Goal: Information Seeking & Learning: Learn about a topic

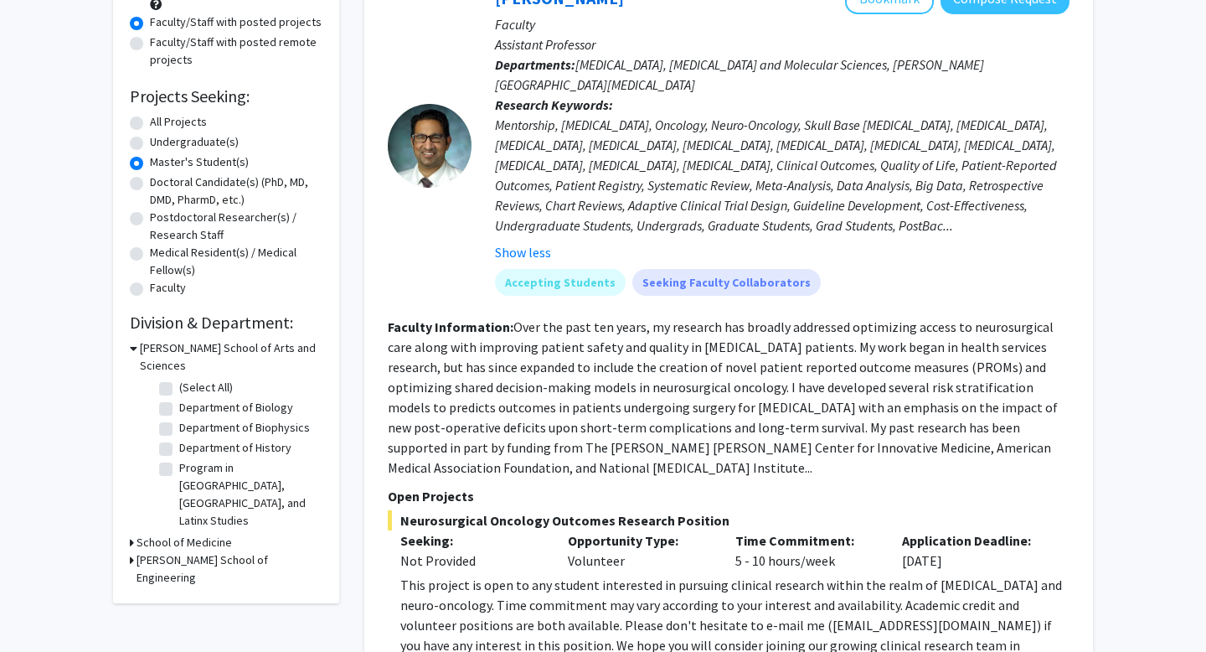
scroll to position [230, 0]
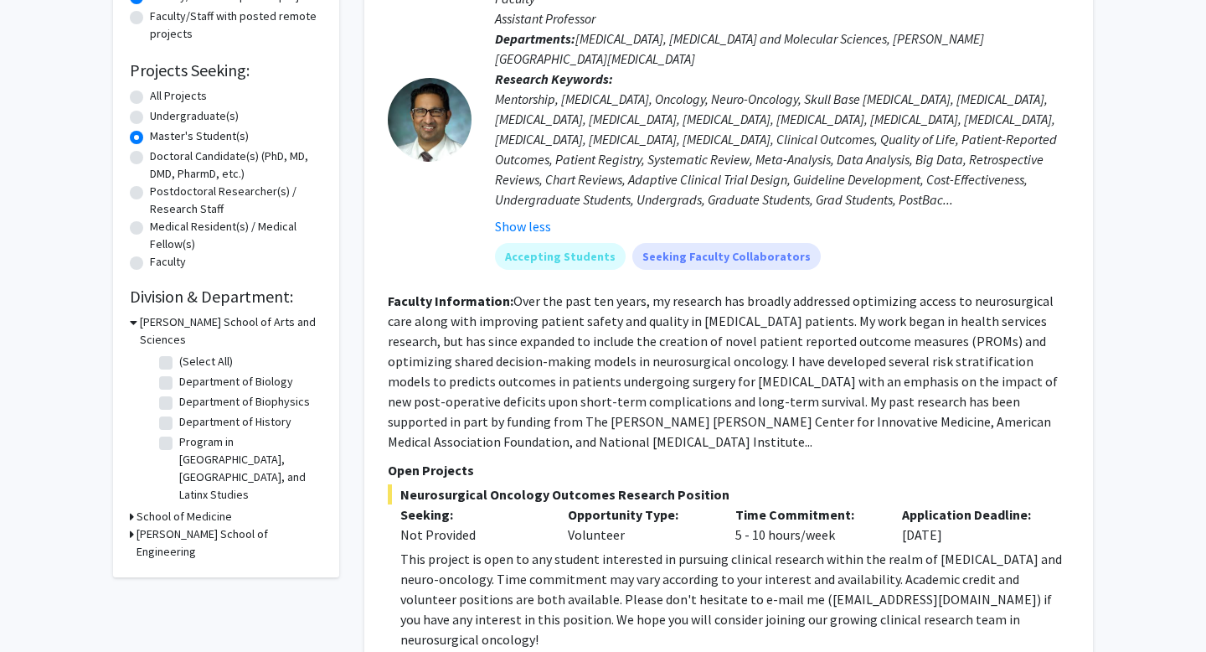
click at [152, 525] on h3 "[PERSON_NAME] School of Engineering" at bounding box center [230, 542] width 186 height 35
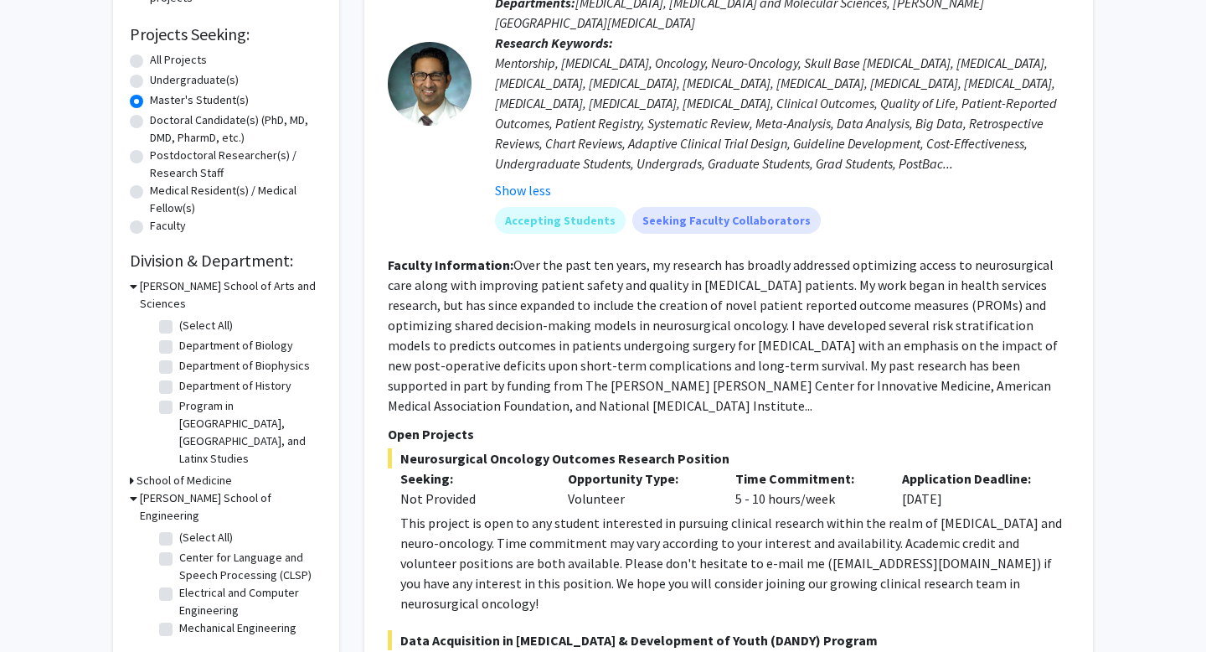
scroll to position [269, 0]
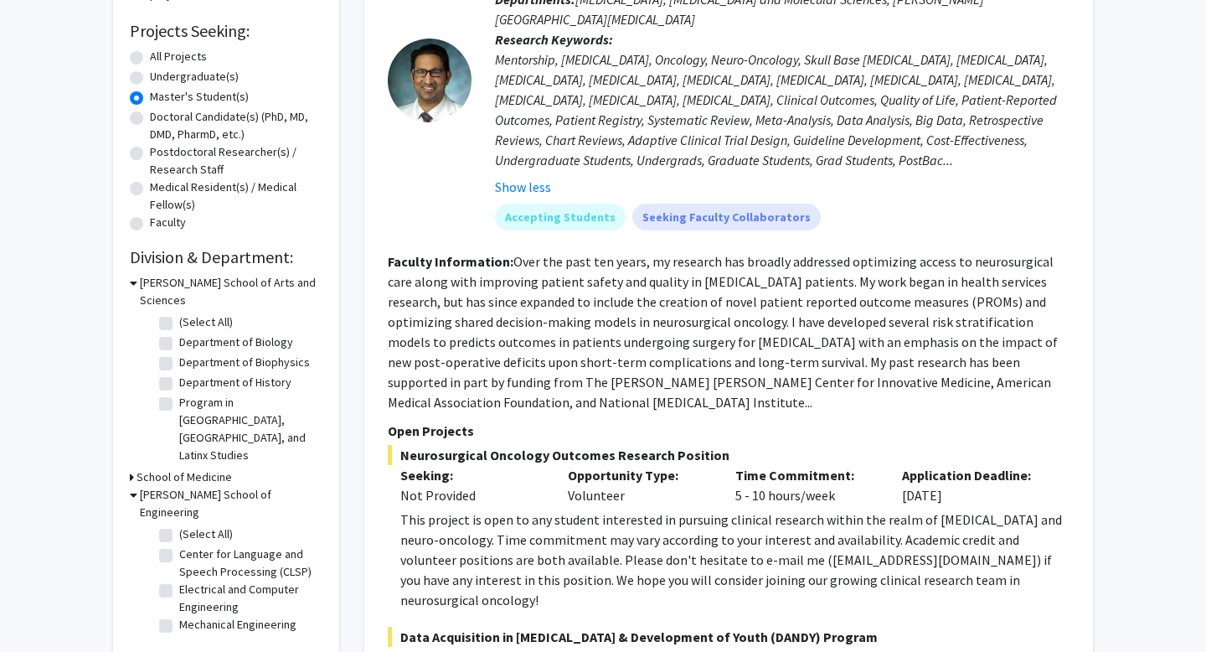
click at [179, 525] on label "(Select All)" at bounding box center [206, 534] width 54 height 18
click at [179, 525] on input "(Select All)" at bounding box center [184, 530] width 11 height 11
checkbox input "true"
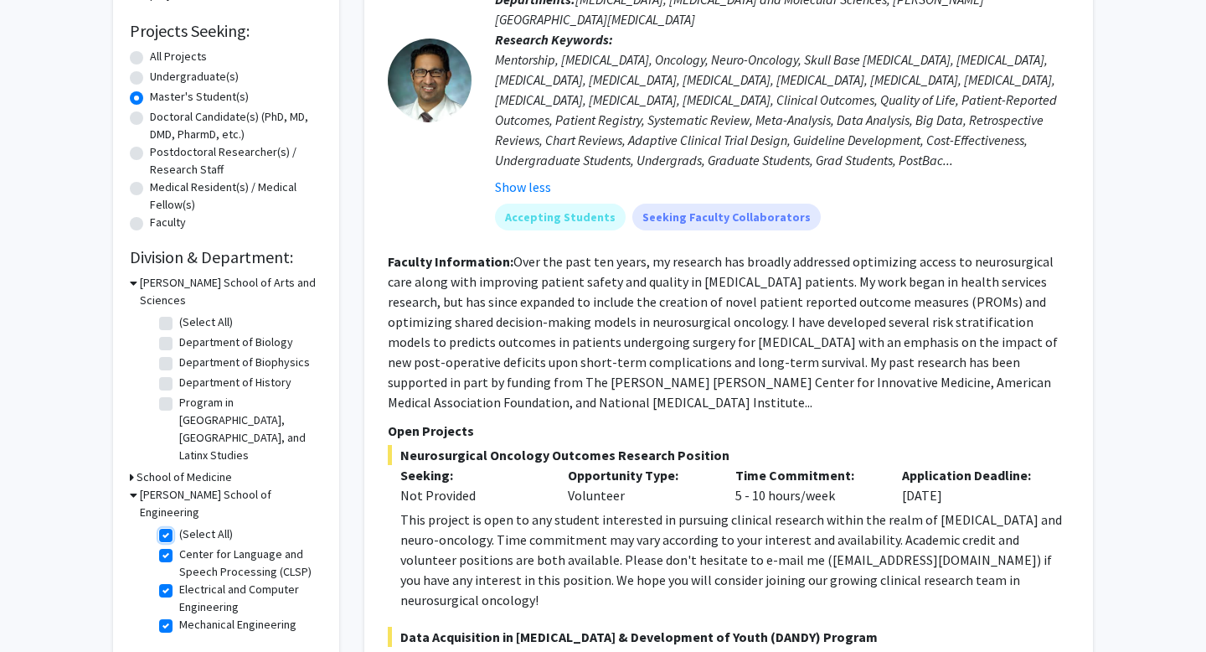
checkbox input "true"
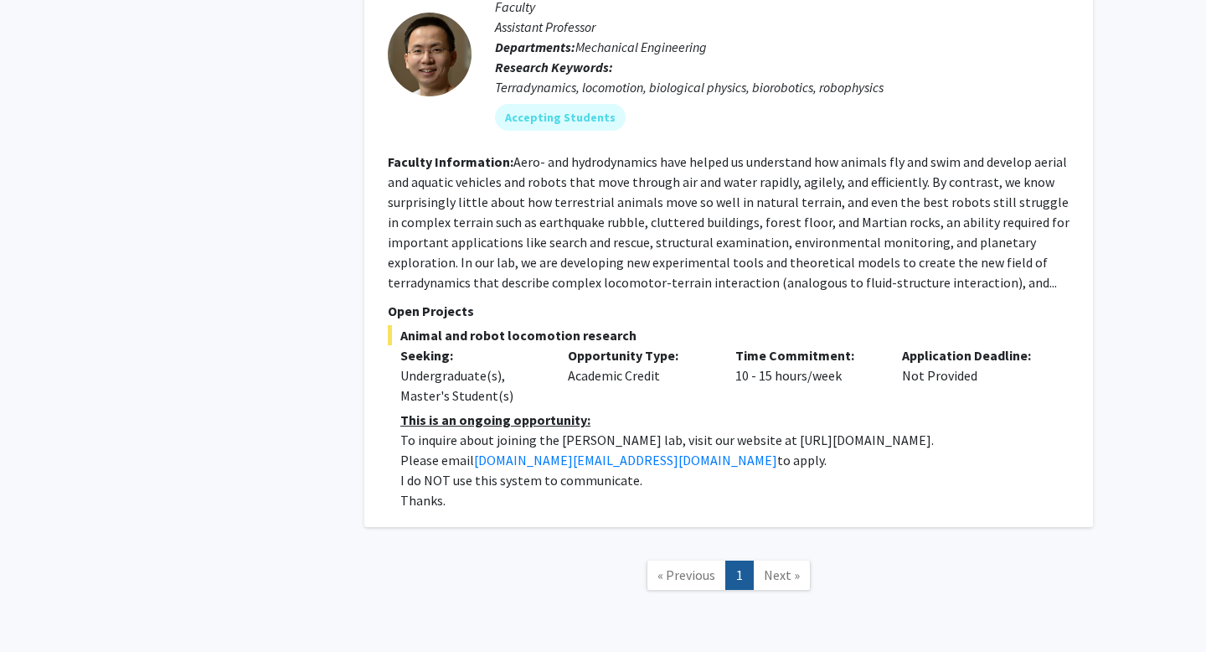
scroll to position [3387, 0]
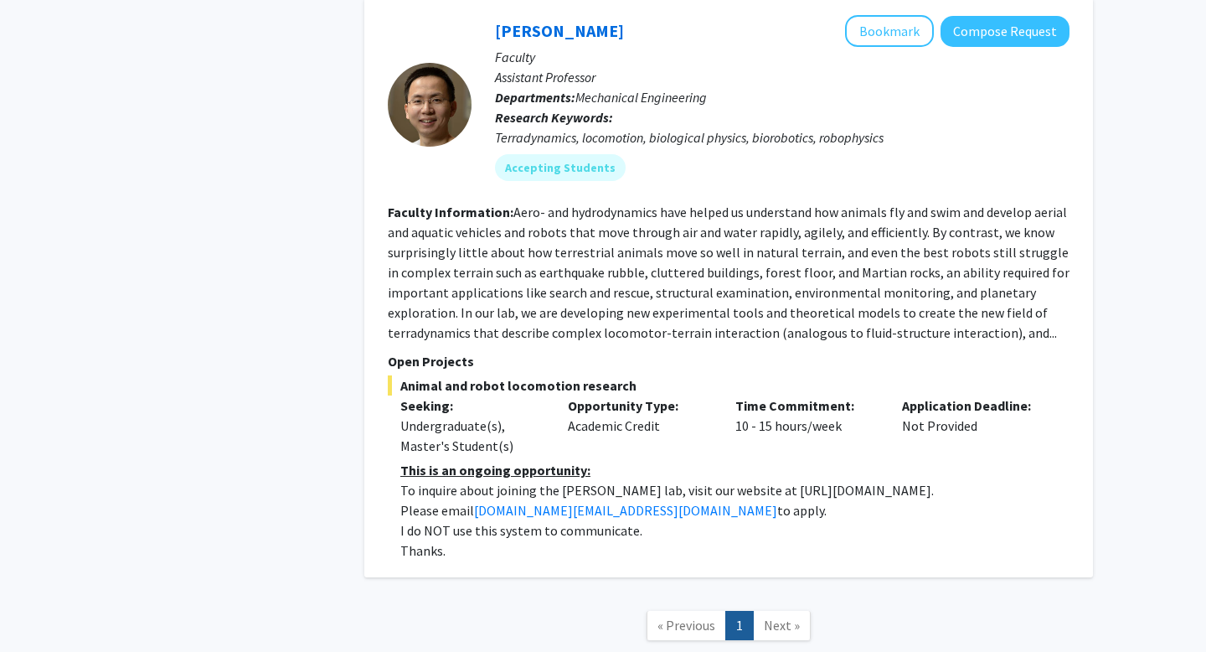
click at [775, 617] on span "Next »" at bounding box center [782, 625] width 36 height 17
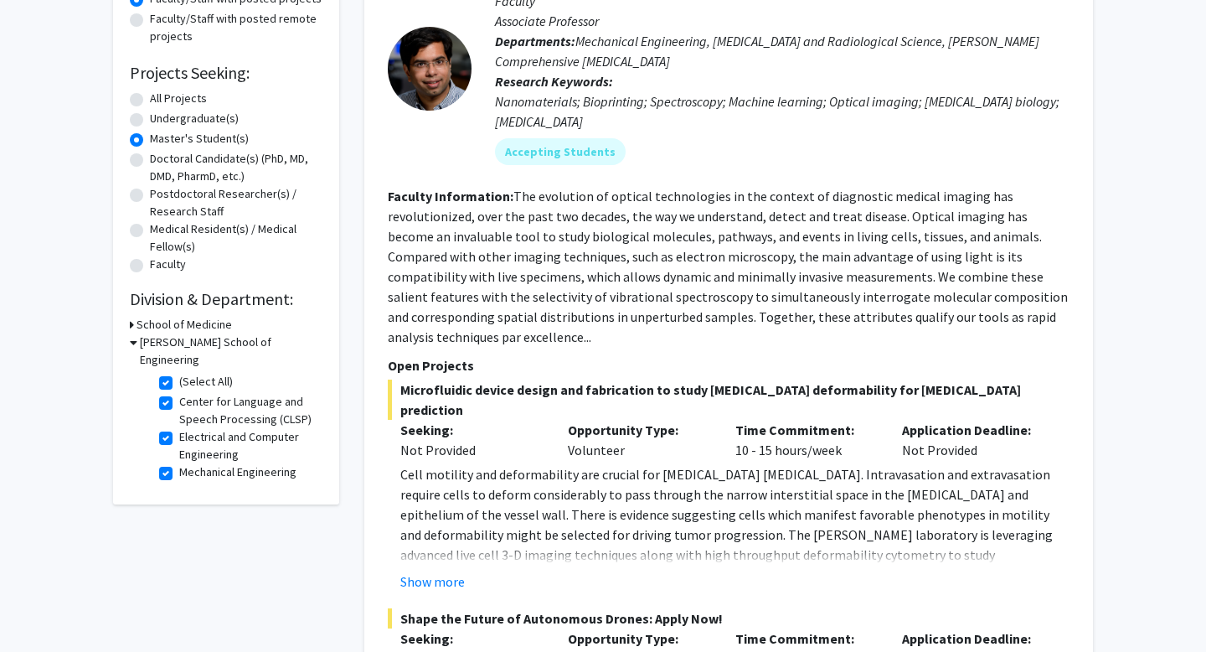
scroll to position [195, 0]
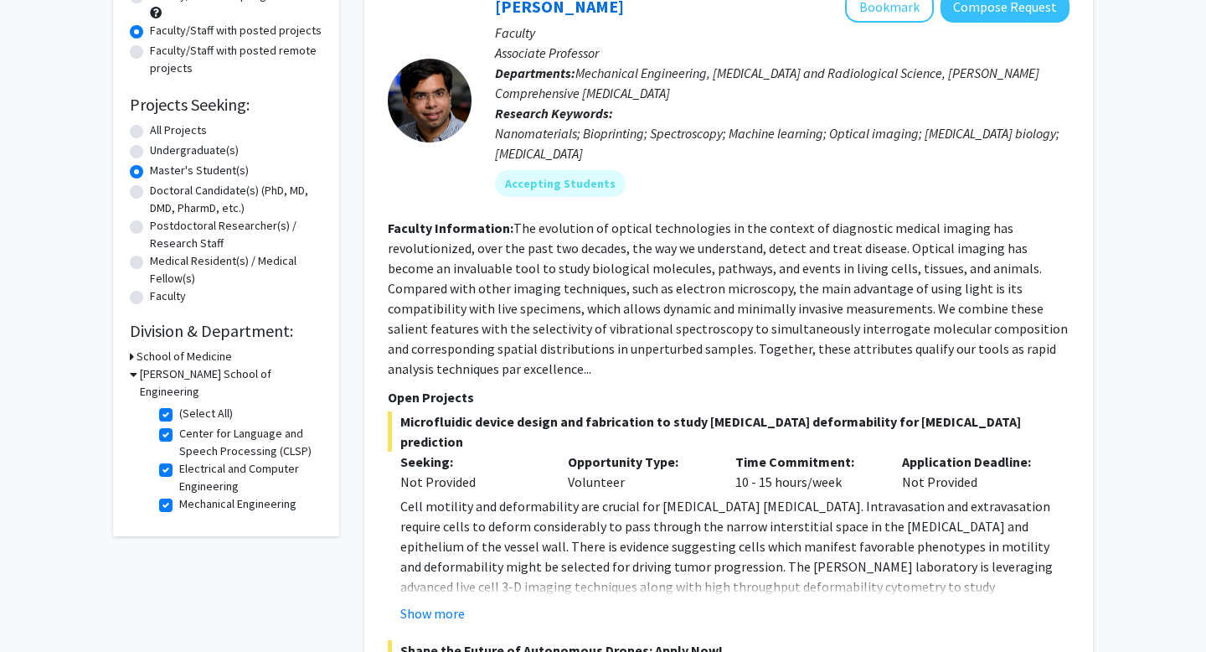
click at [137, 356] on h3 "School of Medicine" at bounding box center [185, 357] width 96 height 18
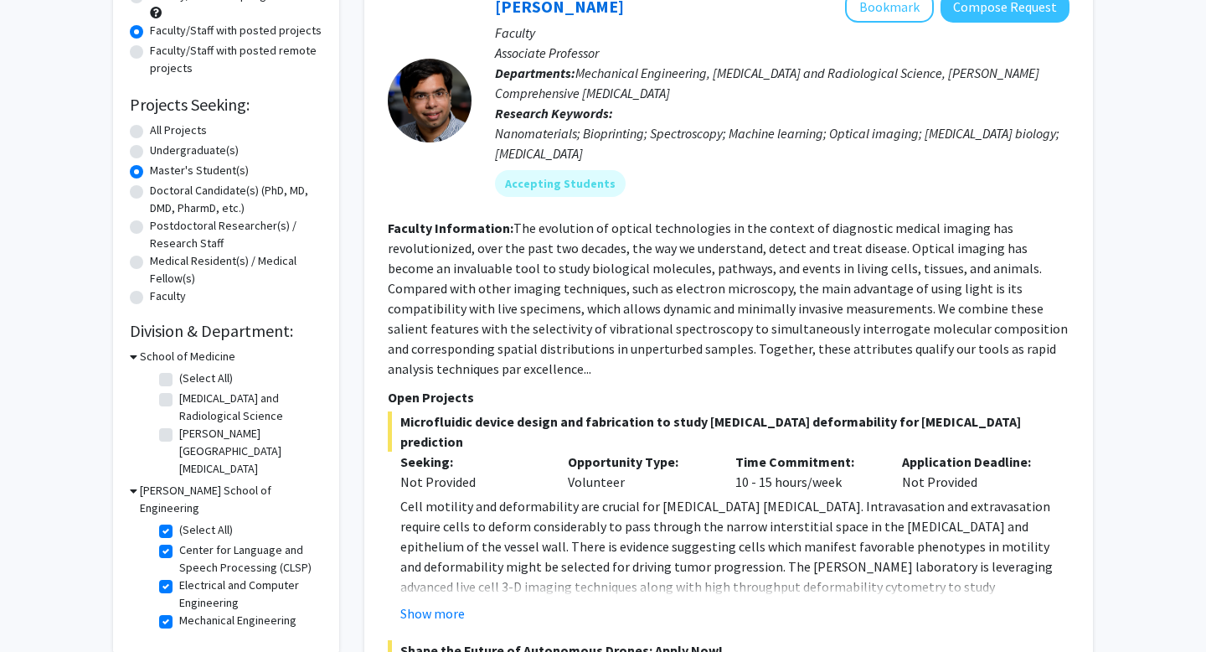
click at [179, 521] on label "(Select All)" at bounding box center [206, 530] width 54 height 18
click at [179, 521] on input "(Select All)" at bounding box center [184, 526] width 11 height 11
checkbox input "false"
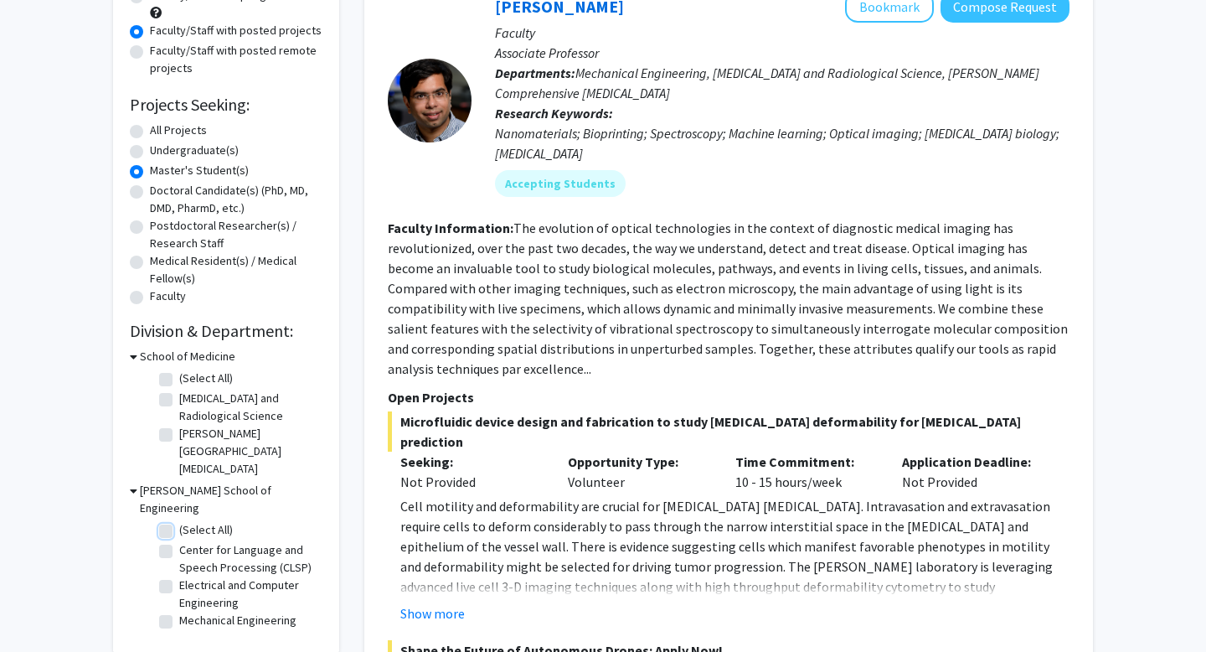
checkbox input "false"
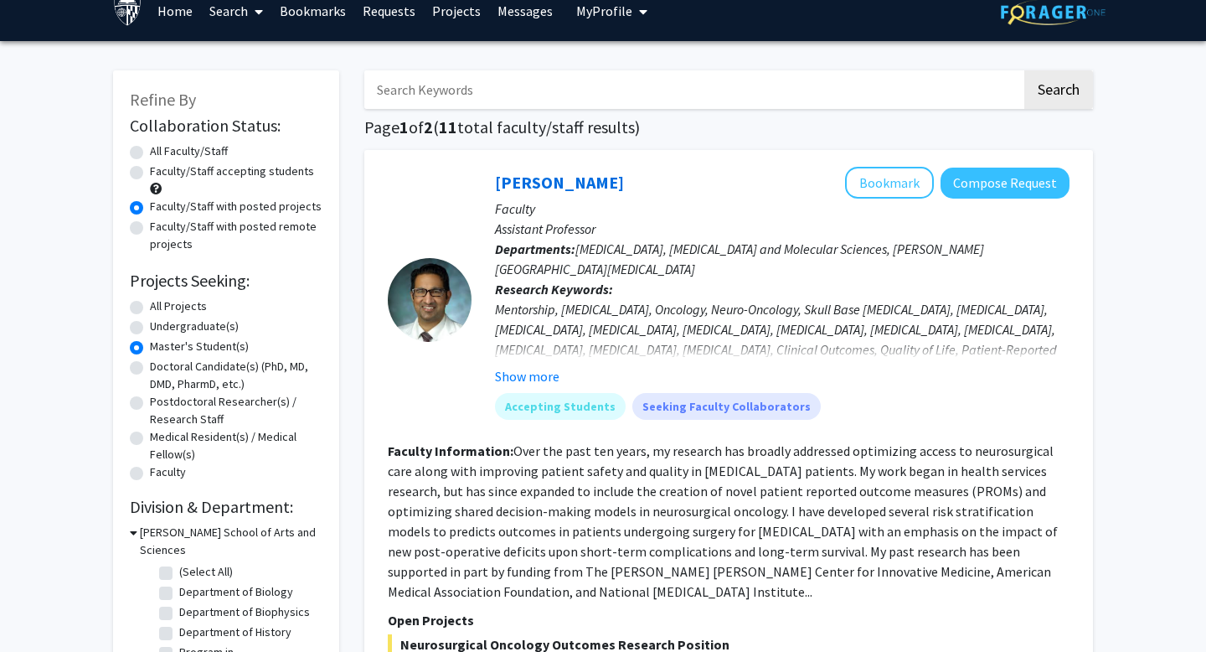
scroll to position [13, 0]
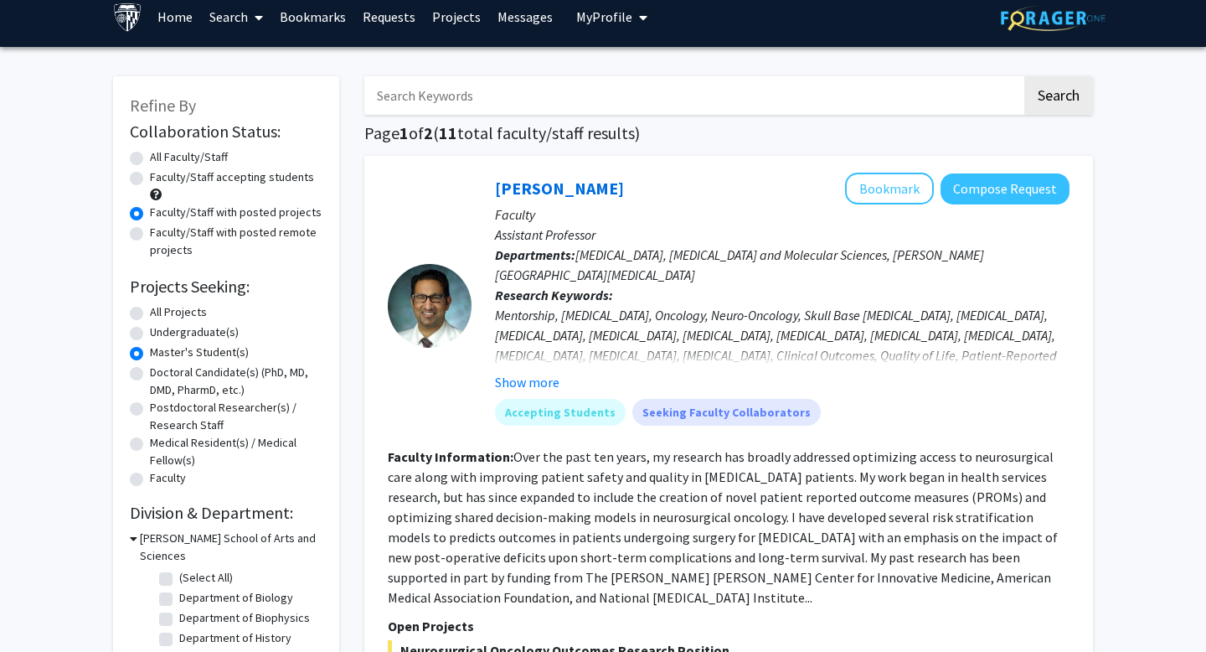
click at [150, 179] on label "Faculty/Staff accepting students" at bounding box center [232, 177] width 164 height 18
click at [150, 179] on input "Faculty/Staff accepting students" at bounding box center [155, 173] width 11 height 11
radio input "true"
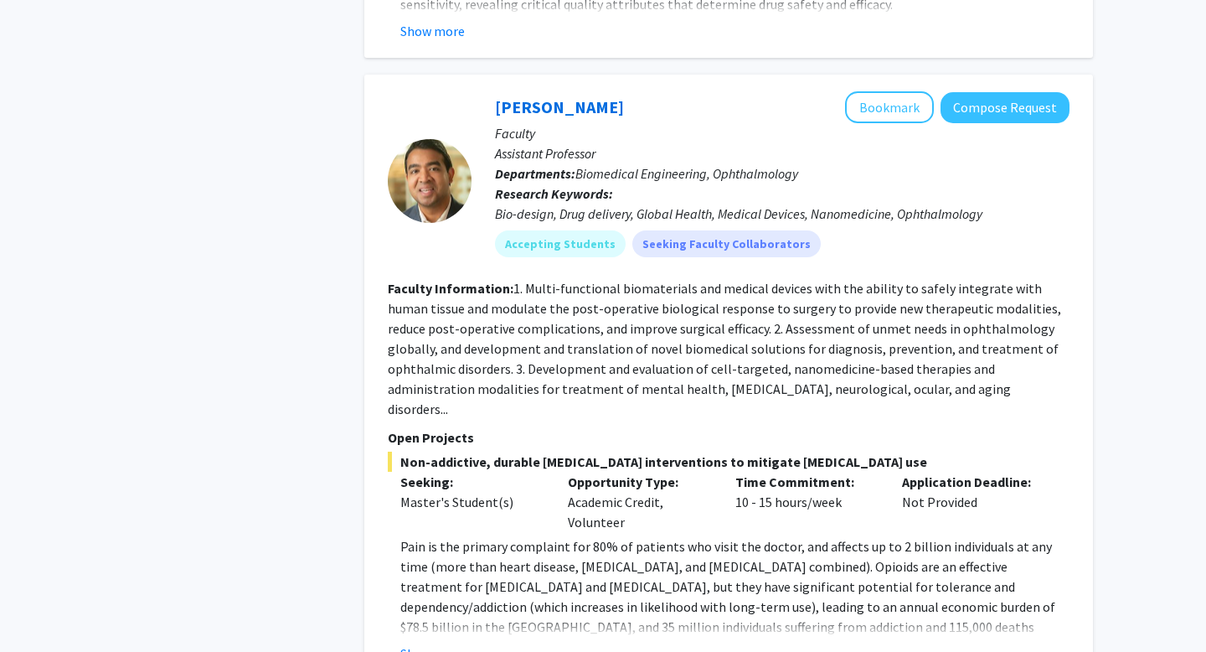
scroll to position [4961, 0]
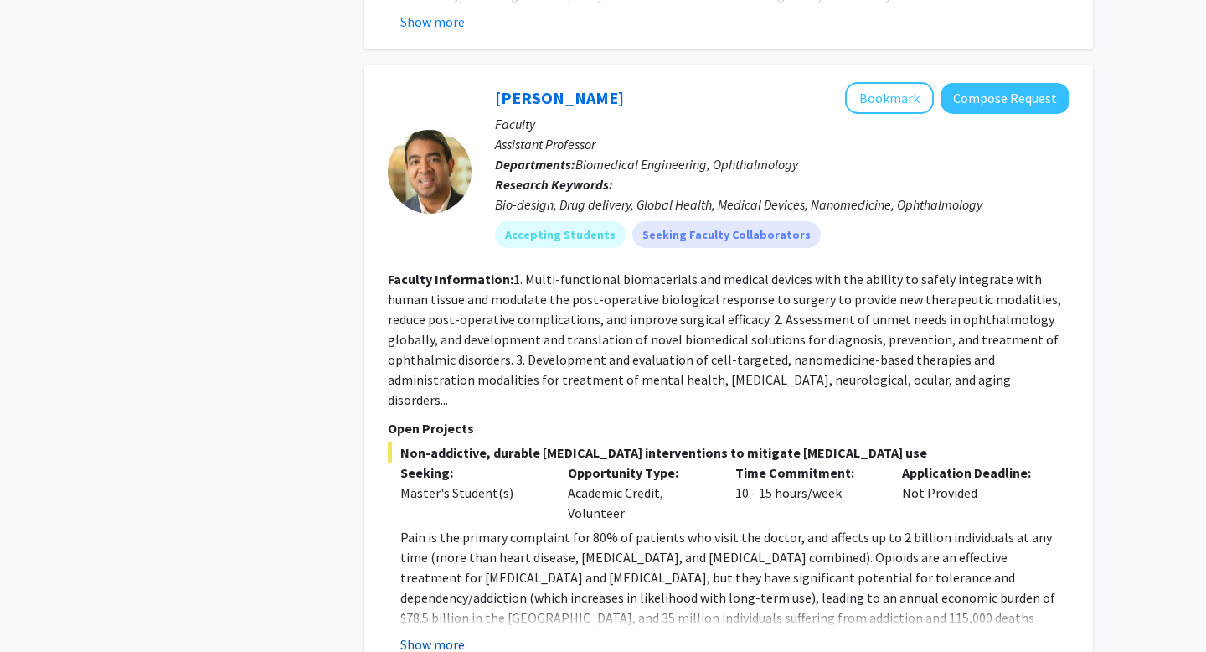
click at [456, 634] on button "Show more" at bounding box center [432, 644] width 65 height 20
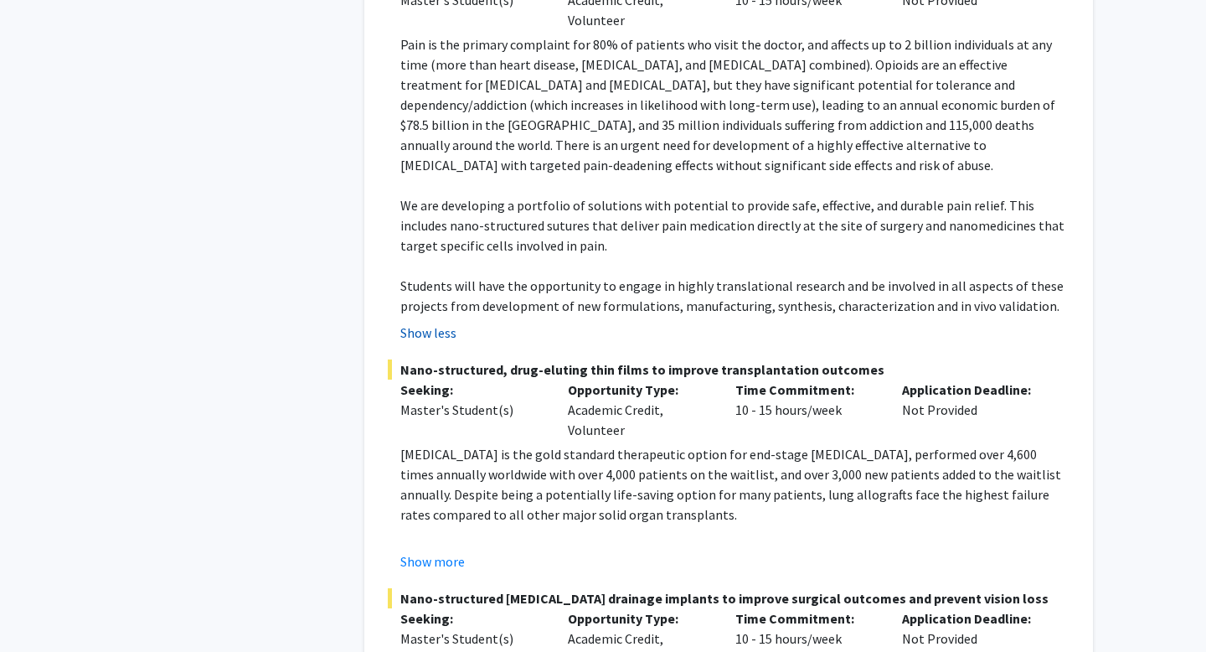
scroll to position [5455, 0]
click at [431, 550] on button "Show more" at bounding box center [432, 560] width 65 height 20
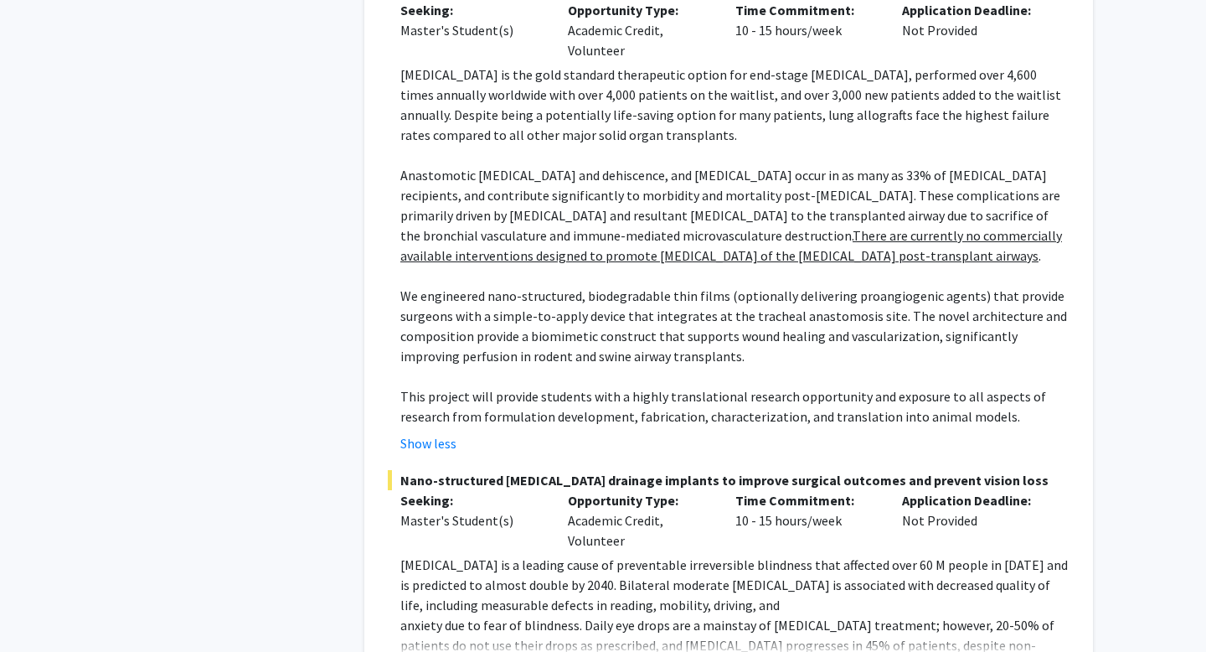
scroll to position [5837, 0]
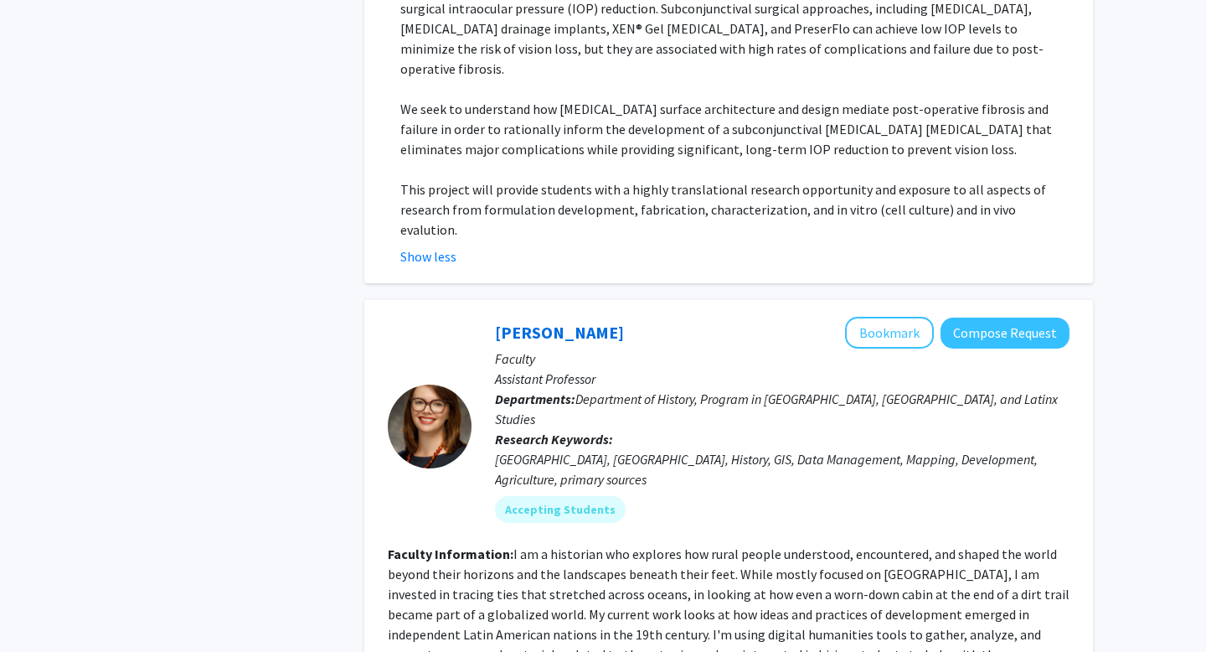
scroll to position [6492, 0]
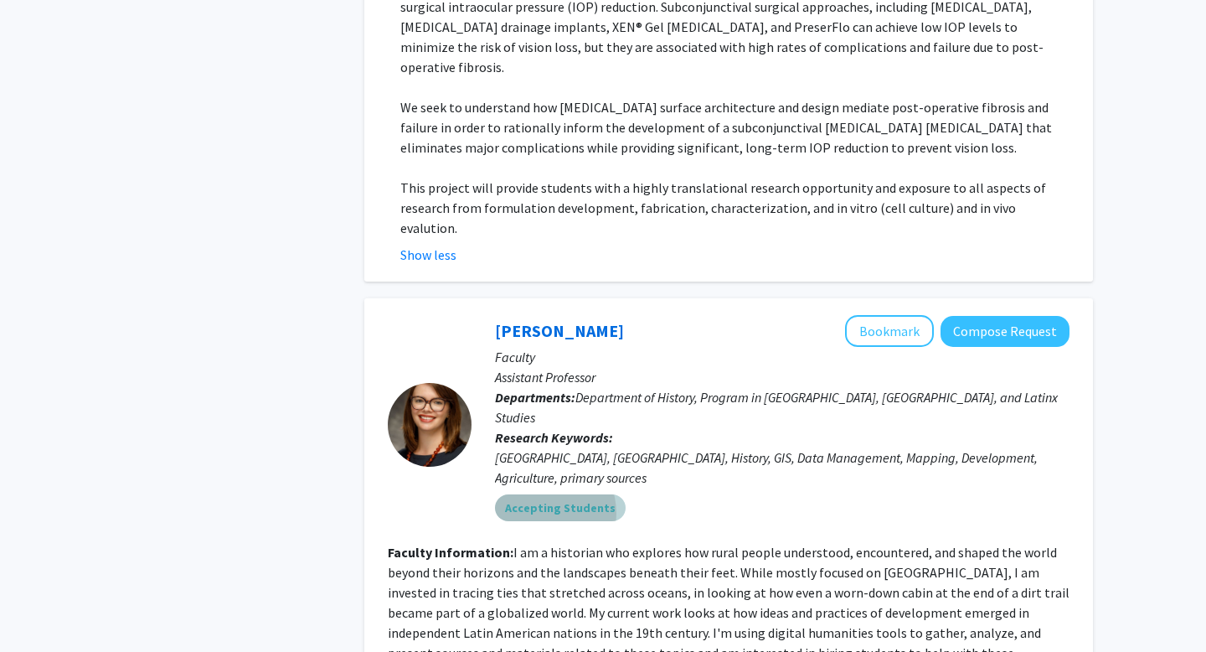
click at [534, 494] on mat-chip "Accepting Students" at bounding box center [560, 507] width 131 height 27
click at [543, 494] on mat-chip "Accepting Students" at bounding box center [560, 507] width 131 height 27
click at [476, 544] on b "Faculty Information:" at bounding box center [451, 552] width 126 height 17
click at [513, 494] on mat-chip "Accepting Students" at bounding box center [560, 507] width 131 height 27
click at [437, 341] on div at bounding box center [430, 424] width 84 height 219
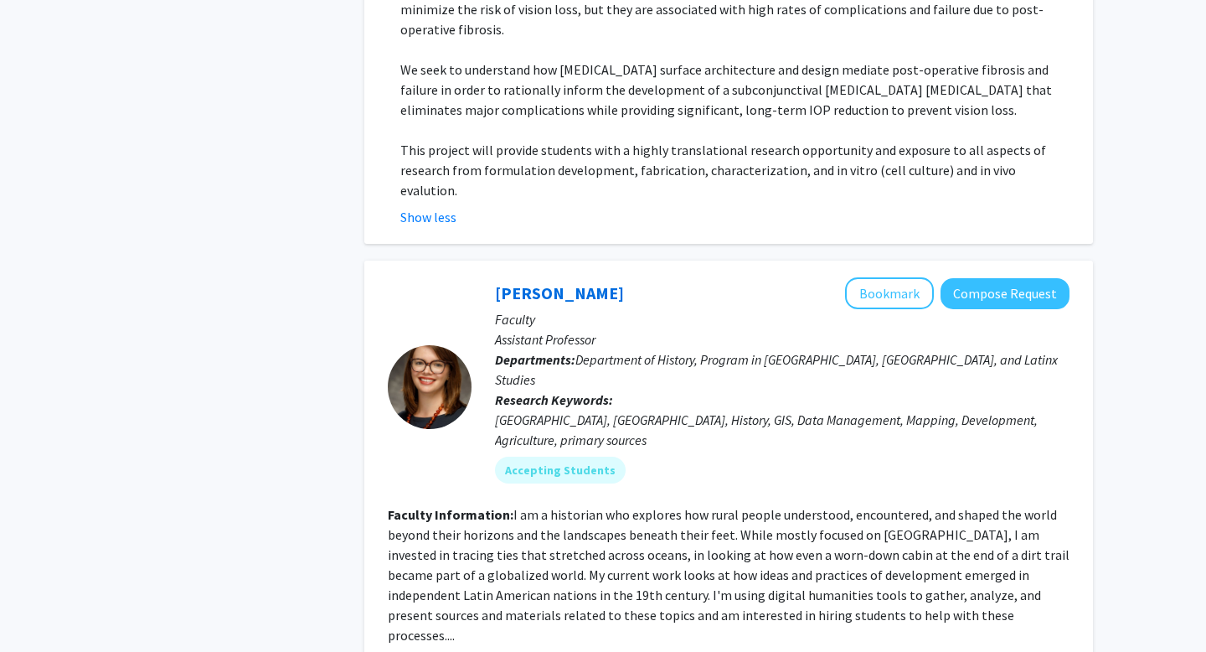
scroll to position [6532, 0]
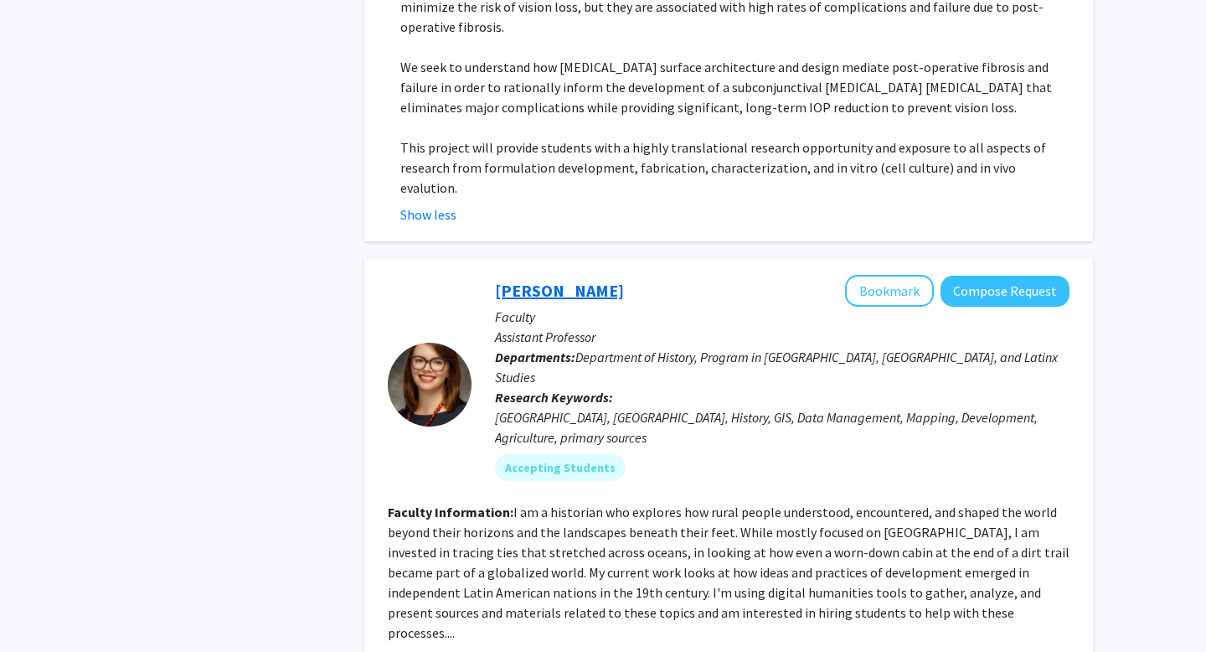
click at [536, 280] on link "[PERSON_NAME]" at bounding box center [559, 290] width 129 height 21
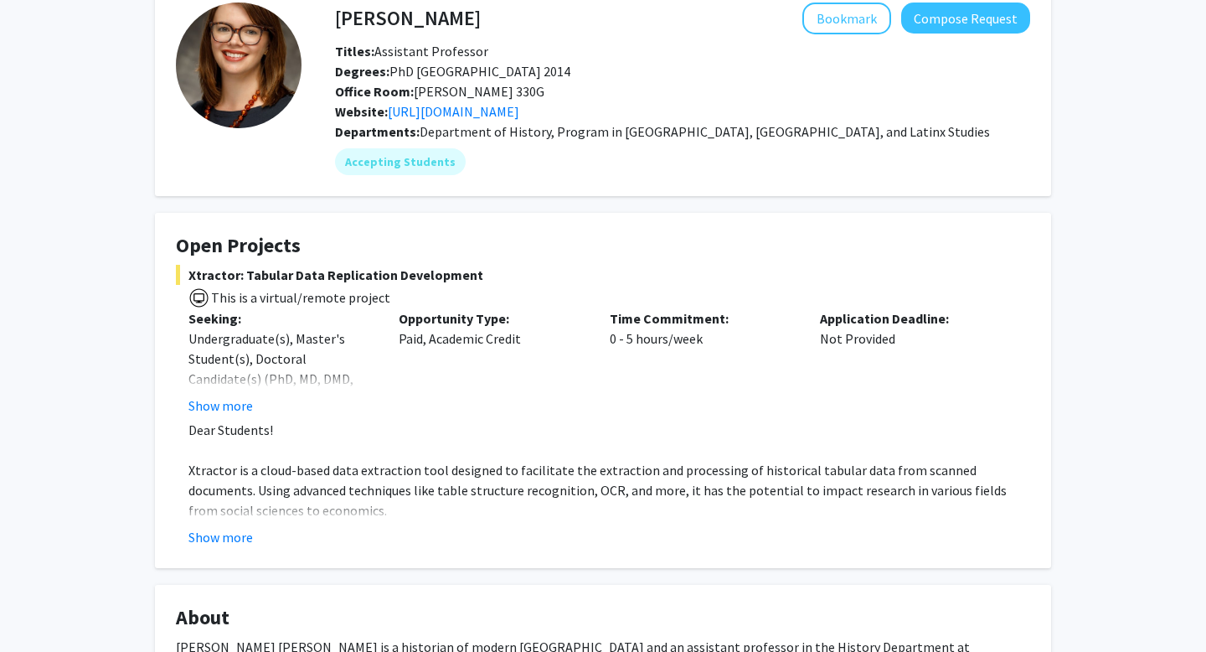
scroll to position [96, 0]
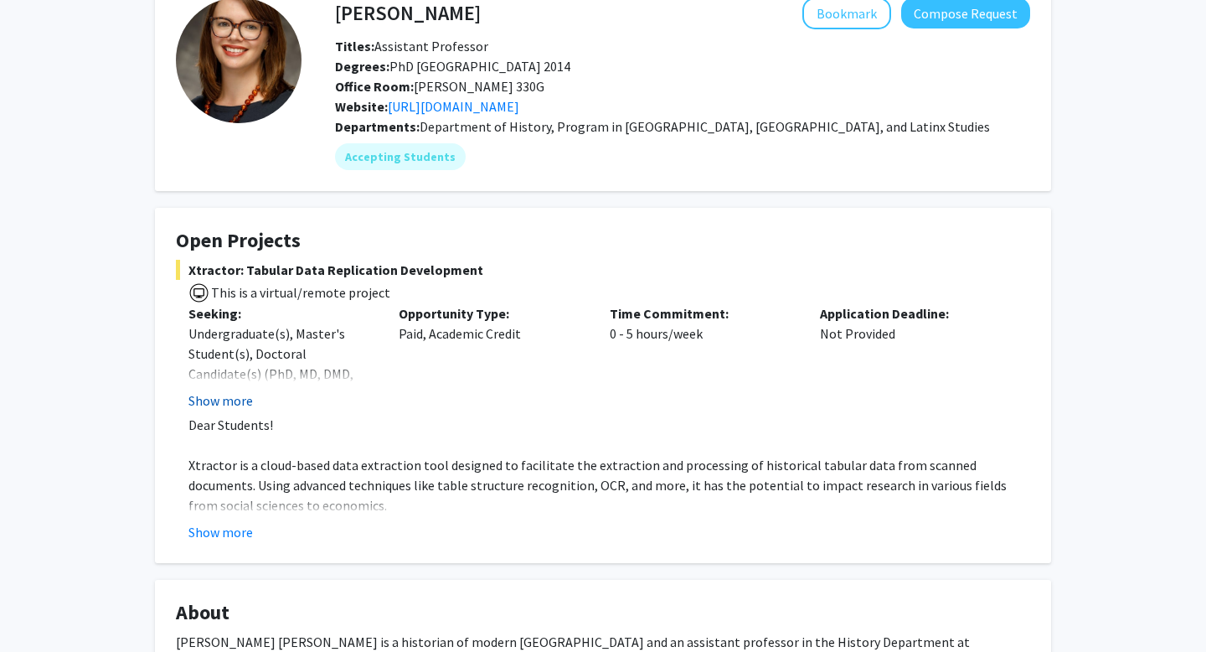
click at [215, 409] on button "Show more" at bounding box center [220, 400] width 65 height 20
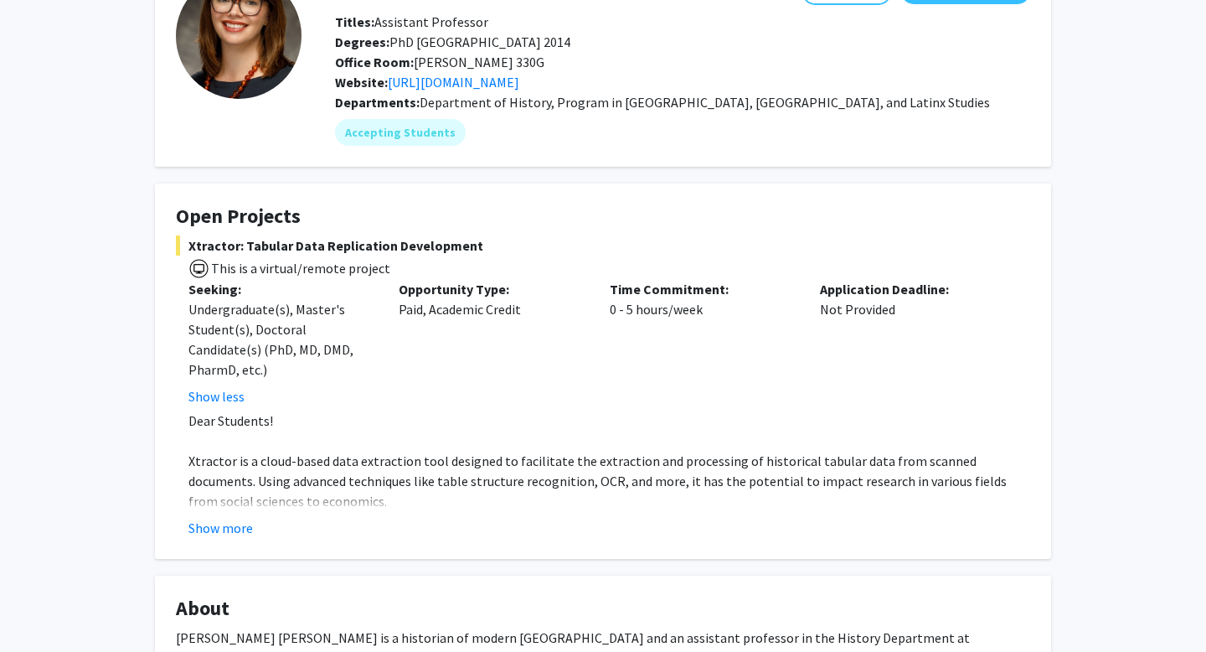
scroll to position [147, 0]
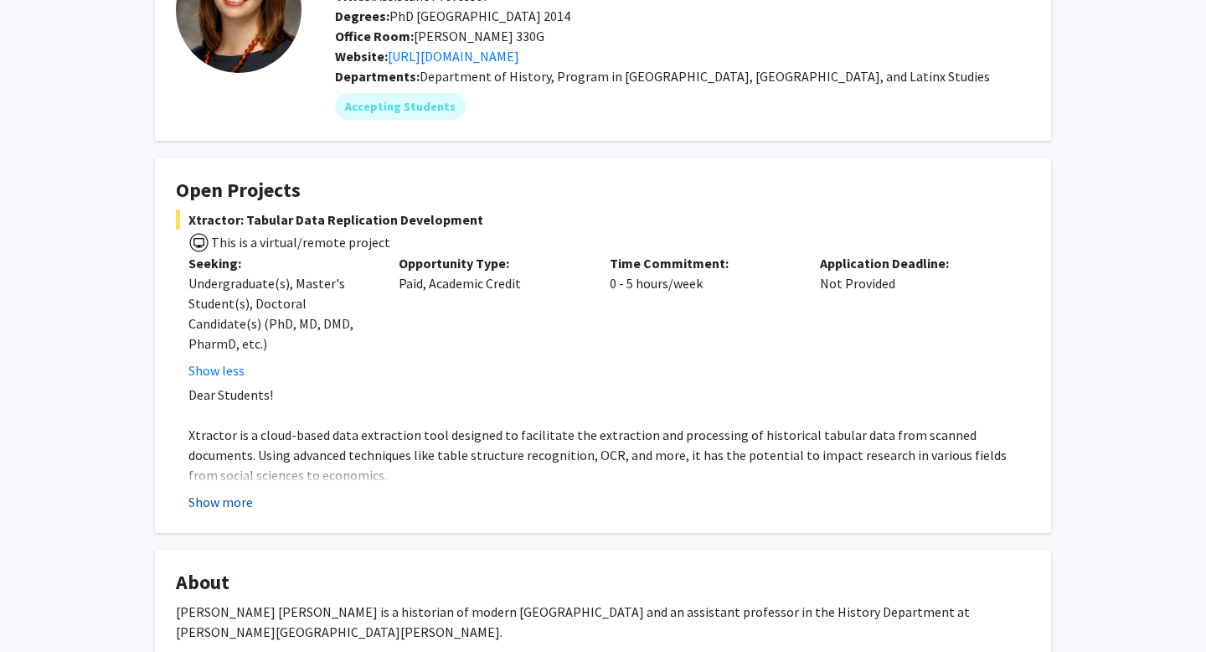
click at [225, 504] on button "Show more" at bounding box center [220, 502] width 65 height 20
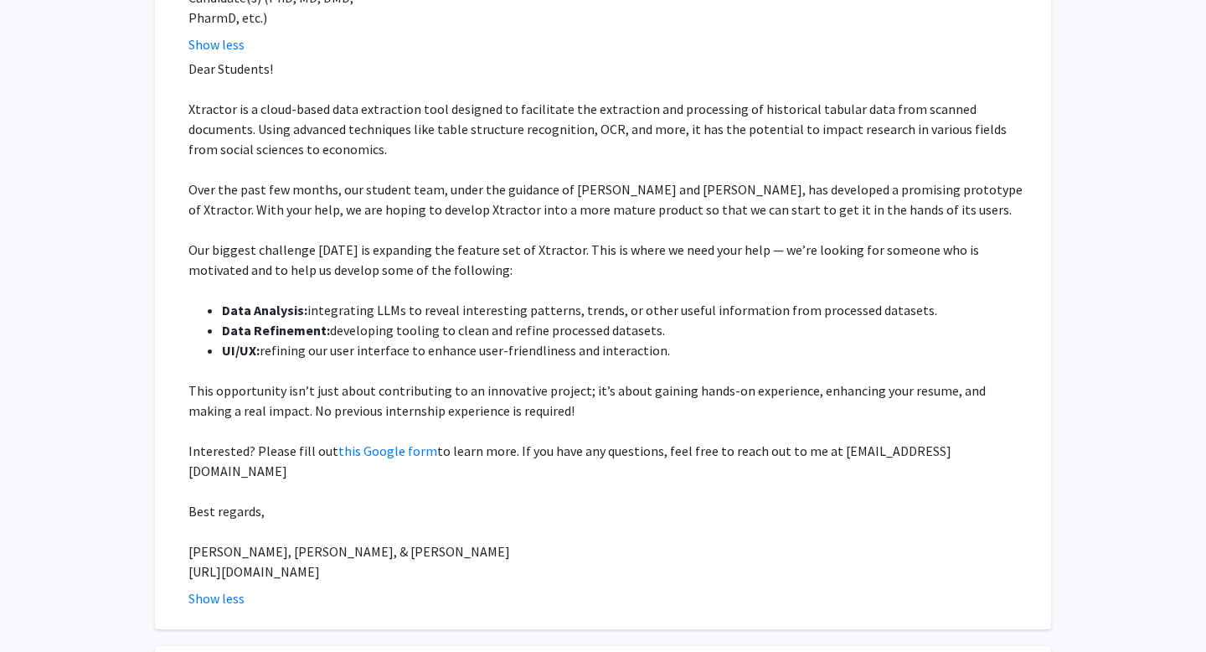
scroll to position [481, 0]
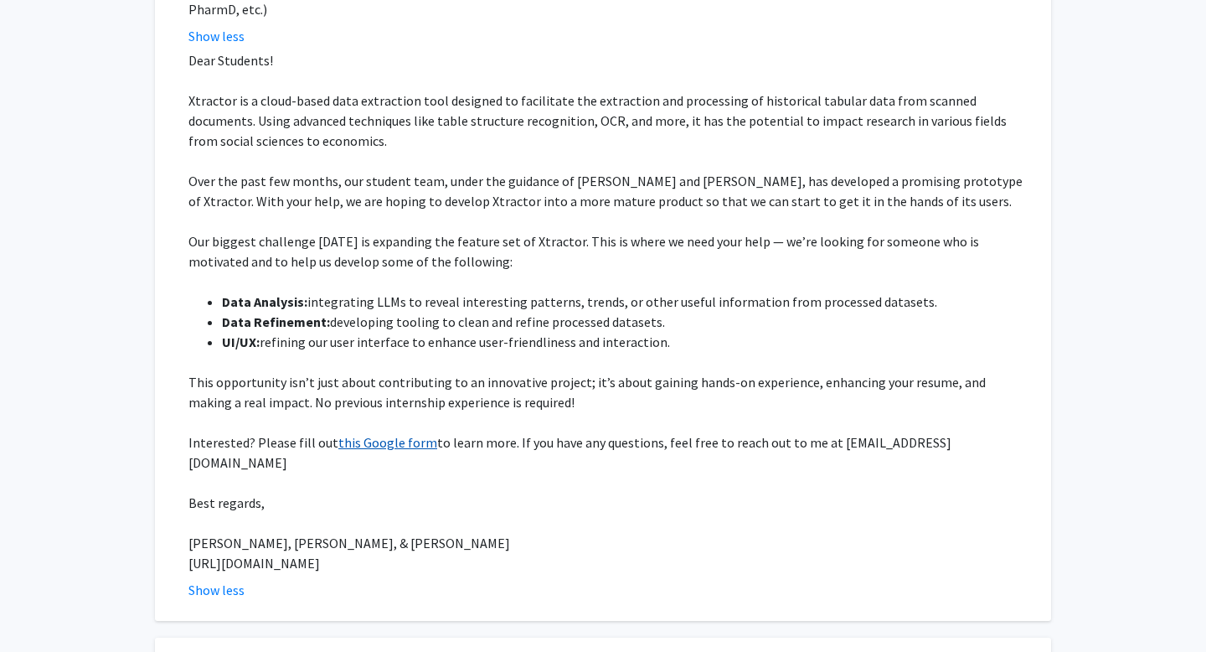
click at [377, 441] on link "this Google form" at bounding box center [387, 442] width 99 height 17
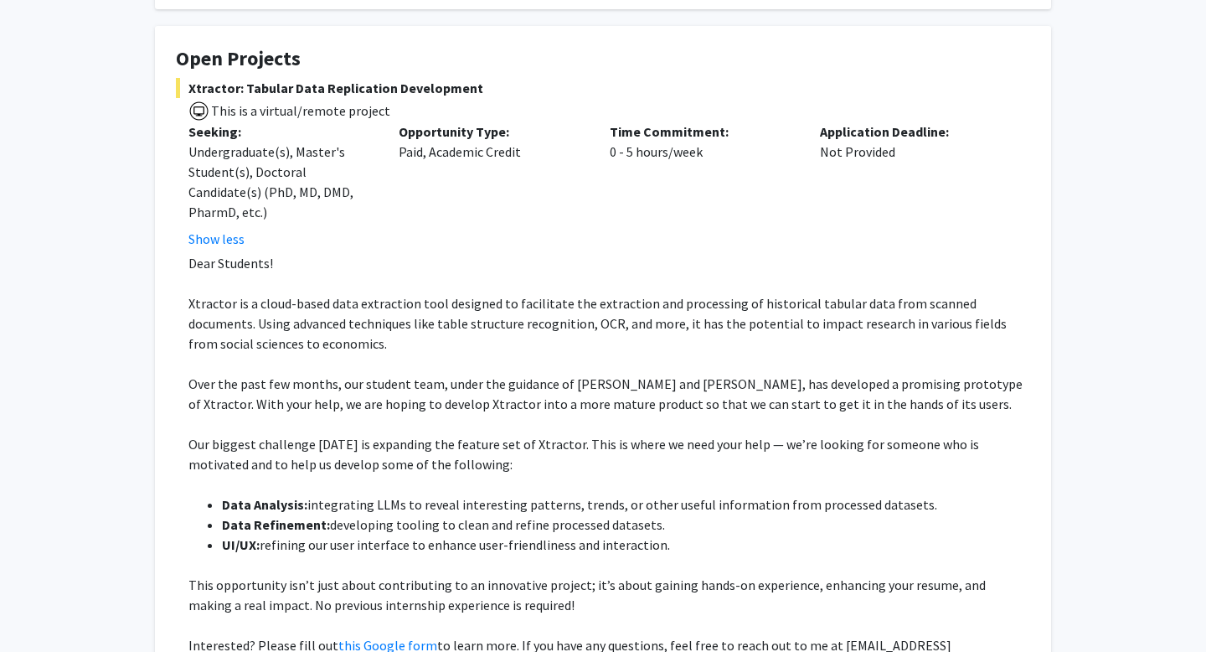
scroll to position [273, 0]
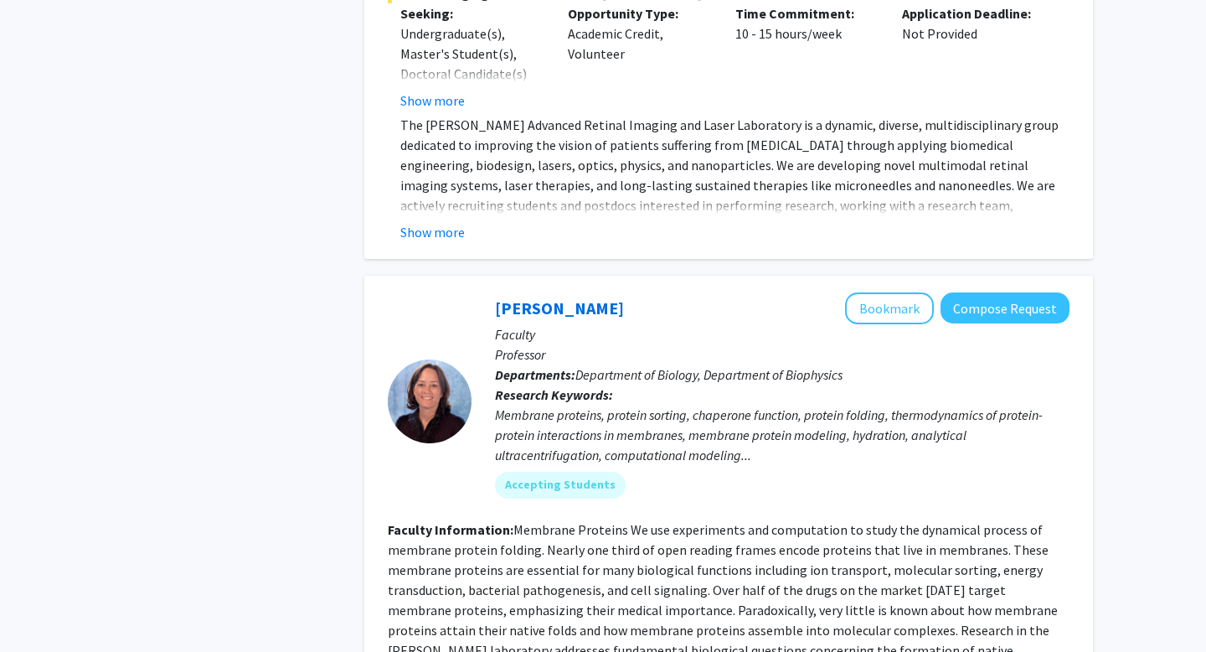
scroll to position [7608, 0]
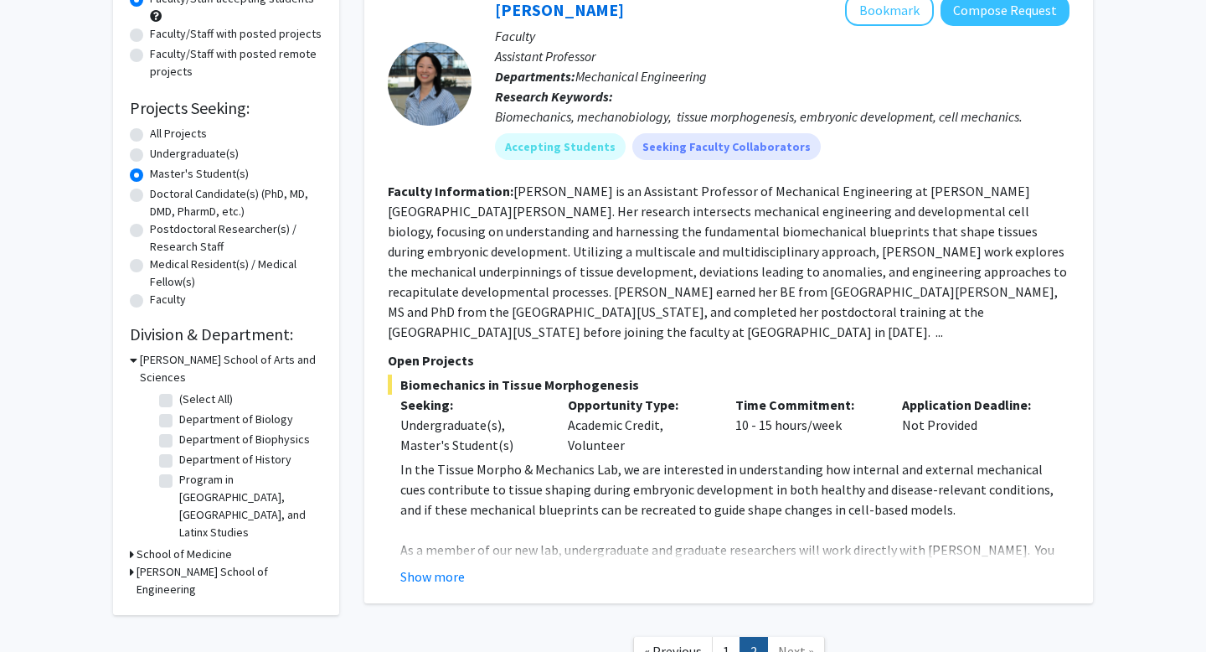
scroll to position [190, 0]
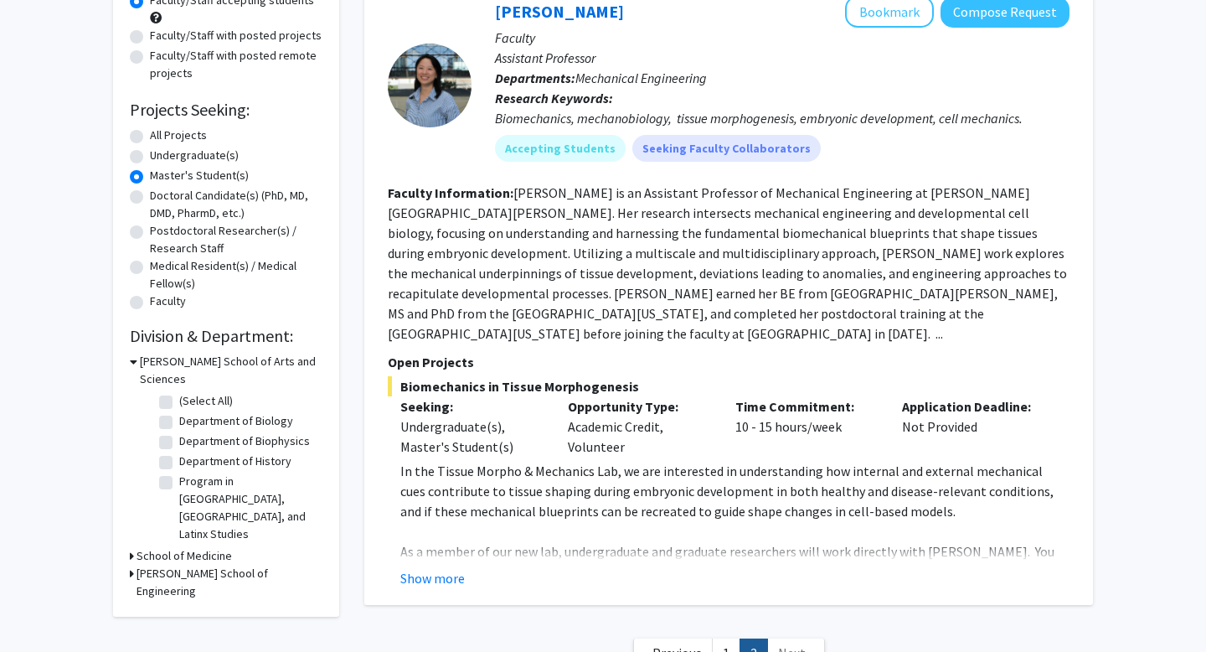
click at [150, 131] on label "All Projects" at bounding box center [178, 136] width 57 height 18
click at [150, 131] on input "All Projects" at bounding box center [155, 132] width 11 height 11
radio input "true"
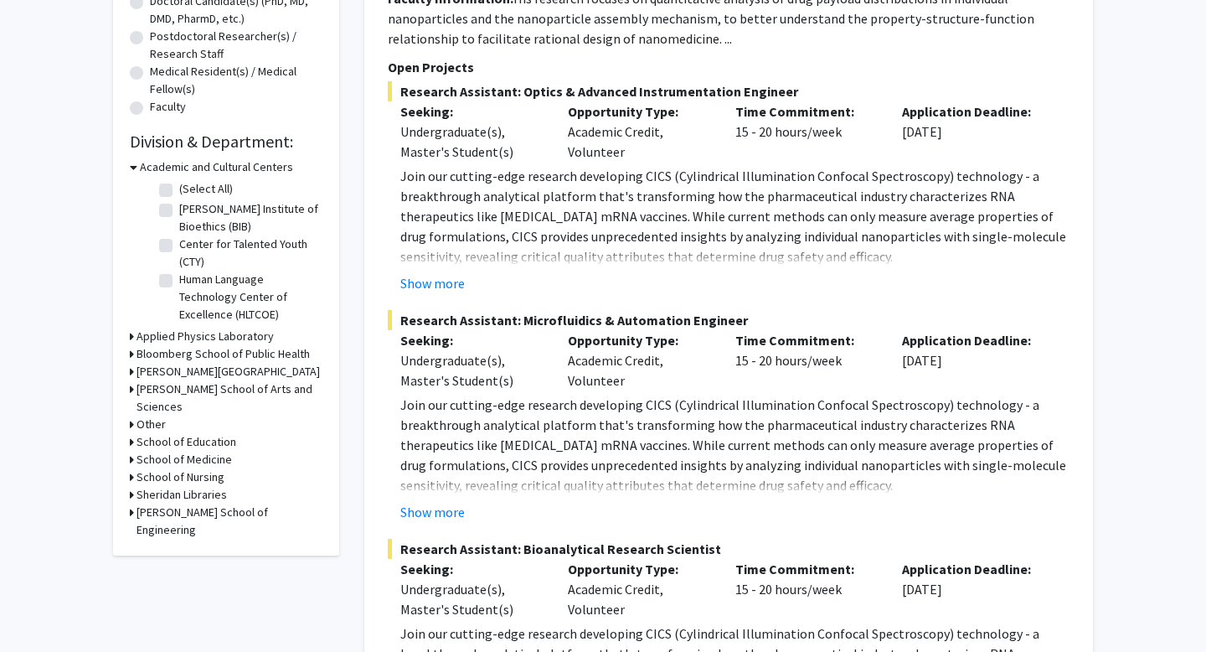
scroll to position [404, 0]
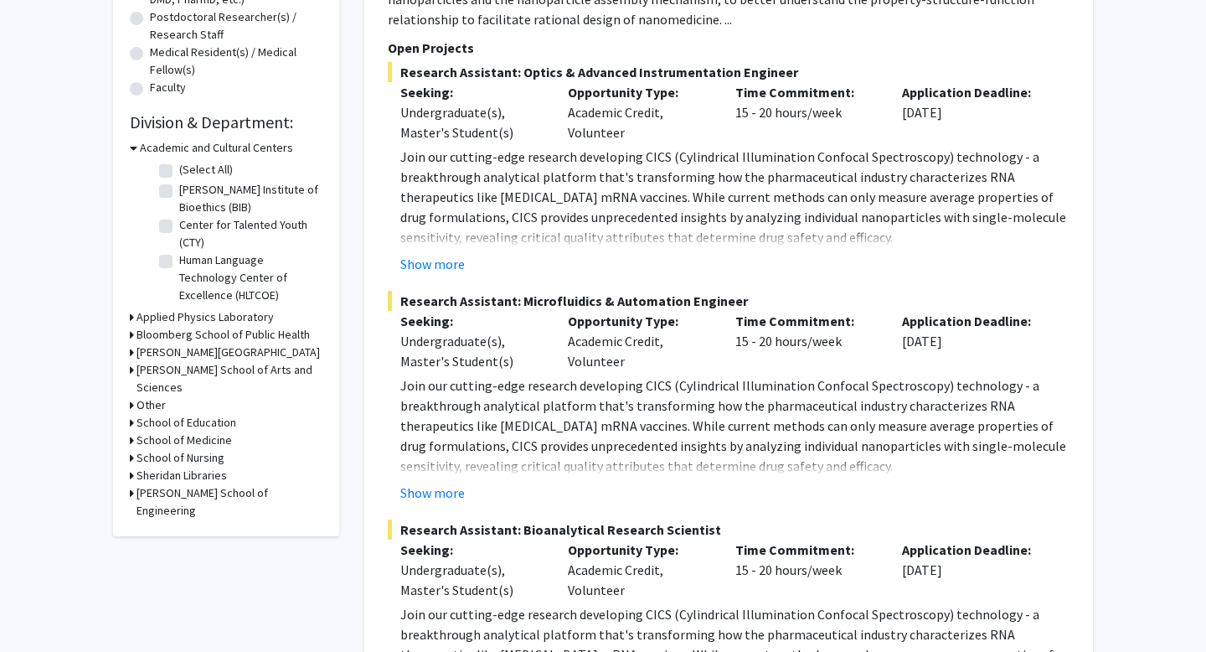
click at [193, 365] on h3 "[PERSON_NAME] School of Arts and Sciences" at bounding box center [230, 378] width 186 height 35
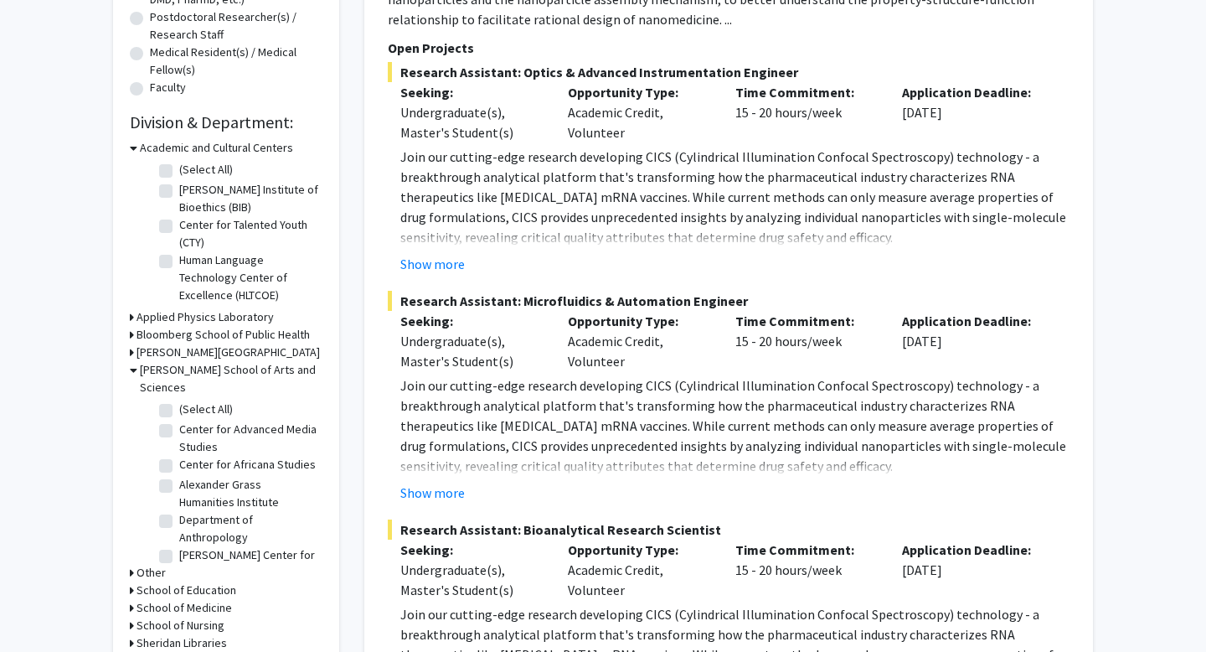
click at [171, 351] on h3 "[PERSON_NAME][GEOGRAPHIC_DATA]" at bounding box center [228, 352] width 183 height 18
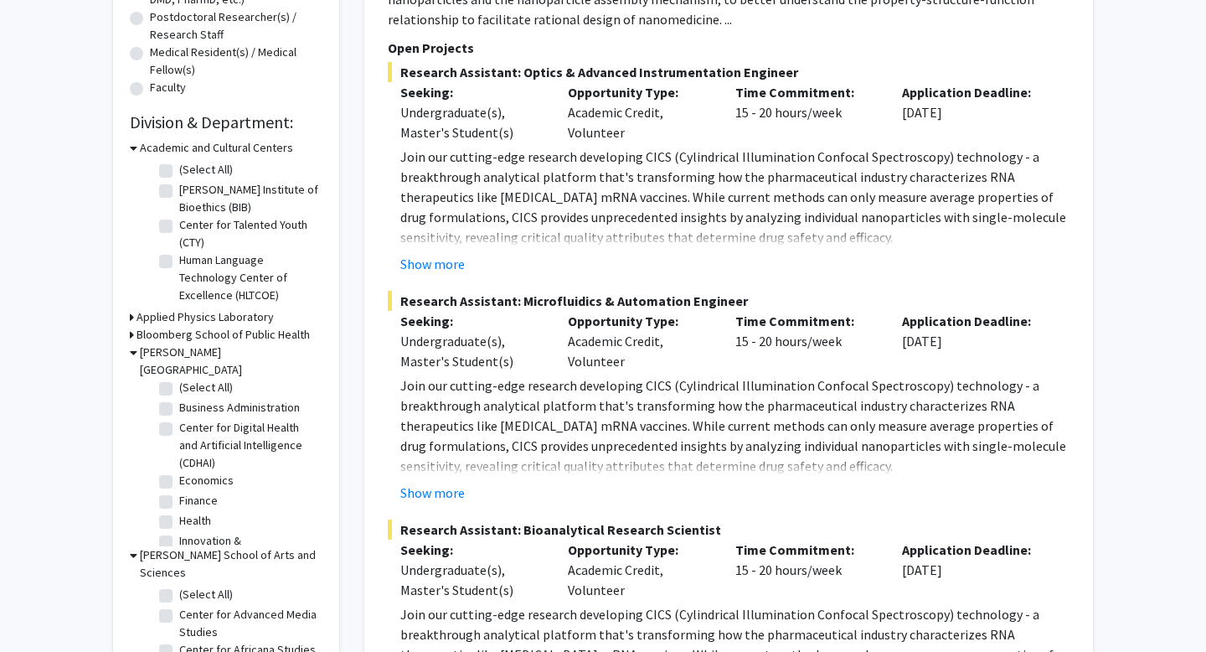
scroll to position [0, 0]
click at [179, 383] on label "(Select All)" at bounding box center [206, 392] width 54 height 18
click at [179, 383] on input "(Select All)" at bounding box center [184, 388] width 11 height 11
checkbox input "true"
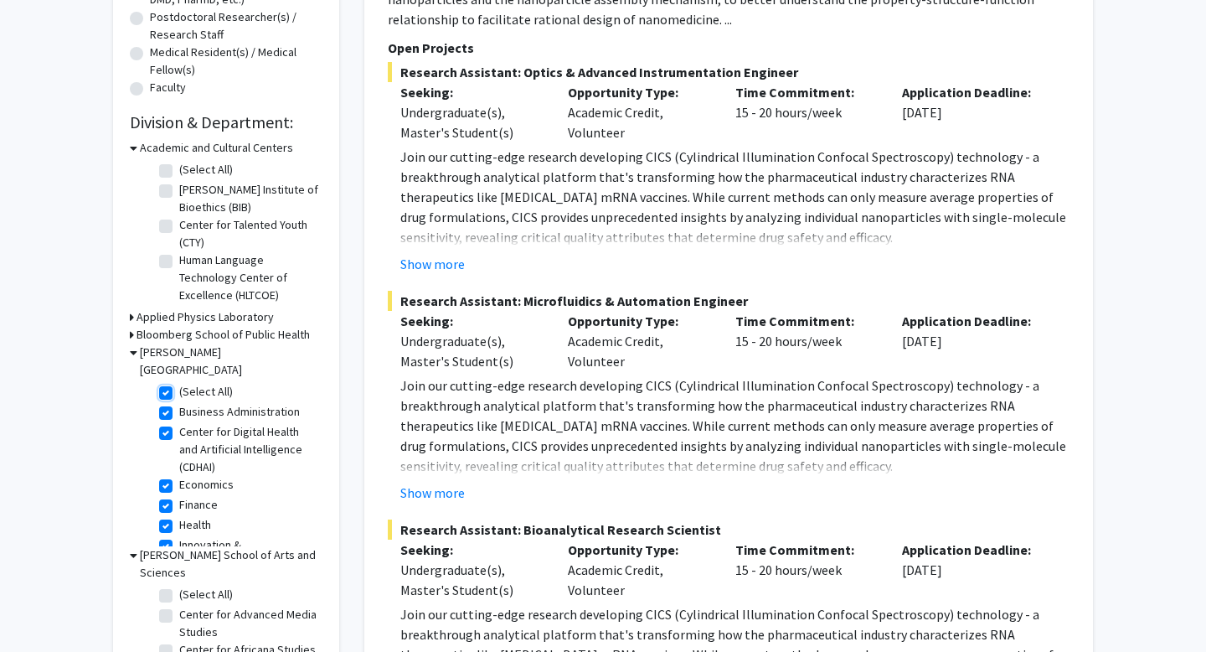
checkbox input "true"
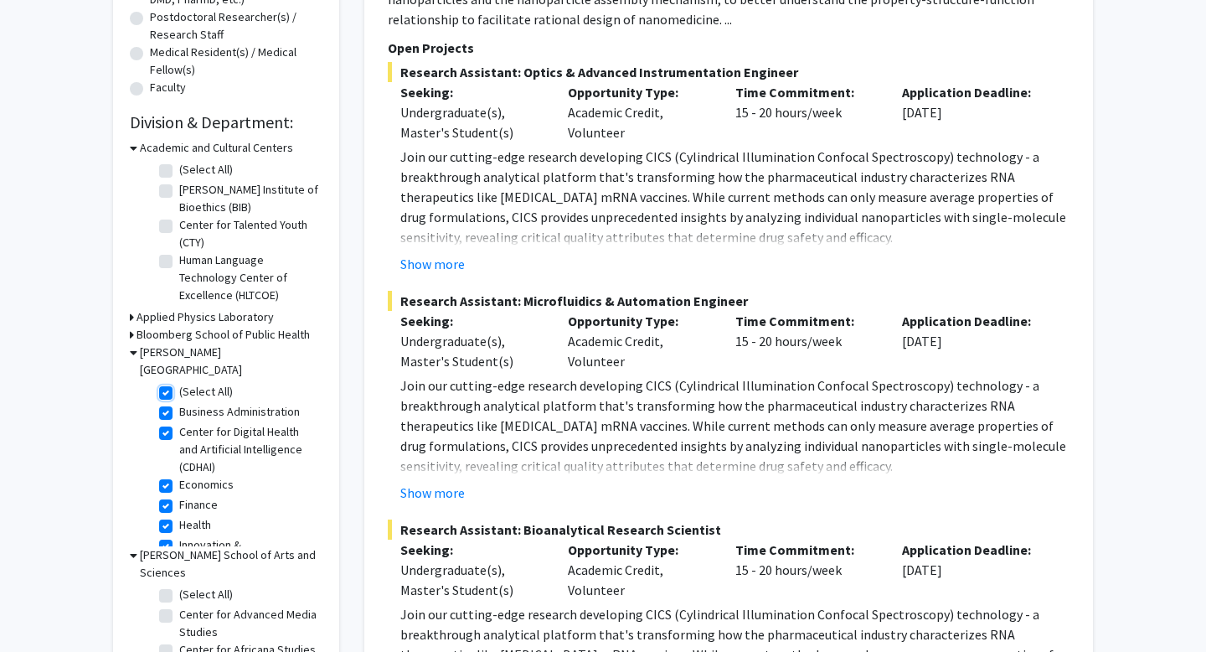
checkbox input "true"
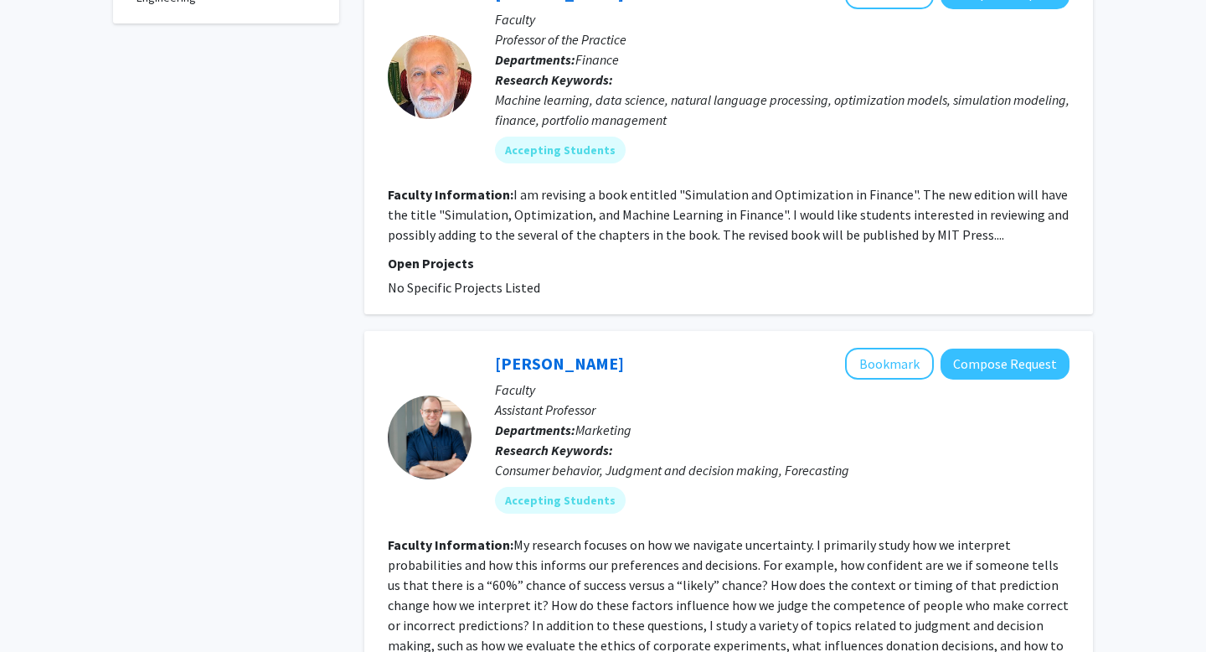
scroll to position [852, 0]
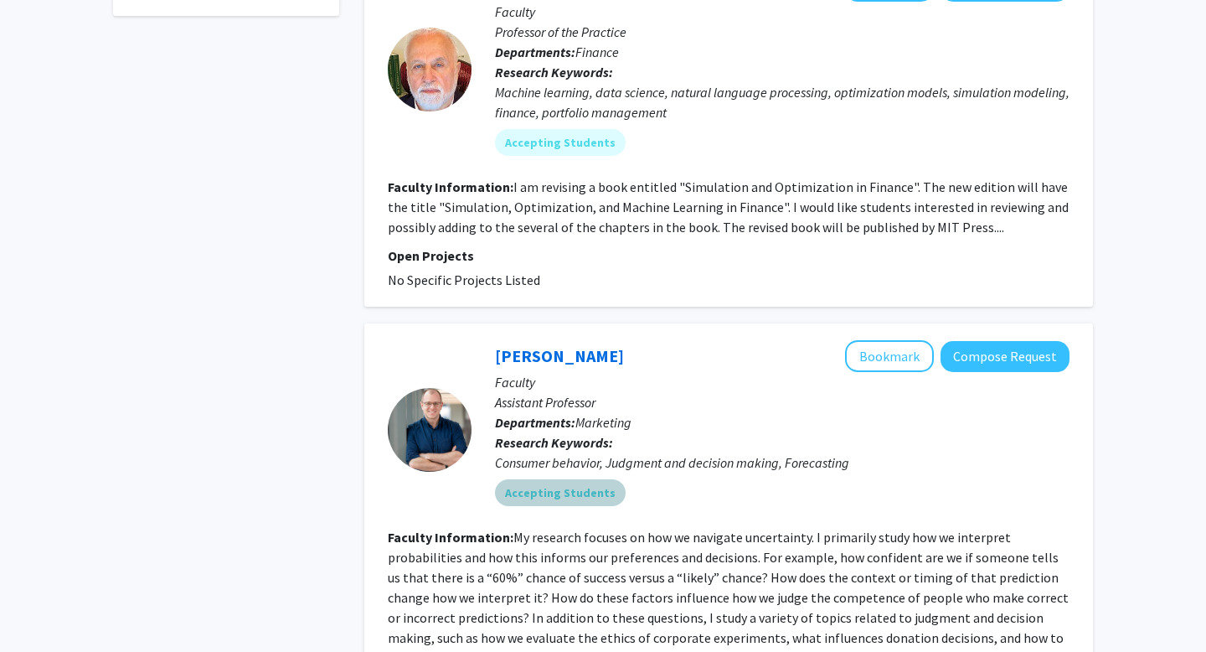
click at [586, 479] on mat-chip "Accepting Students" at bounding box center [560, 492] width 131 height 27
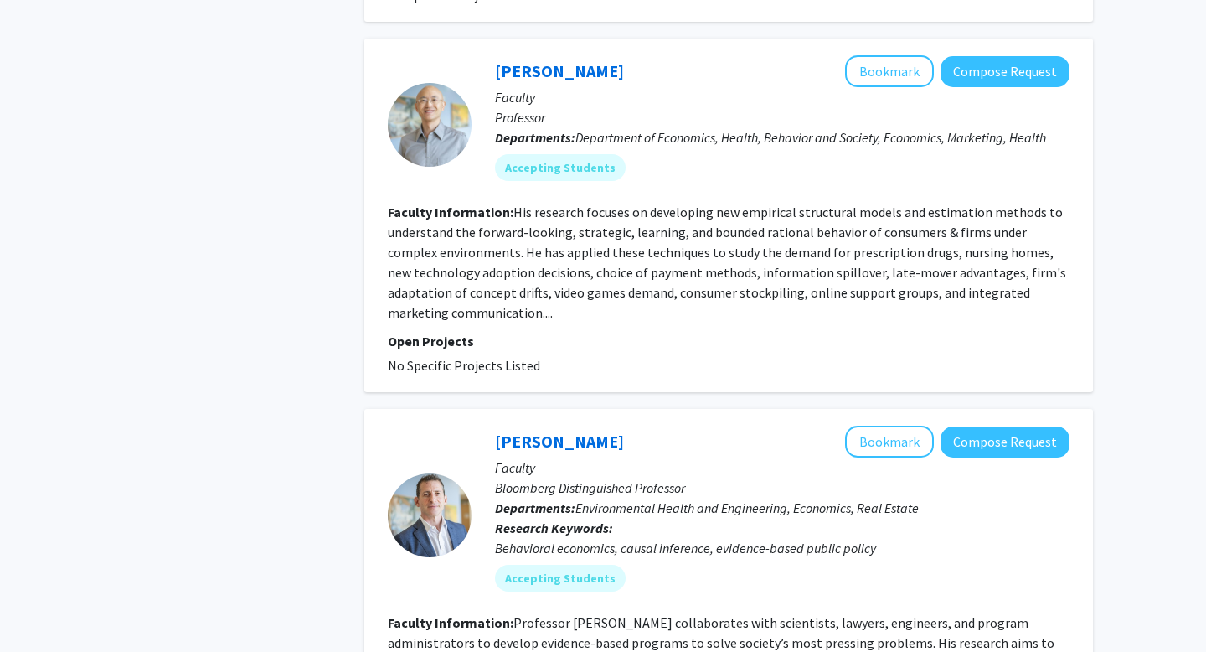
scroll to position [3775, 0]
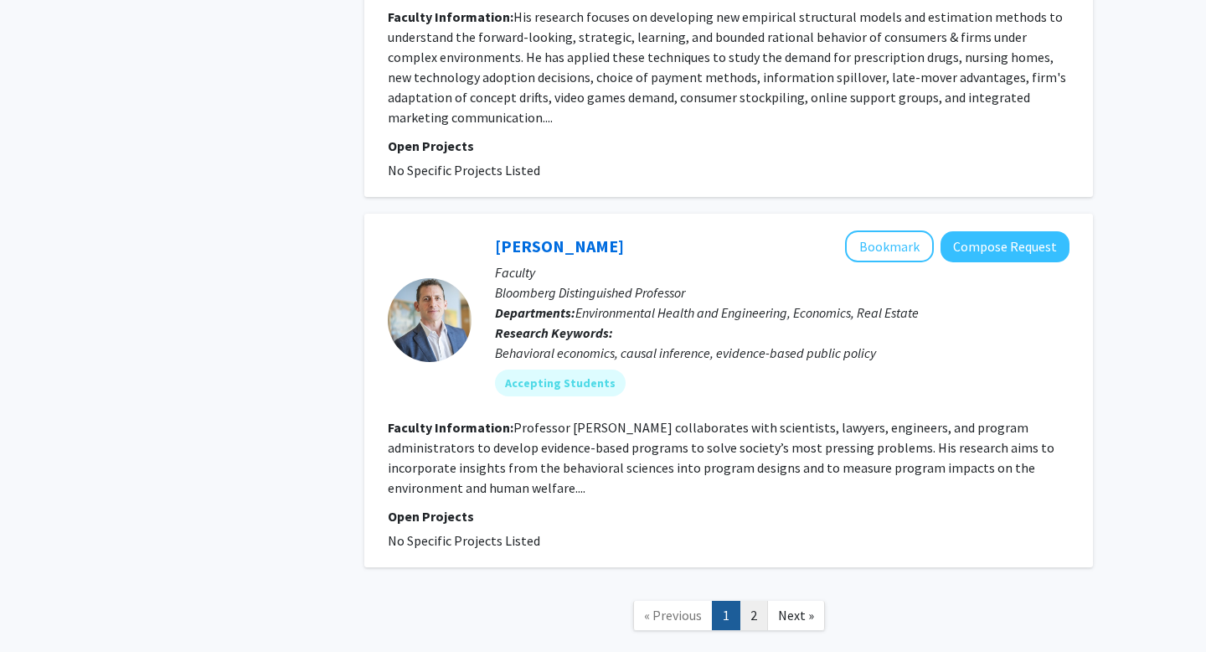
click at [755, 601] on link "2" at bounding box center [754, 615] width 28 height 29
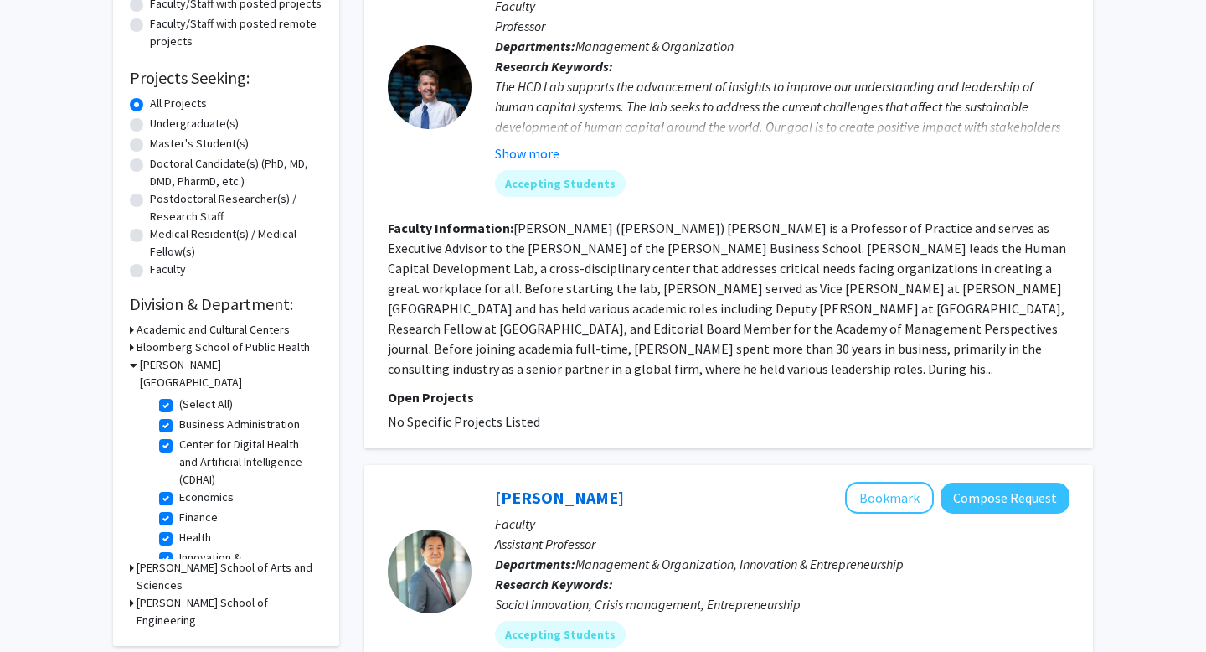
scroll to position [225, 0]
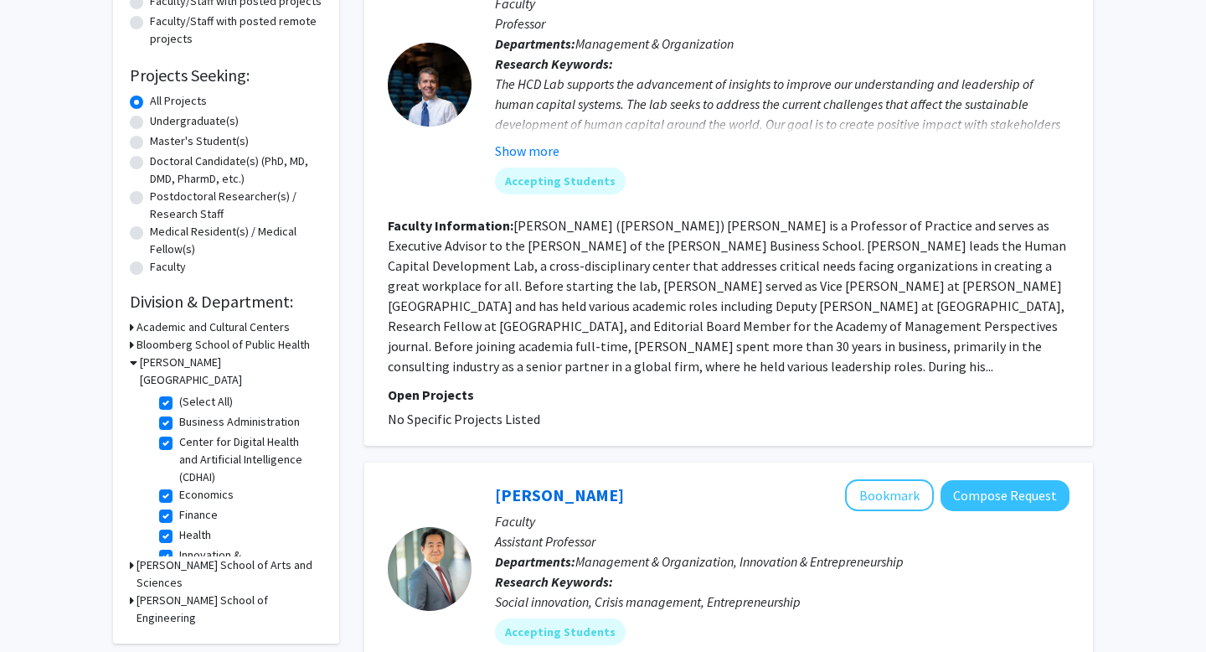
click at [137, 361] on div "[PERSON_NAME][GEOGRAPHIC_DATA]" at bounding box center [226, 371] width 193 height 35
click at [179, 393] on label "(Select All)" at bounding box center [206, 402] width 54 height 18
click at [179, 393] on input "(Select All)" at bounding box center [184, 398] width 11 height 11
checkbox input "false"
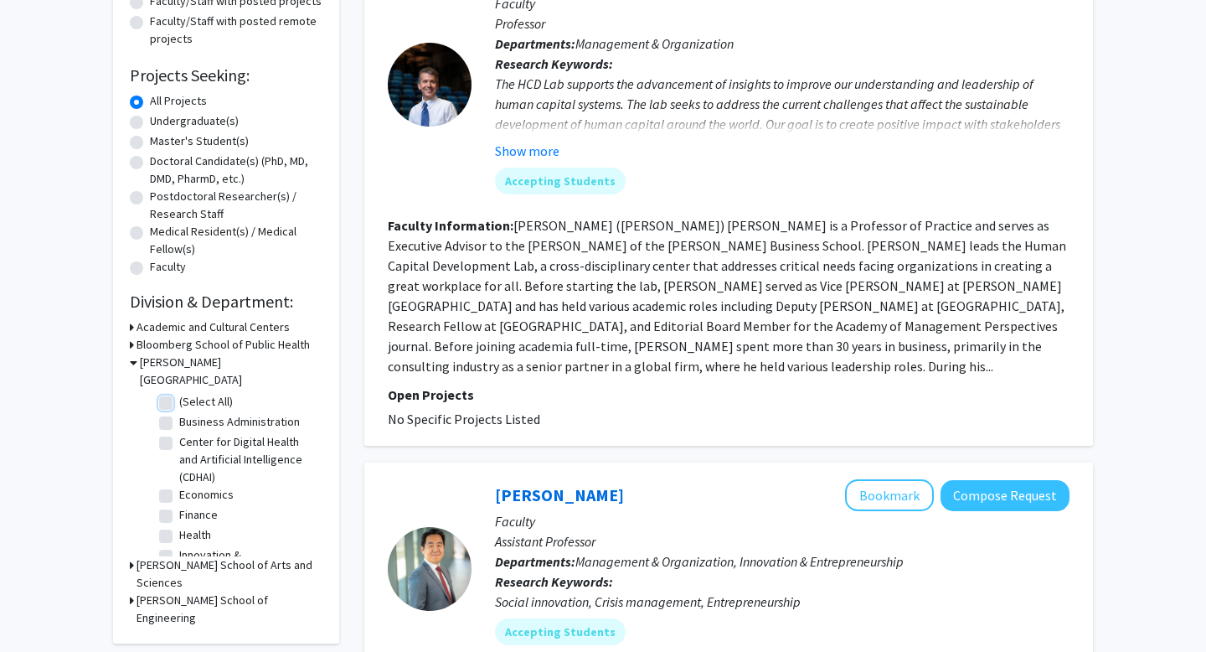
checkbox input "false"
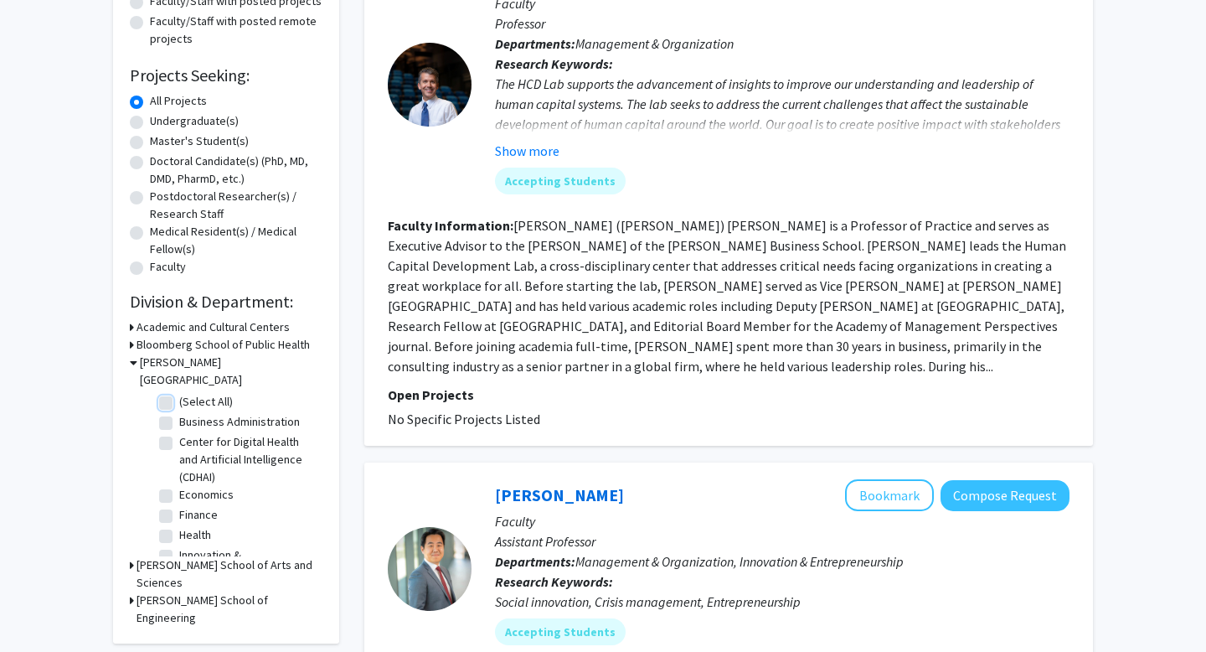
checkbox input "false"
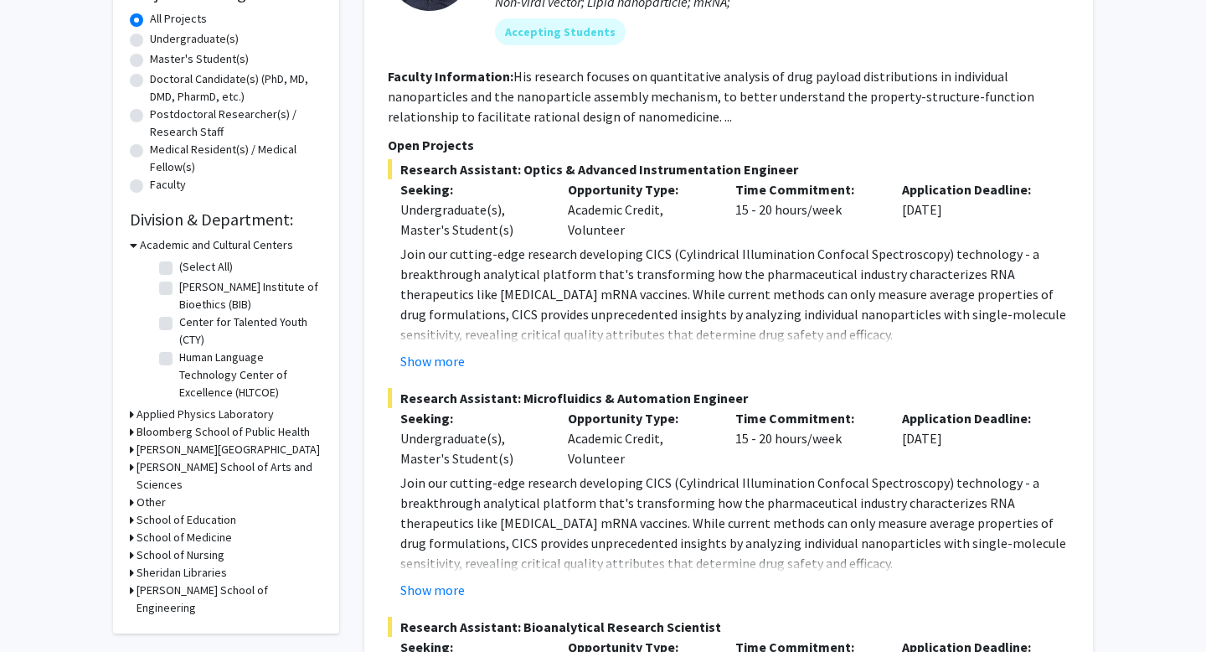
scroll to position [318, 0]
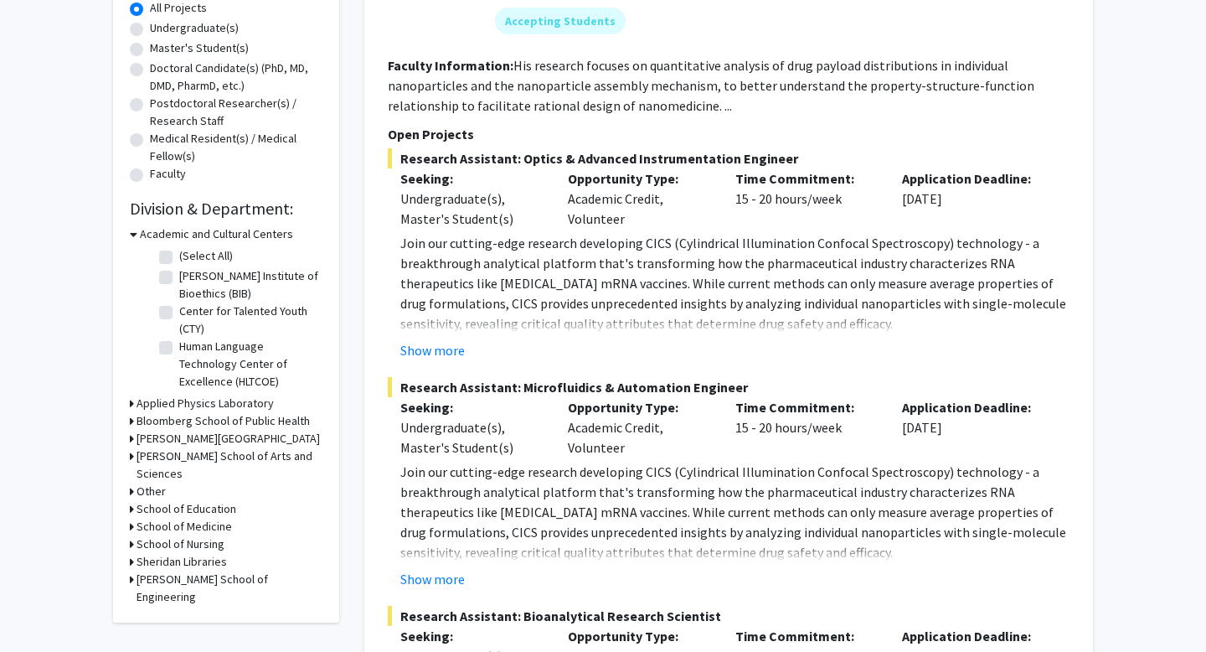
click at [160, 455] on h3 "[PERSON_NAME] School of Arts and Sciences" at bounding box center [230, 464] width 186 height 35
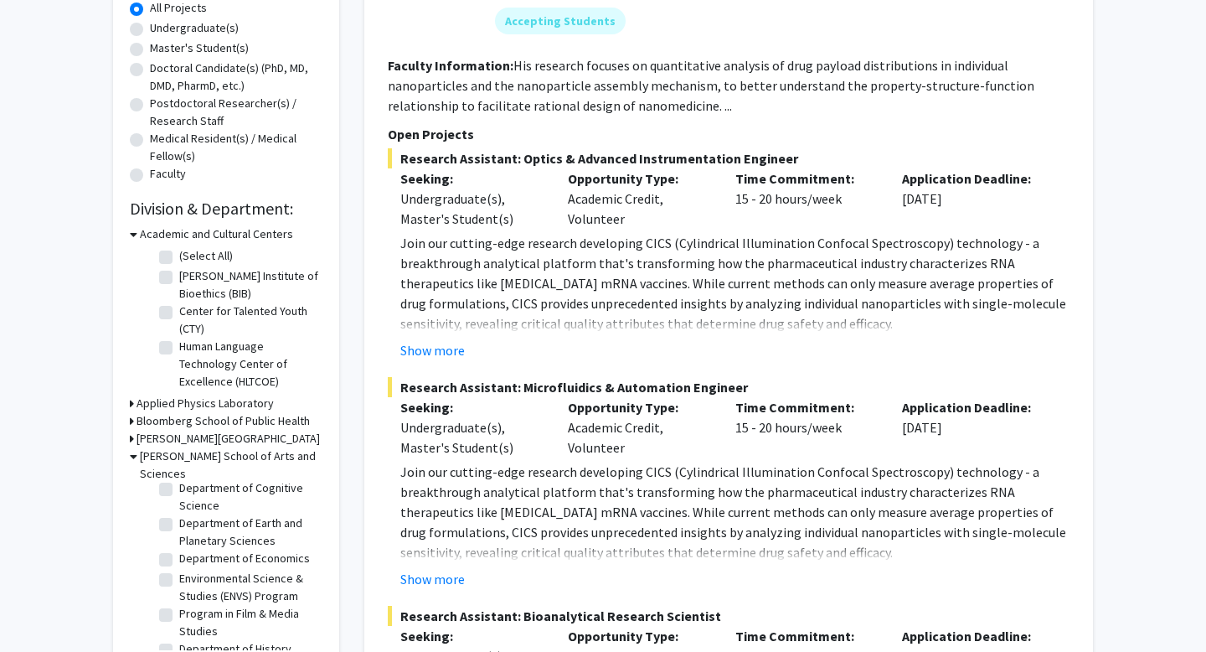
scroll to position [290, 0]
click at [179, 544] on label "Department of Economics" at bounding box center [244, 553] width 131 height 18
click at [179, 544] on input "Department of Economics" at bounding box center [184, 549] width 11 height 11
checkbox input "true"
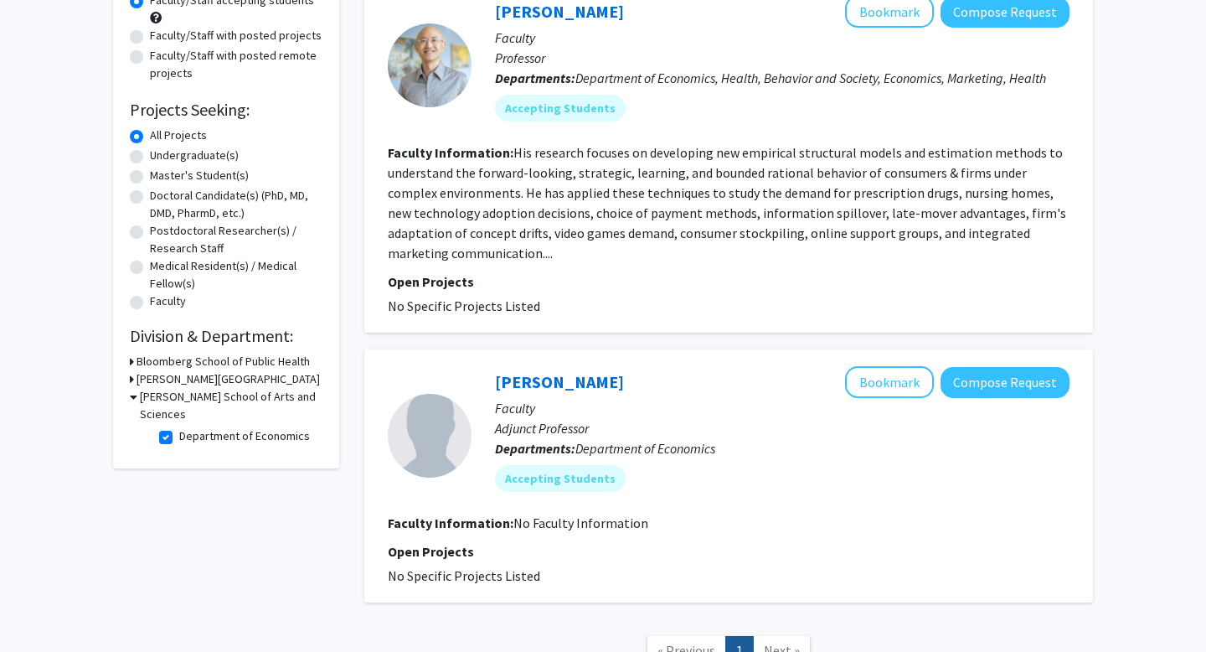
scroll to position [185, 0]
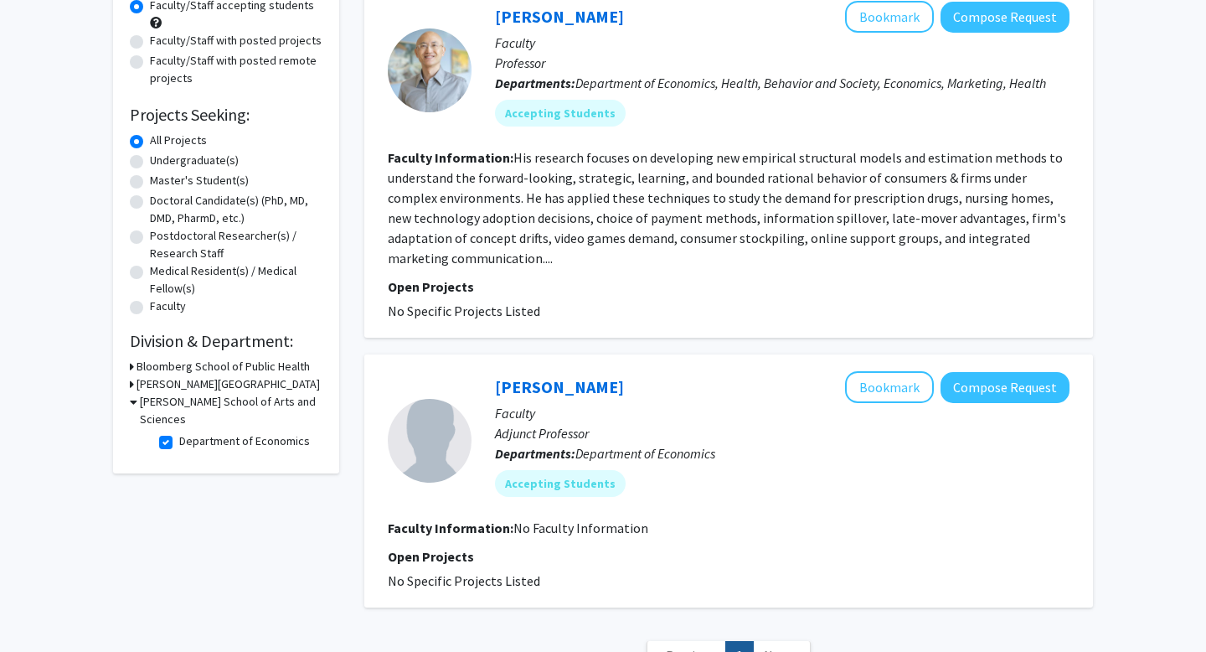
click at [143, 399] on h3 "[PERSON_NAME] School of Arts and Sciences" at bounding box center [231, 410] width 183 height 35
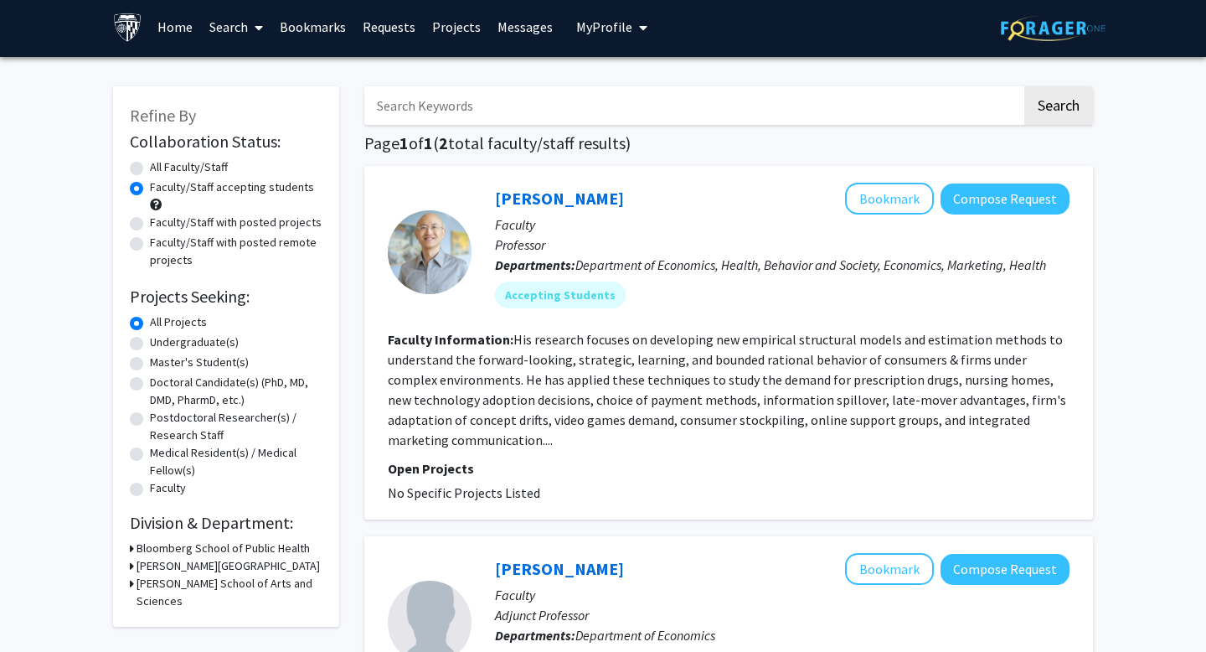
scroll to position [0, 0]
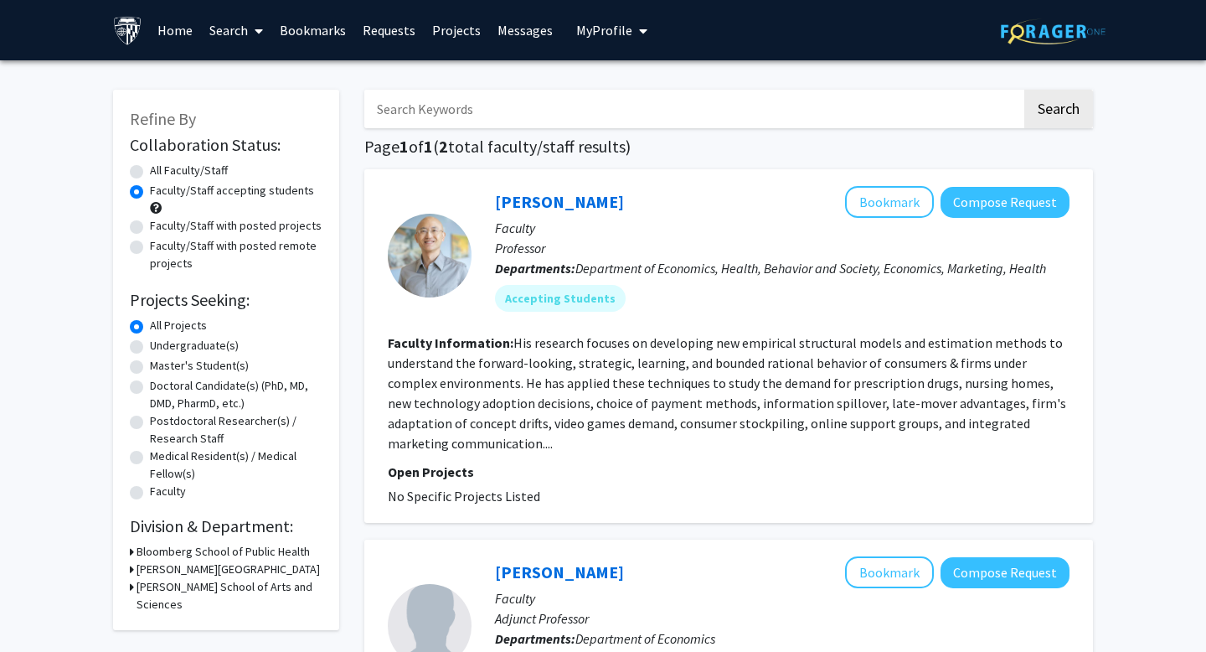
click at [150, 240] on label "Faculty/Staff with posted remote projects" at bounding box center [236, 254] width 173 height 35
click at [150, 240] on input "Faculty/Staff with posted remote projects" at bounding box center [155, 242] width 11 height 11
radio input "true"
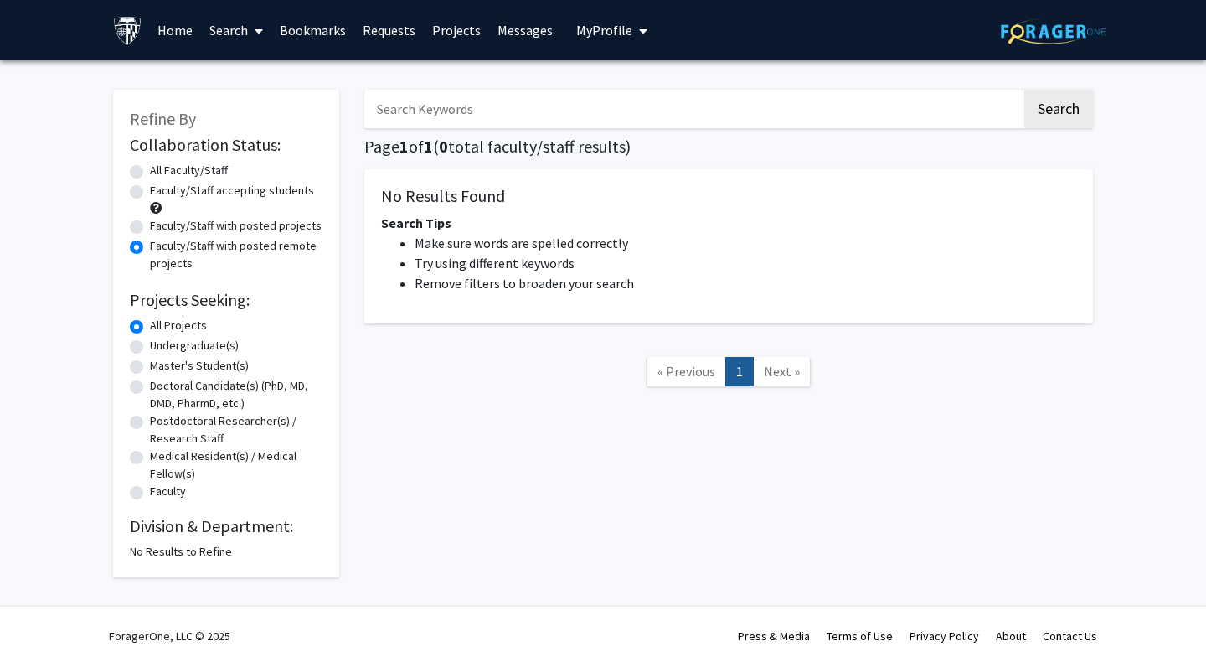
click at [150, 225] on label "Faculty/Staff with posted projects" at bounding box center [236, 226] width 172 height 18
click at [150, 225] on input "Faculty/Staff with posted projects" at bounding box center [155, 222] width 11 height 11
radio input "true"
click at [146, 172] on div "All Faculty/Staff" at bounding box center [226, 172] width 193 height 20
click at [144, 171] on div "All Faculty/Staff" at bounding box center [226, 172] width 193 height 20
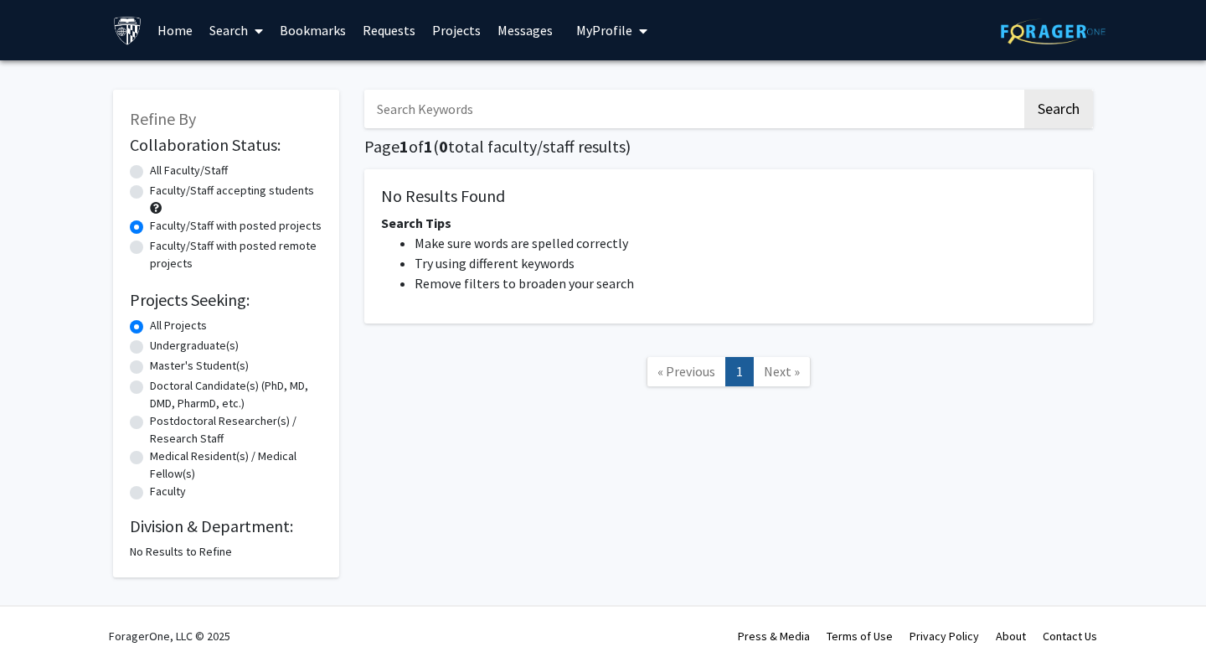
click at [261, 28] on icon at bounding box center [259, 30] width 8 height 13
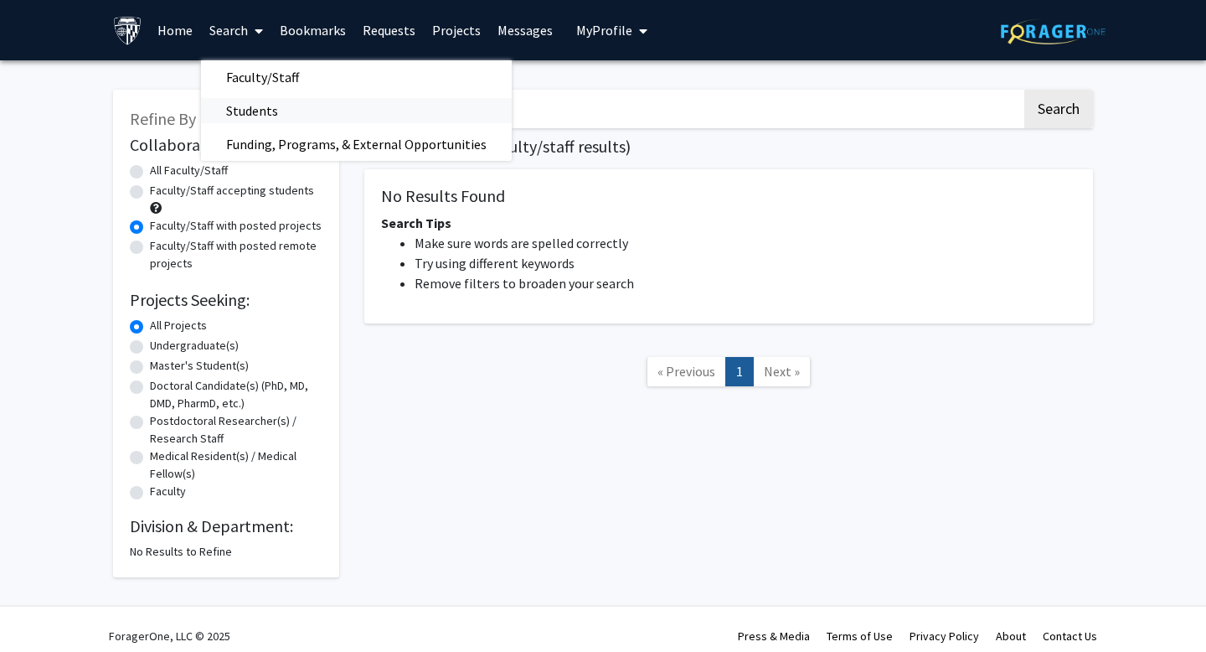
click at [248, 119] on span "Students" at bounding box center [252, 111] width 102 height 34
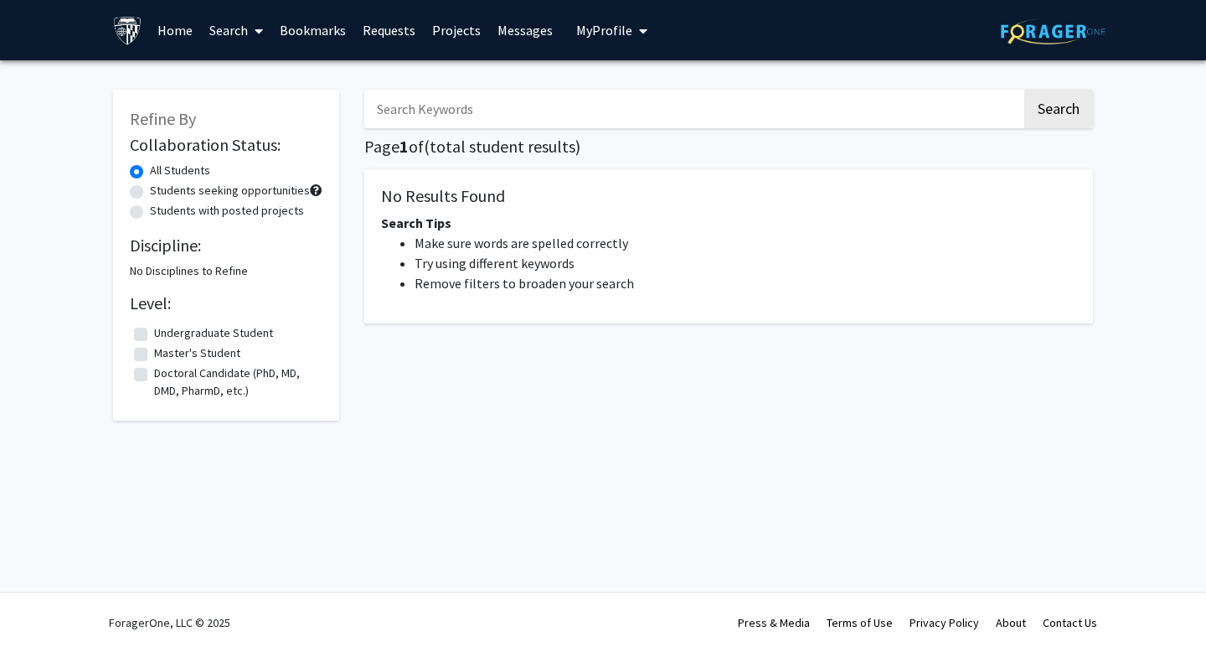
click at [256, 32] on icon at bounding box center [259, 30] width 8 height 13
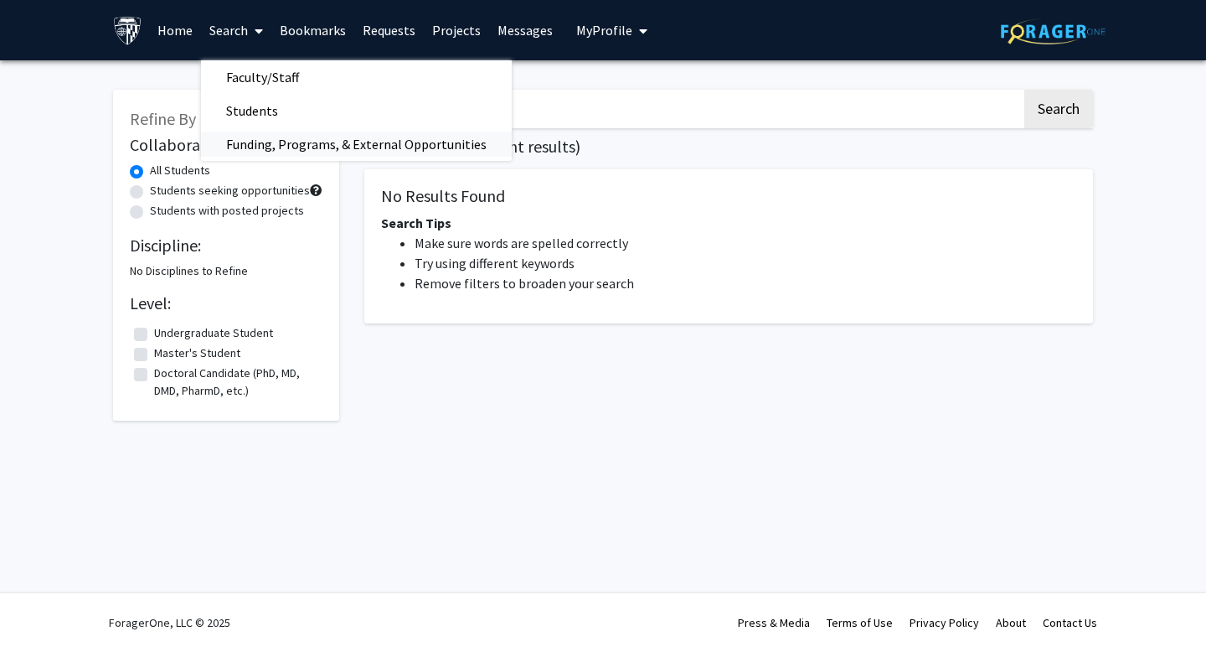
click at [275, 141] on span "Funding, Programs, & External Opportunities" at bounding box center [356, 144] width 311 height 34
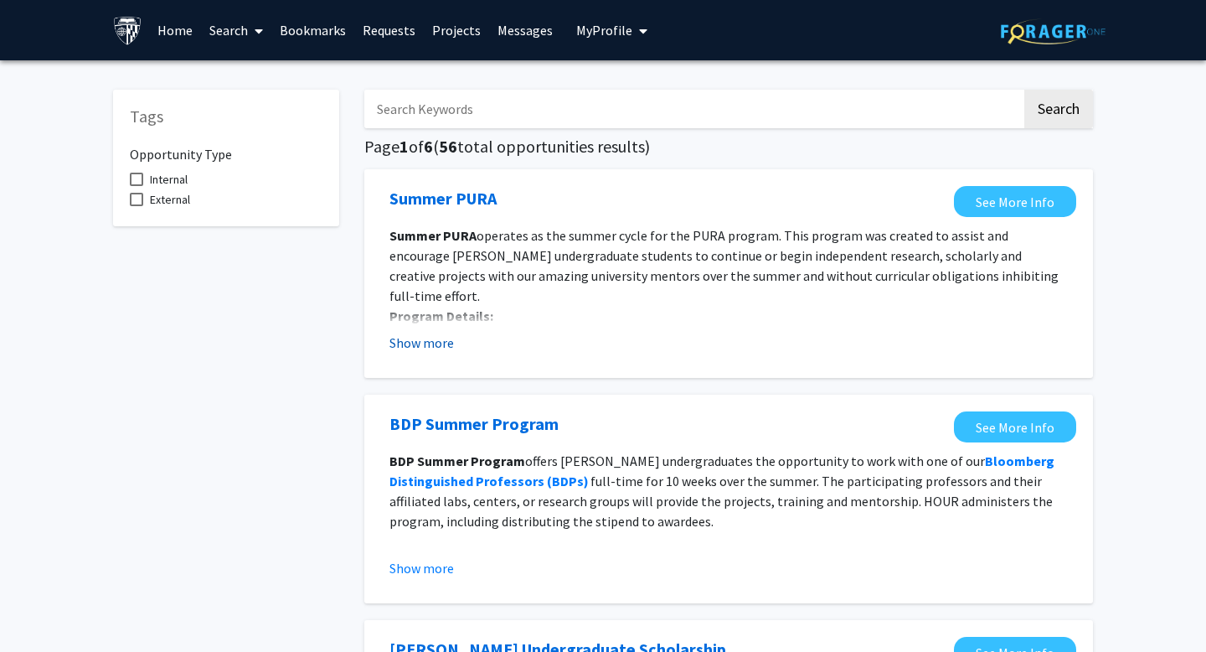
click at [421, 343] on button "Show more" at bounding box center [422, 343] width 65 height 20
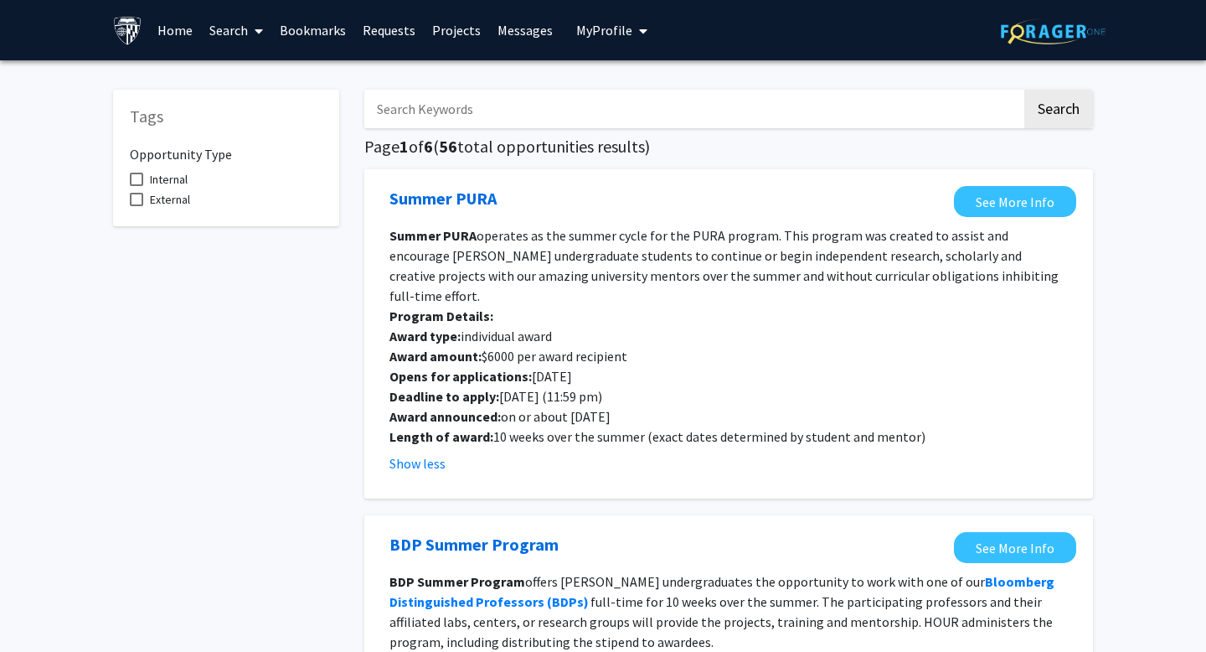
click at [437, 25] on link "Projects" at bounding box center [456, 30] width 65 height 59
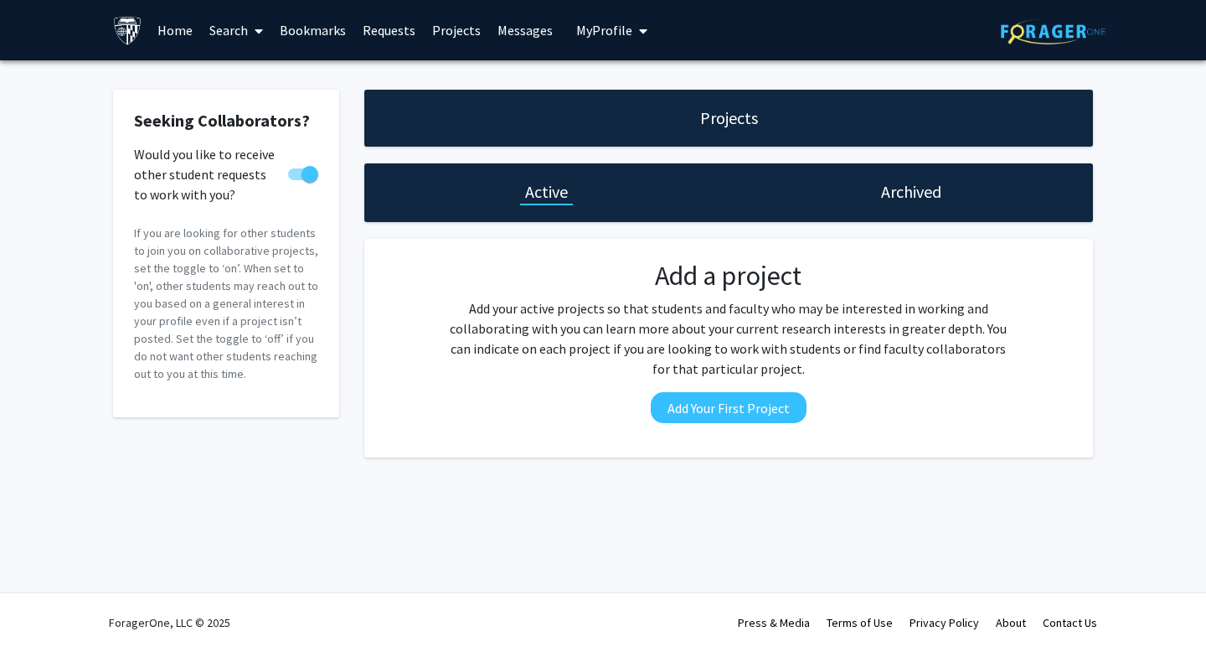
click at [404, 31] on link "Requests" at bounding box center [389, 30] width 70 height 59
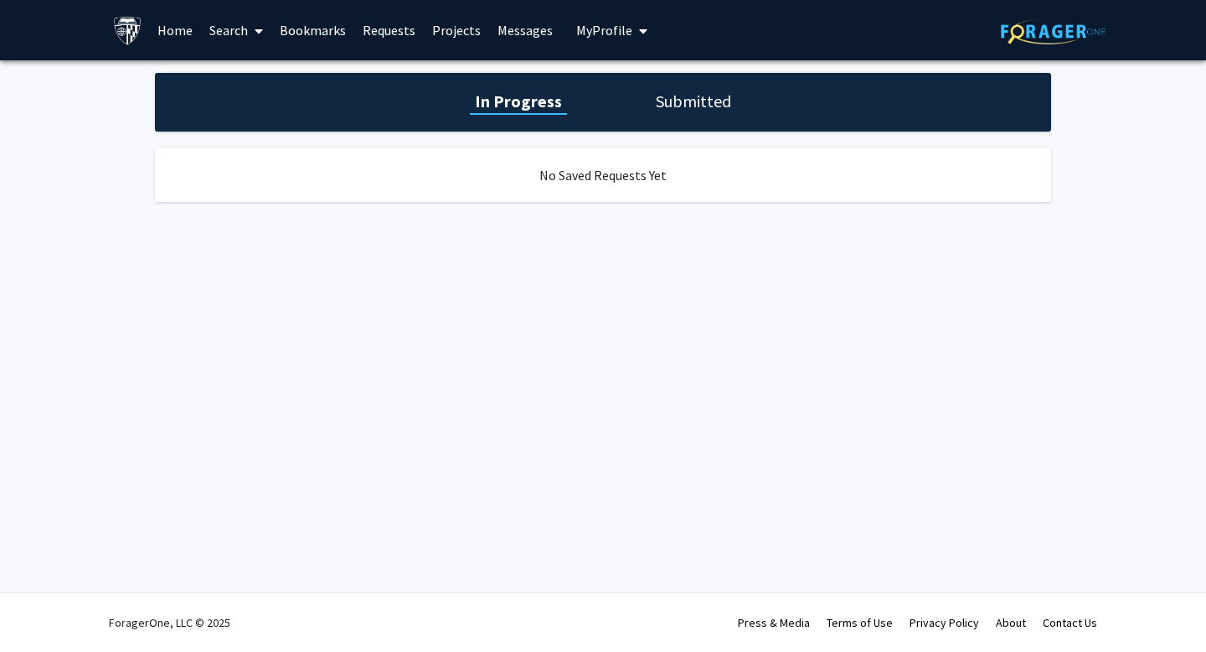
click at [529, 36] on link "Messages" at bounding box center [525, 30] width 72 height 59
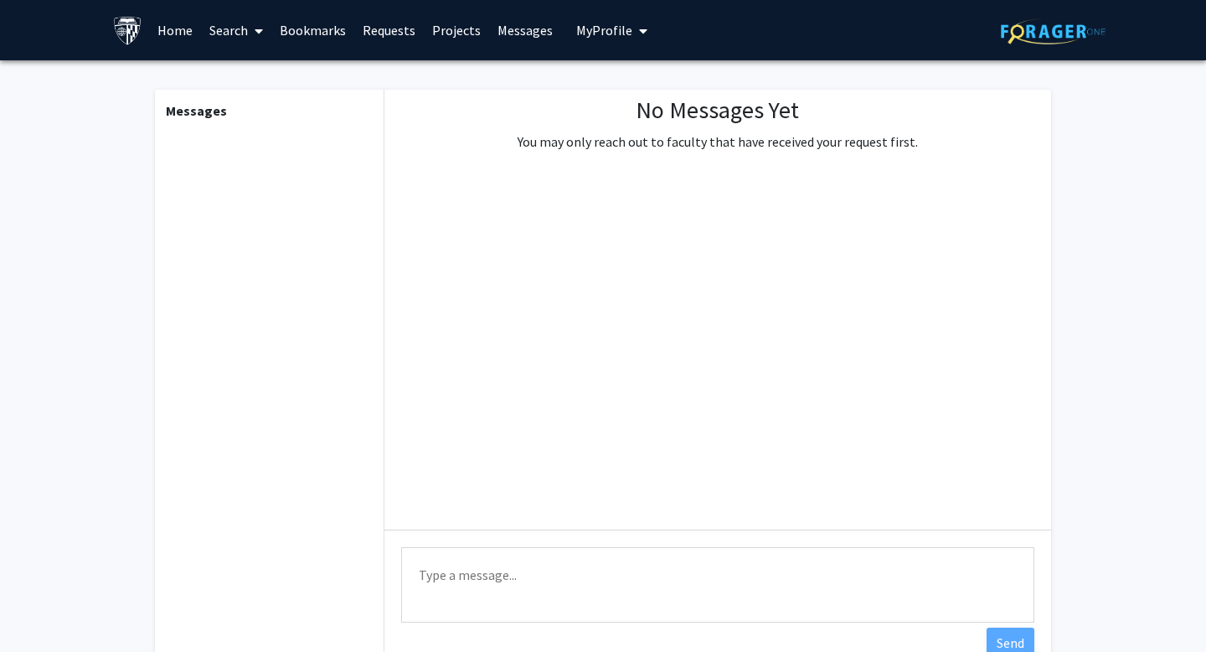
click at [331, 28] on link "Bookmarks" at bounding box center [312, 30] width 83 height 59
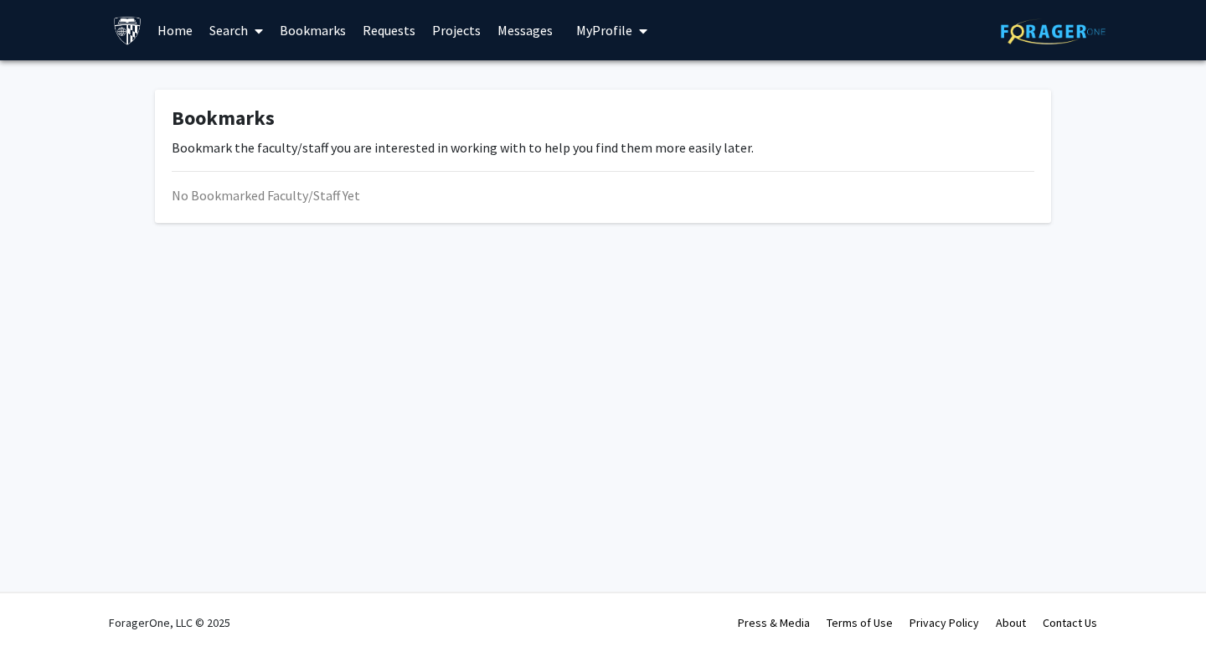
click at [385, 31] on link "Requests" at bounding box center [389, 30] width 70 height 59
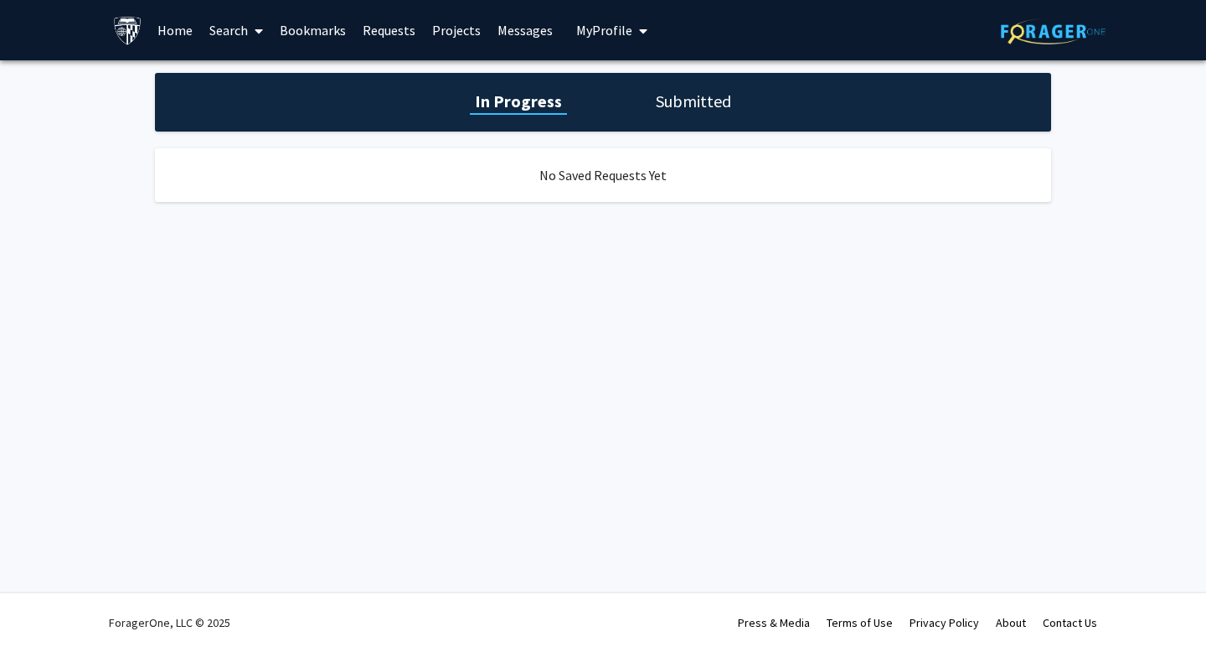
click at [244, 29] on link "Search" at bounding box center [236, 30] width 70 height 59
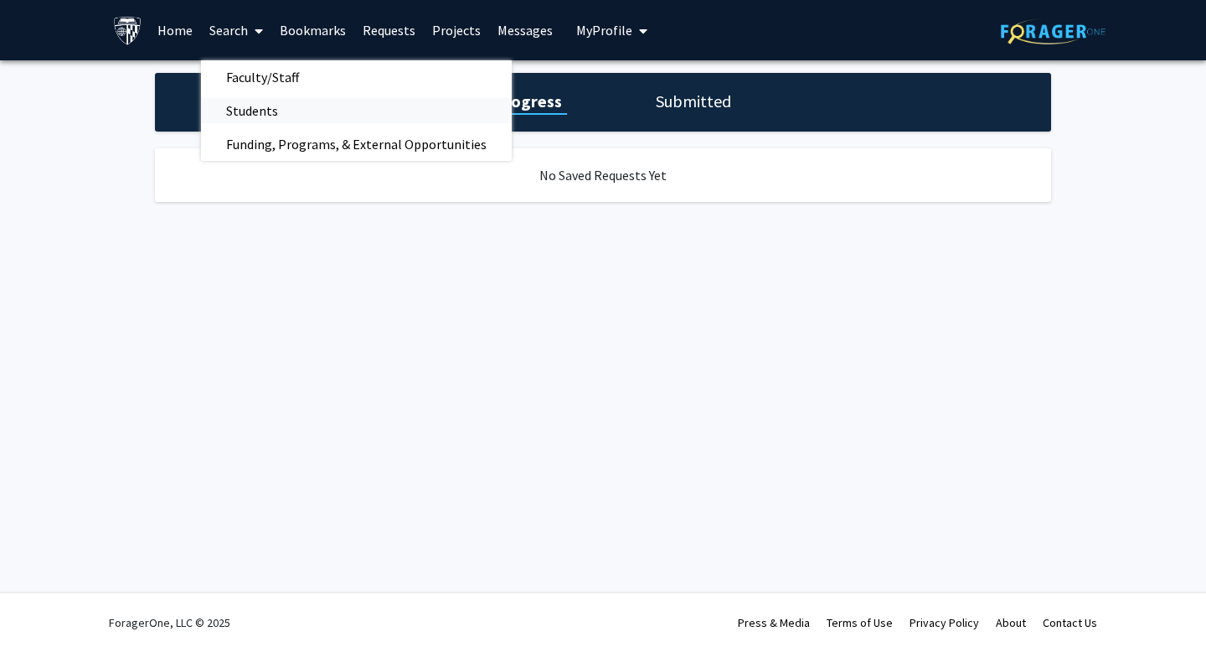
click at [246, 107] on span "Students" at bounding box center [252, 111] width 102 height 34
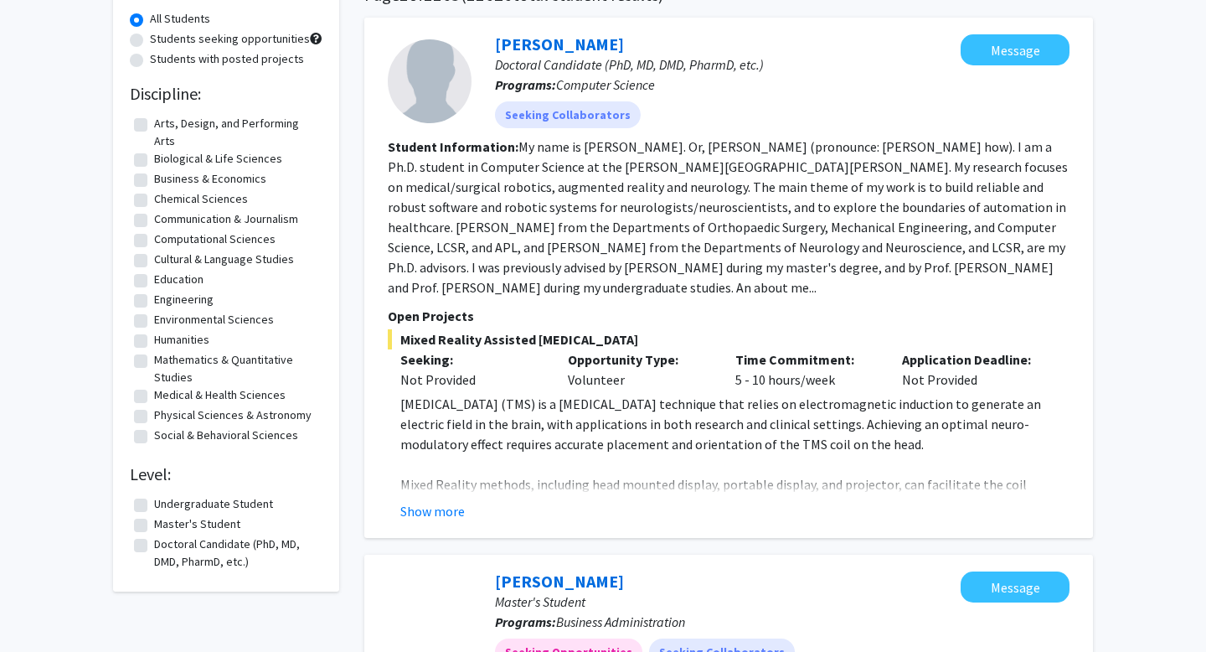
scroll to position [168, 0]
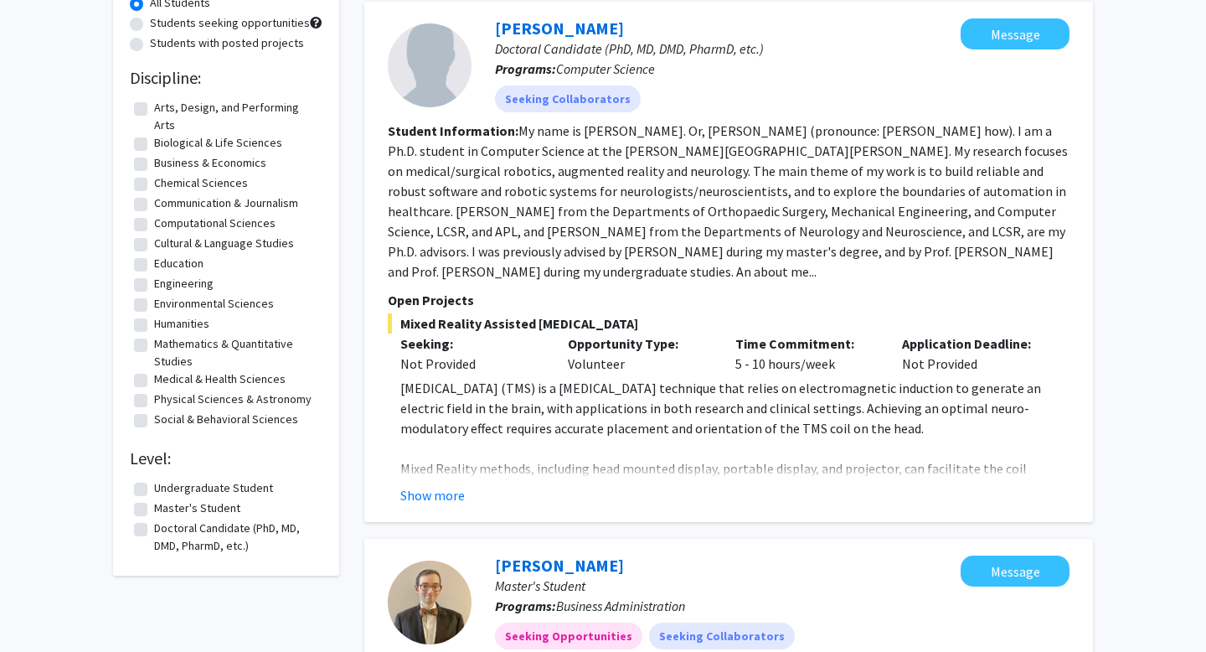
click at [154, 509] on label "Master's Student" at bounding box center [197, 508] width 86 height 18
click at [154, 509] on input "Master's Student" at bounding box center [159, 504] width 11 height 11
checkbox input "true"
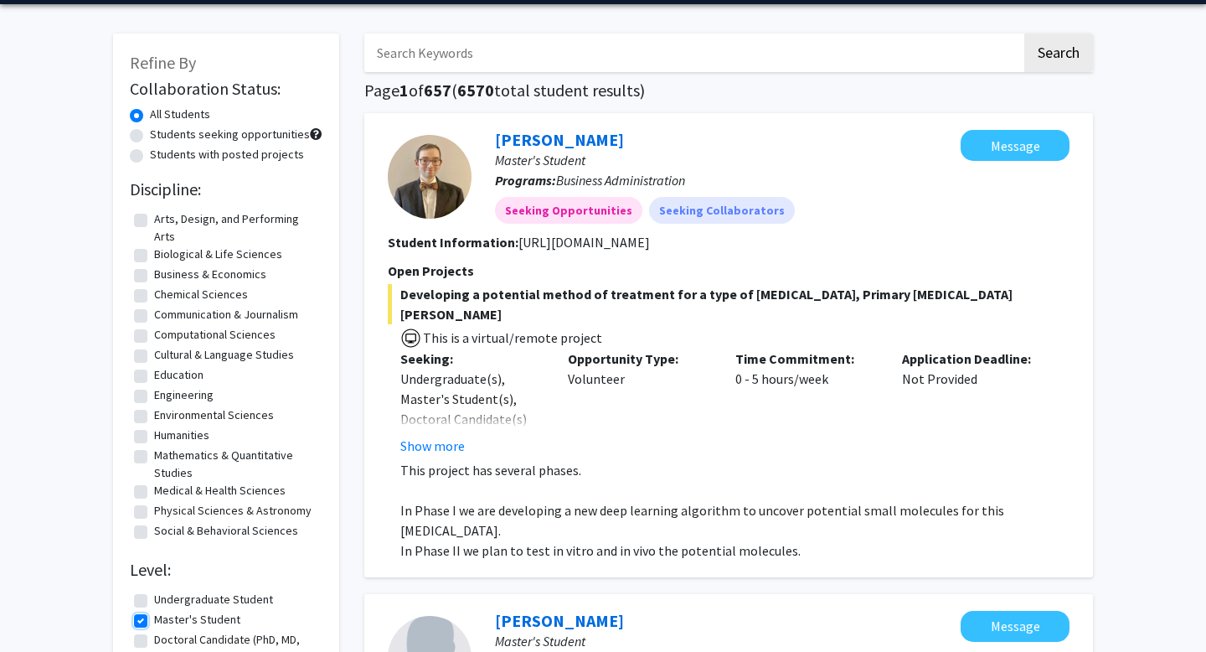
scroll to position [59, 0]
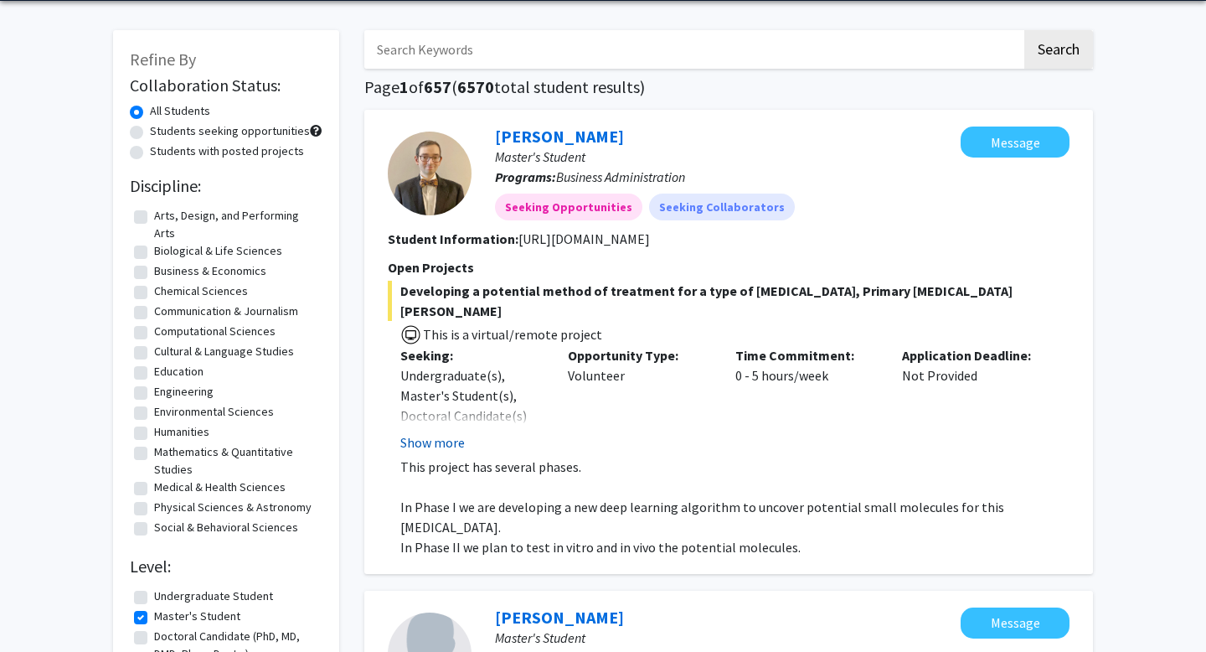
click at [416, 432] on button "Show more" at bounding box center [432, 442] width 65 height 20
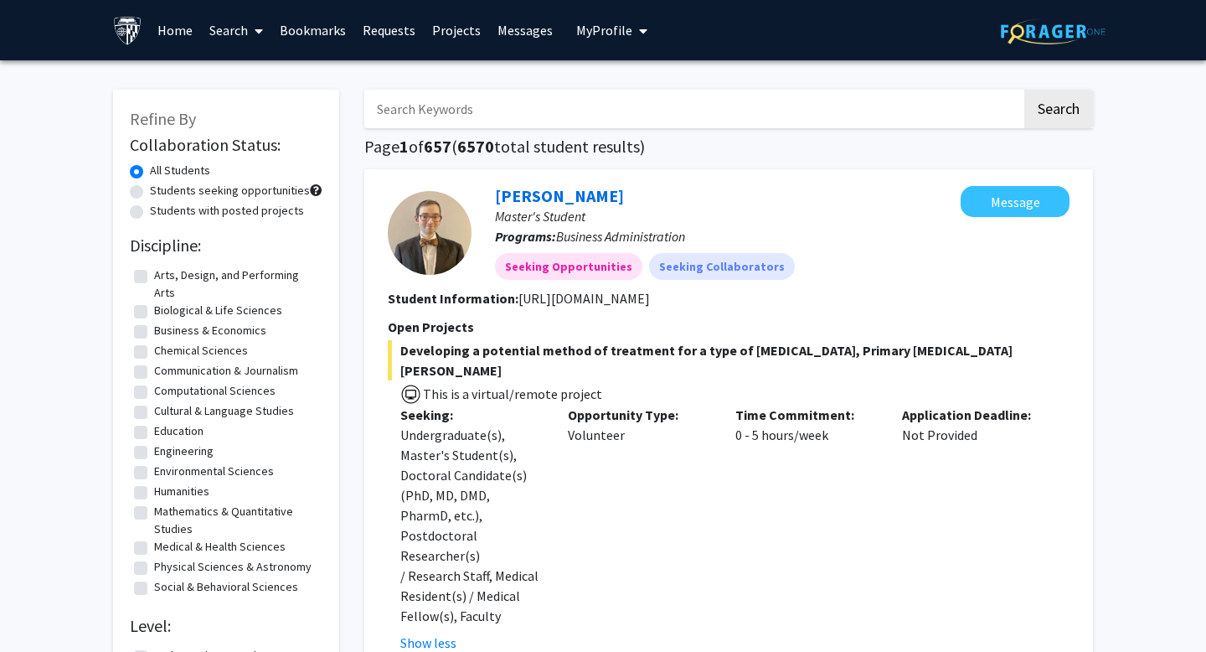
scroll to position [36, 0]
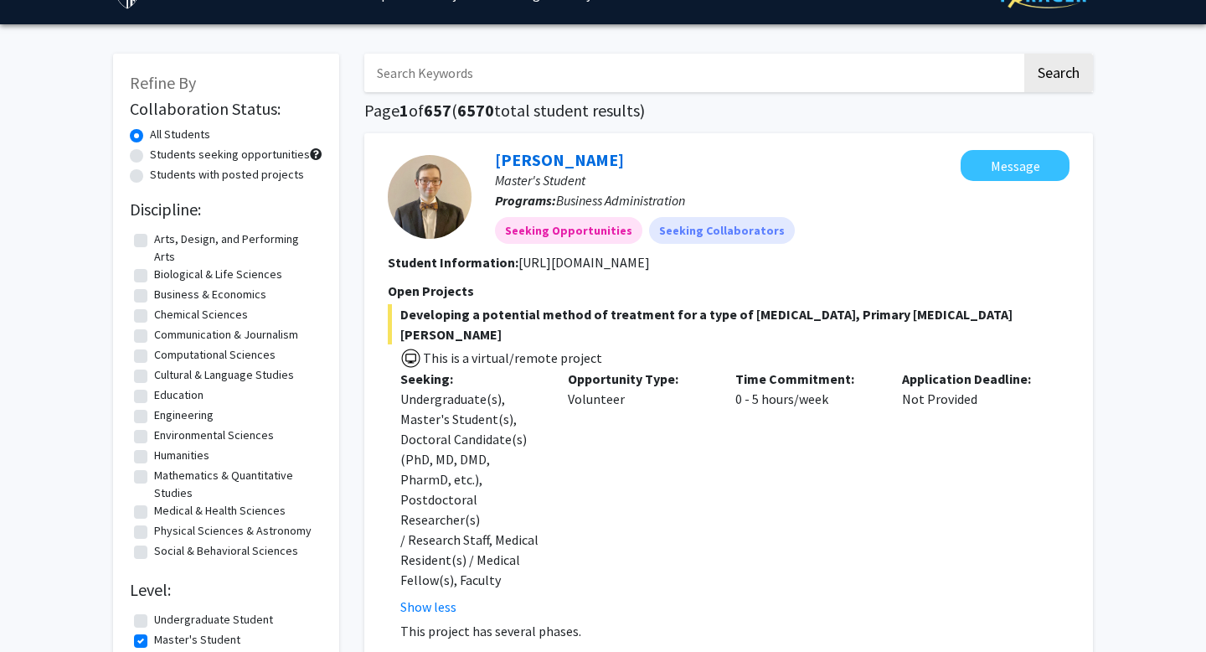
click at [154, 297] on label "Business & Economics" at bounding box center [210, 295] width 112 height 18
click at [154, 297] on input "Business & Economics" at bounding box center [159, 291] width 11 height 11
checkbox input "true"
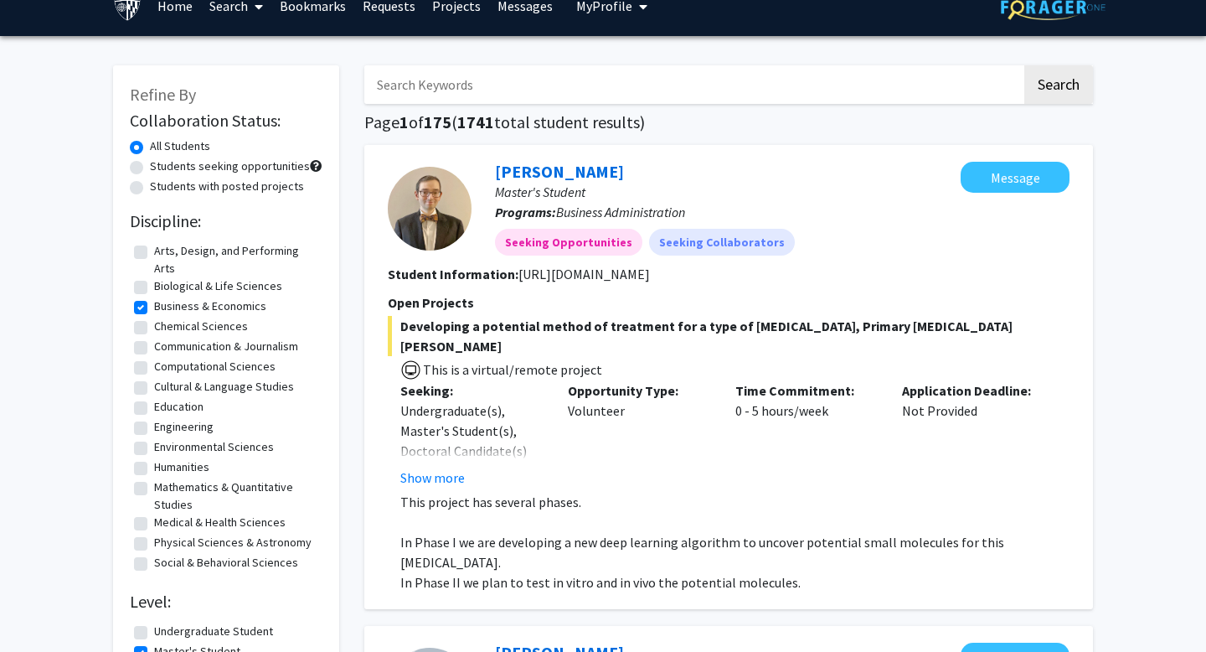
scroll to position [51, 0]
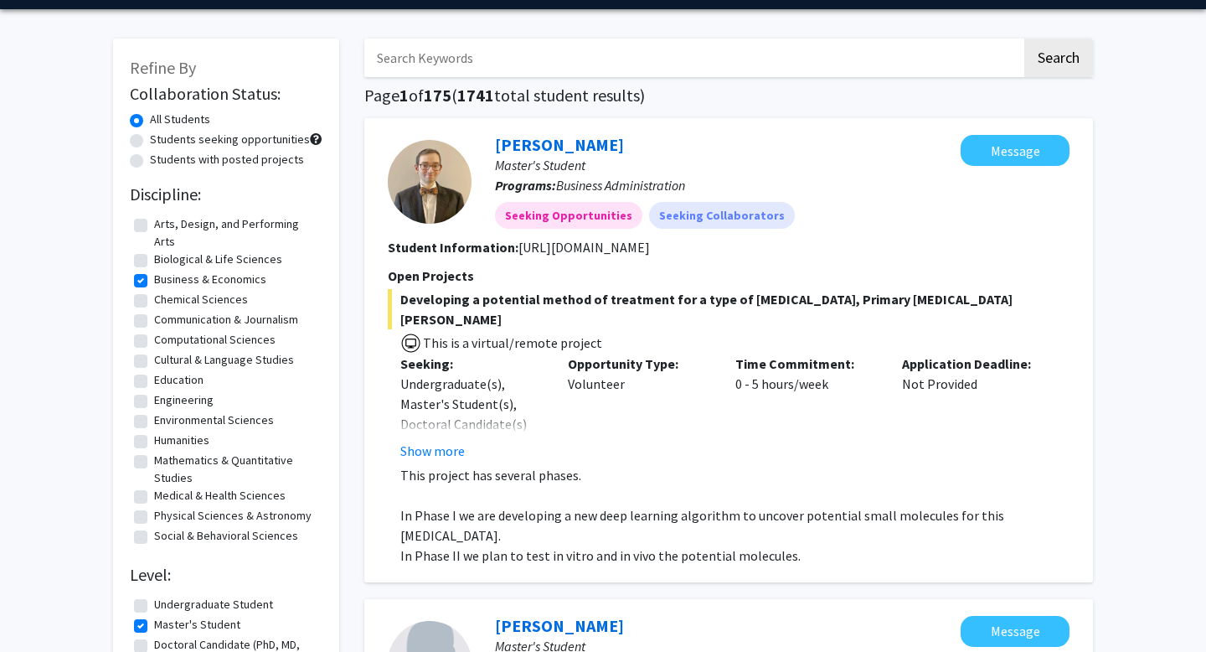
click at [154, 463] on label "Mathematics & Quantitative Studies" at bounding box center [236, 469] width 164 height 35
click at [154, 462] on input "Mathematics & Quantitative Studies" at bounding box center [159, 457] width 11 height 11
checkbox input "true"
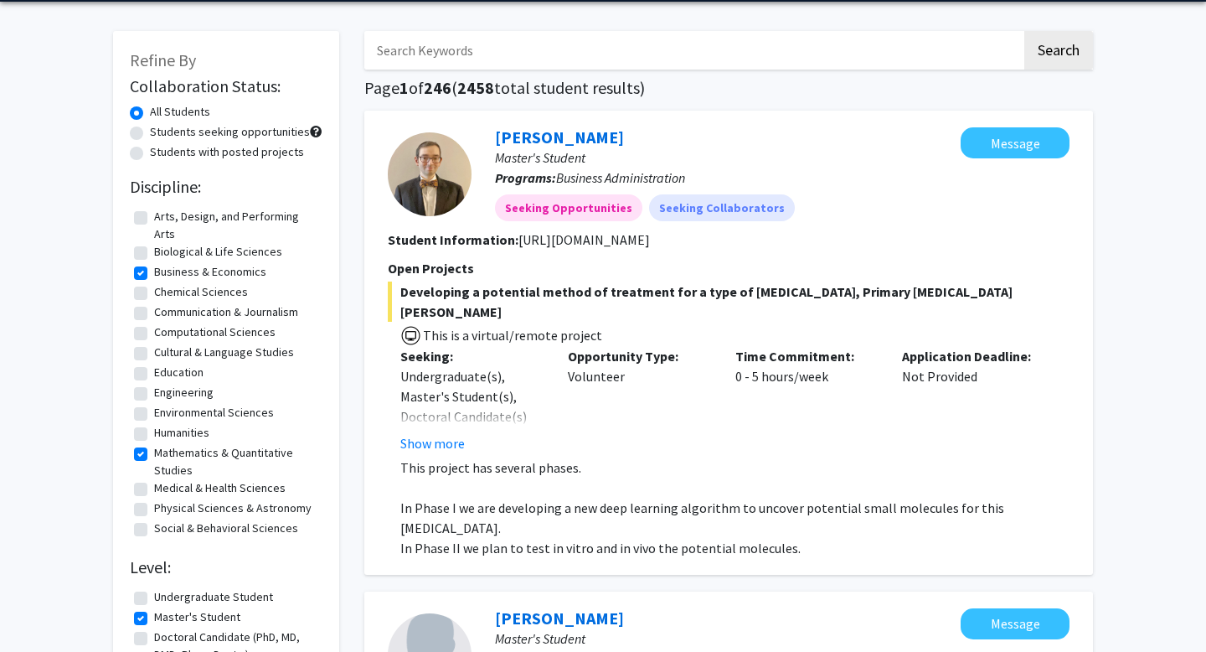
scroll to position [61, 0]
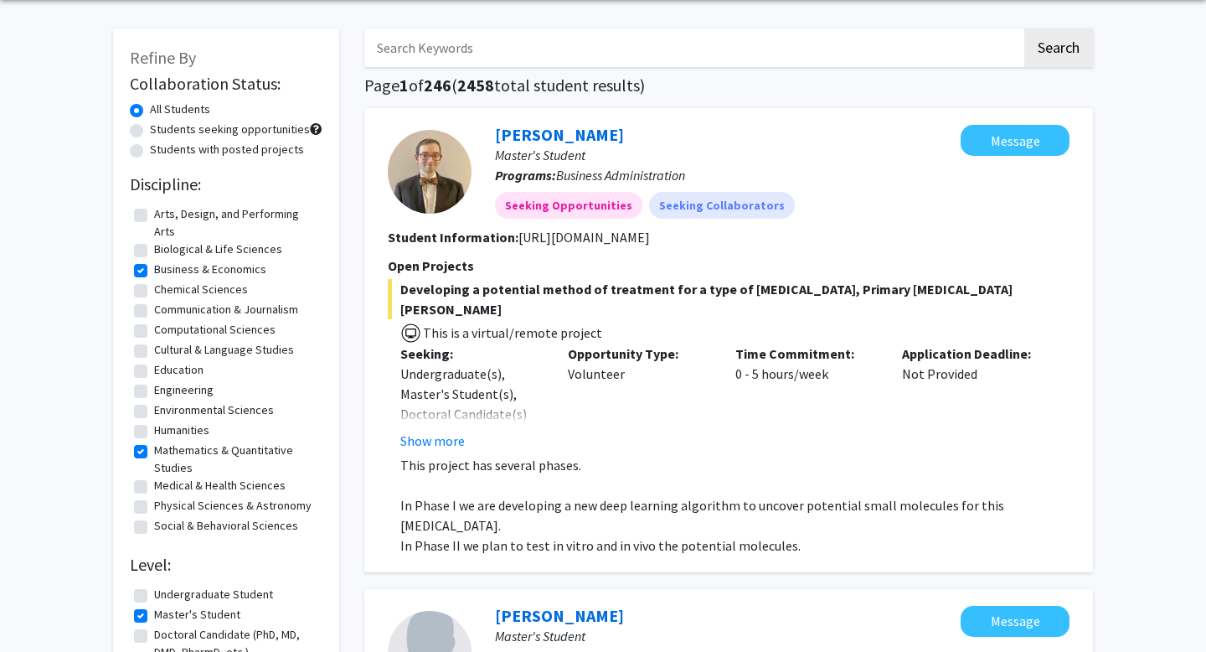
click at [154, 389] on label "Engineering" at bounding box center [183, 390] width 59 height 18
click at [154, 389] on input "Engineering" at bounding box center [159, 386] width 11 height 11
checkbox input "true"
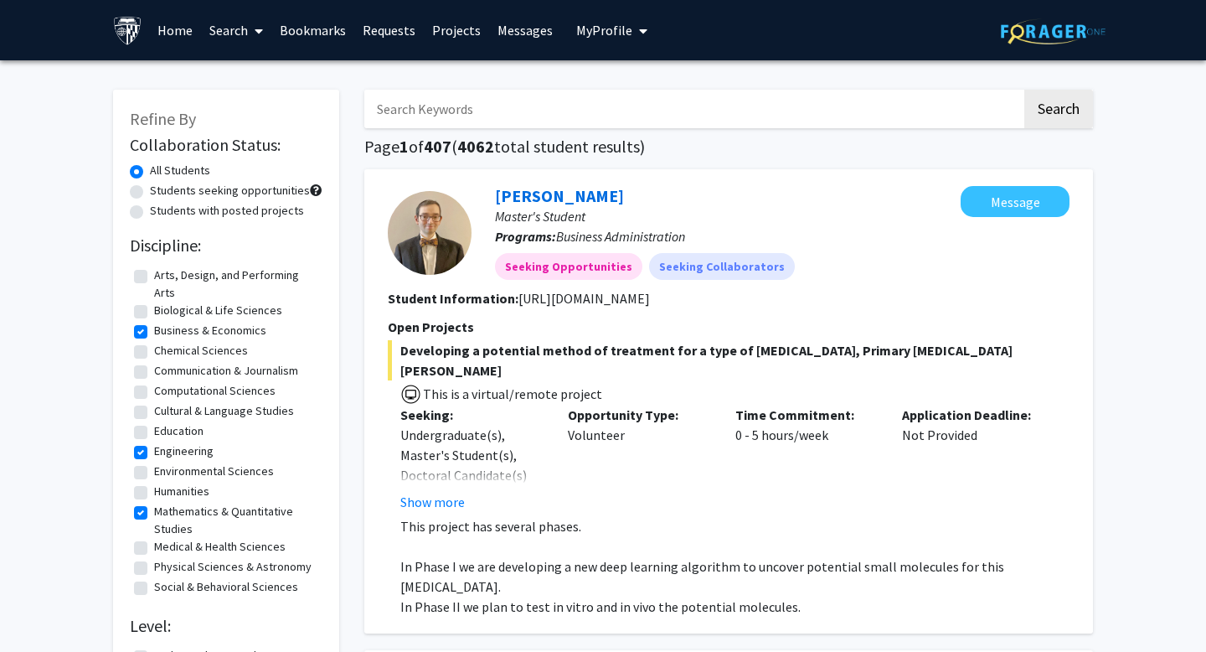
click at [150, 208] on label "Students with posted projects" at bounding box center [227, 211] width 154 height 18
click at [150, 208] on input "Students with posted projects" at bounding box center [155, 207] width 11 height 11
radio input "true"
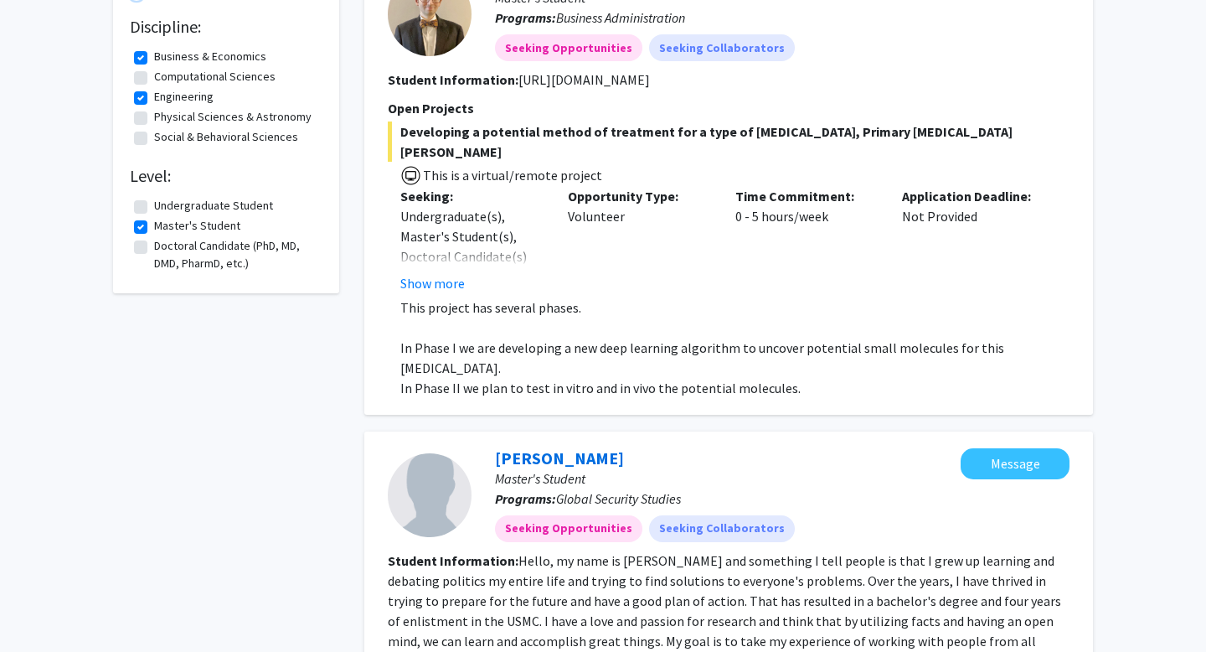
scroll to position [212, 0]
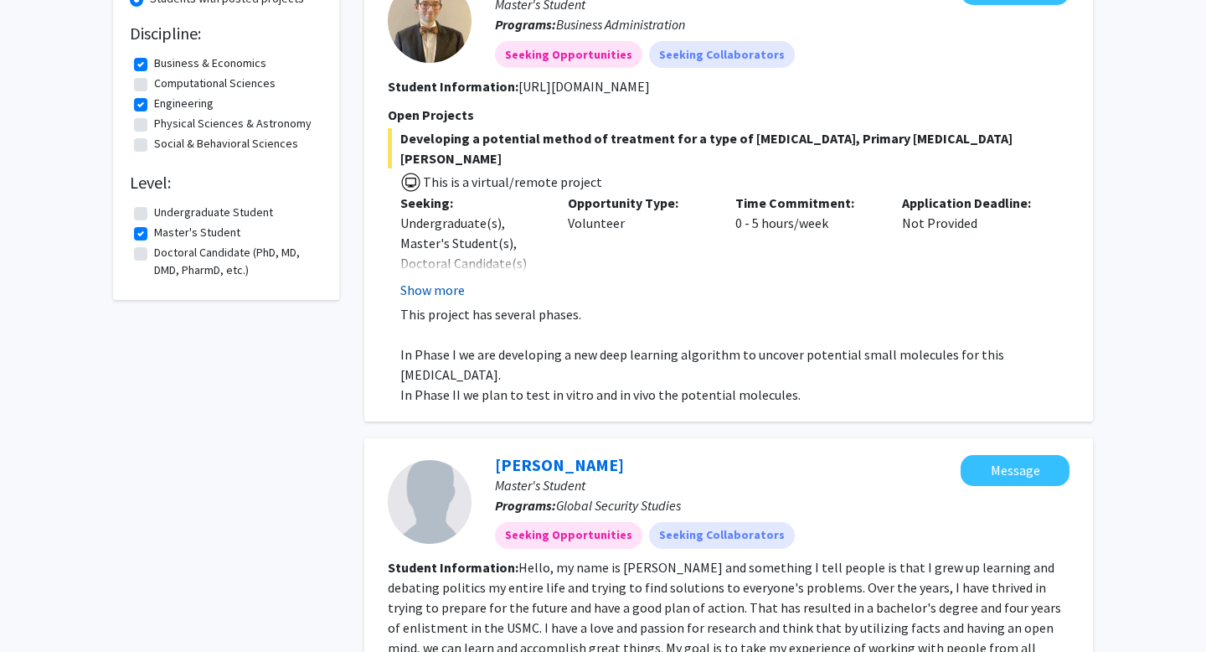
click at [444, 280] on button "Show more" at bounding box center [432, 290] width 65 height 20
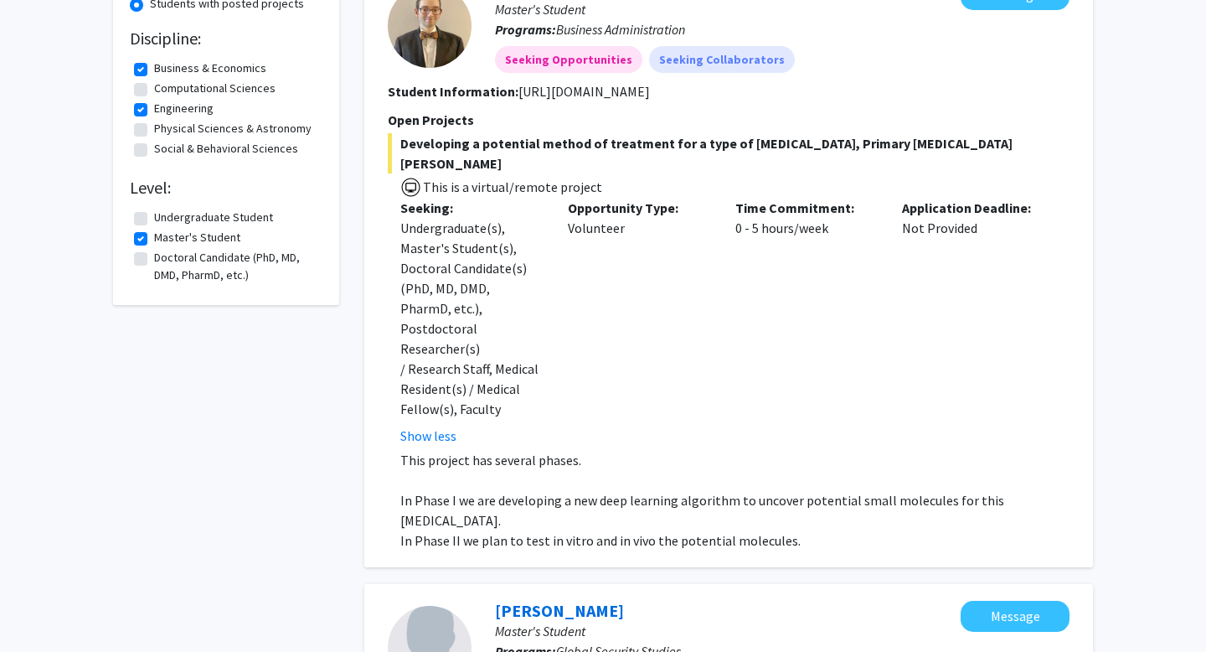
scroll to position [0, 0]
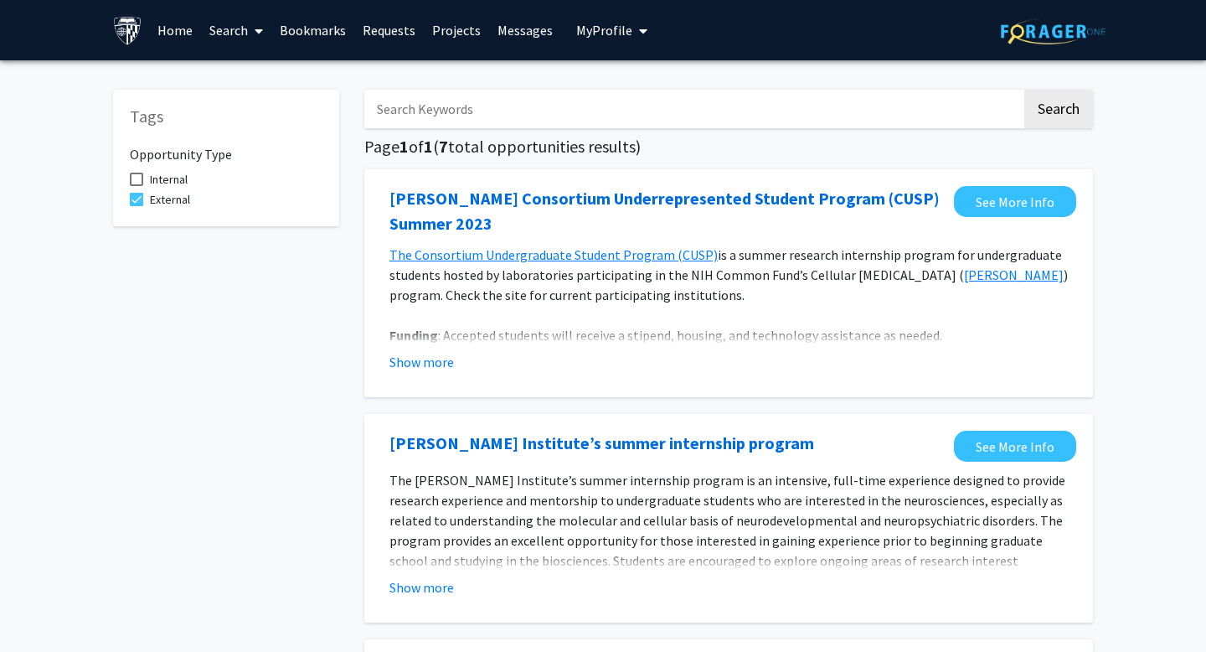
click at [137, 178] on span at bounding box center [136, 179] width 13 height 13
click at [137, 186] on input "Internal" at bounding box center [136, 186] width 1 height 1
checkbox input "true"
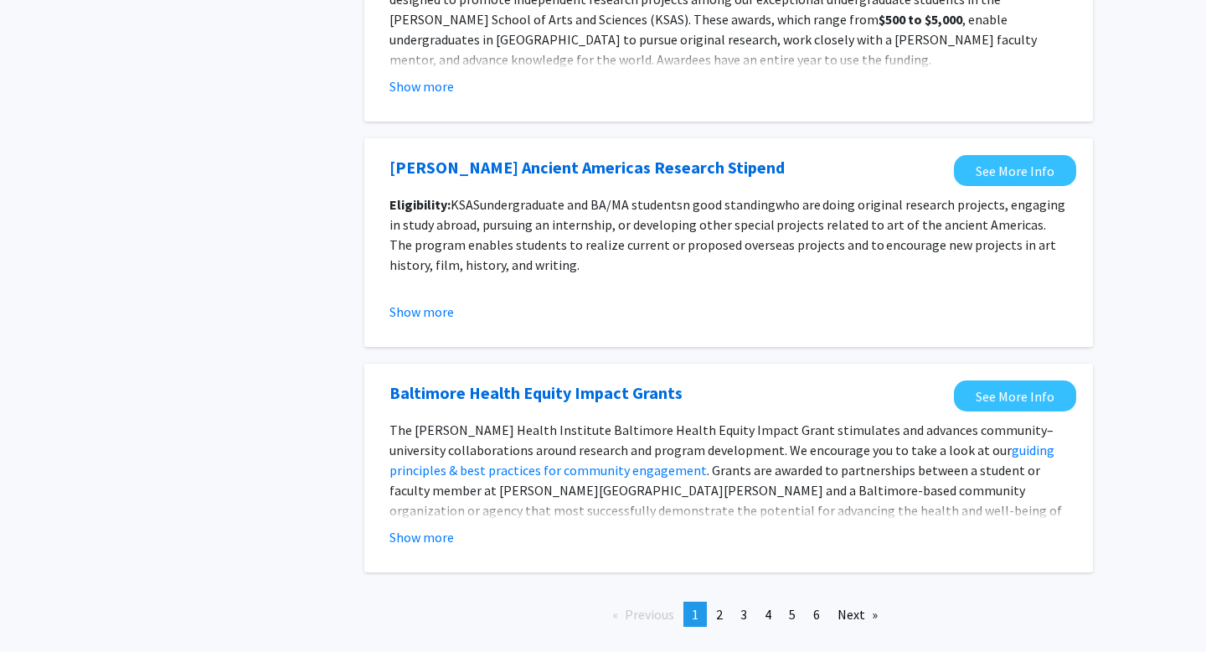
scroll to position [1789, 0]
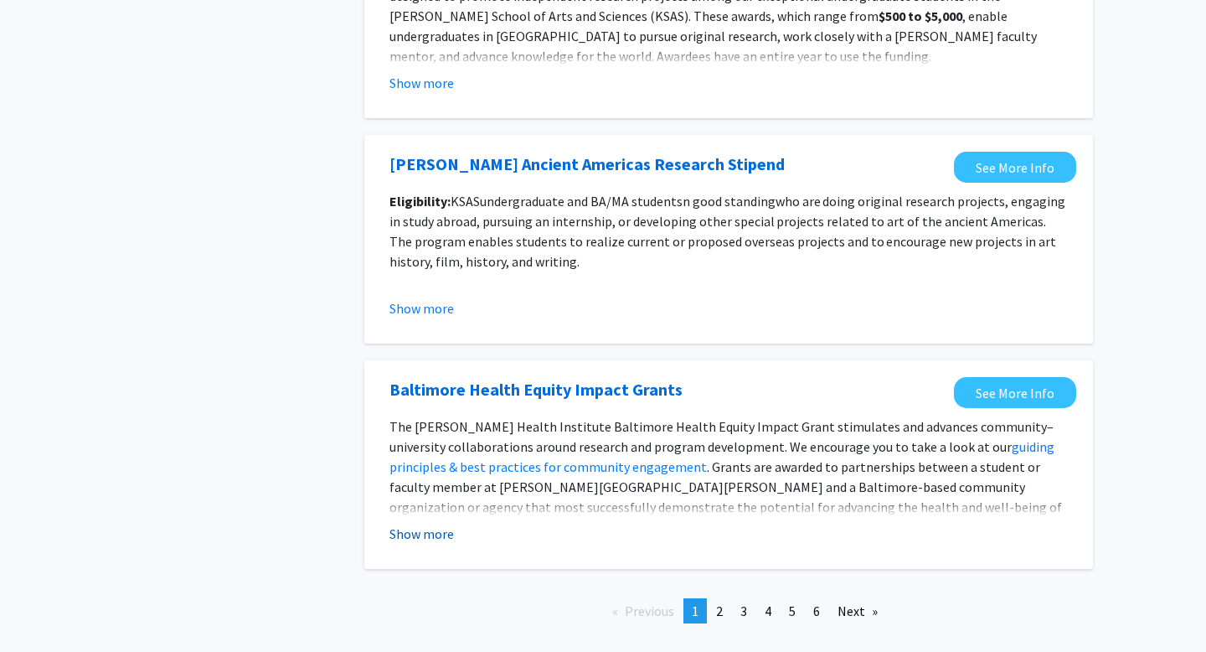
click at [434, 540] on button "Show more" at bounding box center [422, 534] width 65 height 20
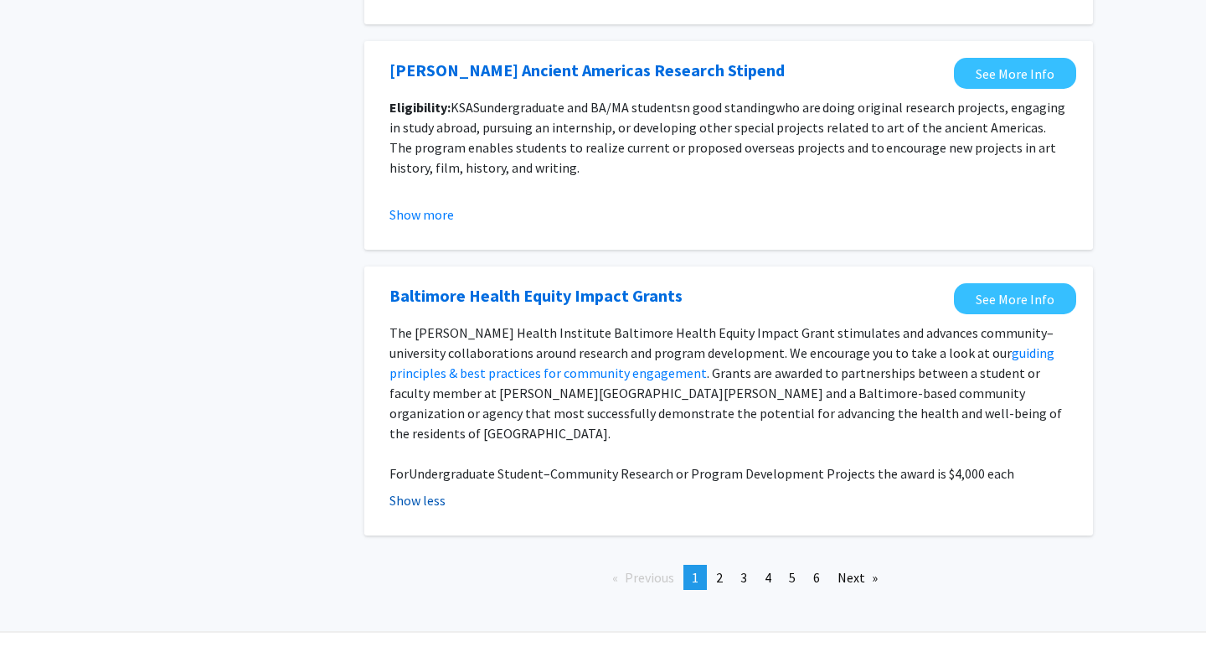
scroll to position [1885, 0]
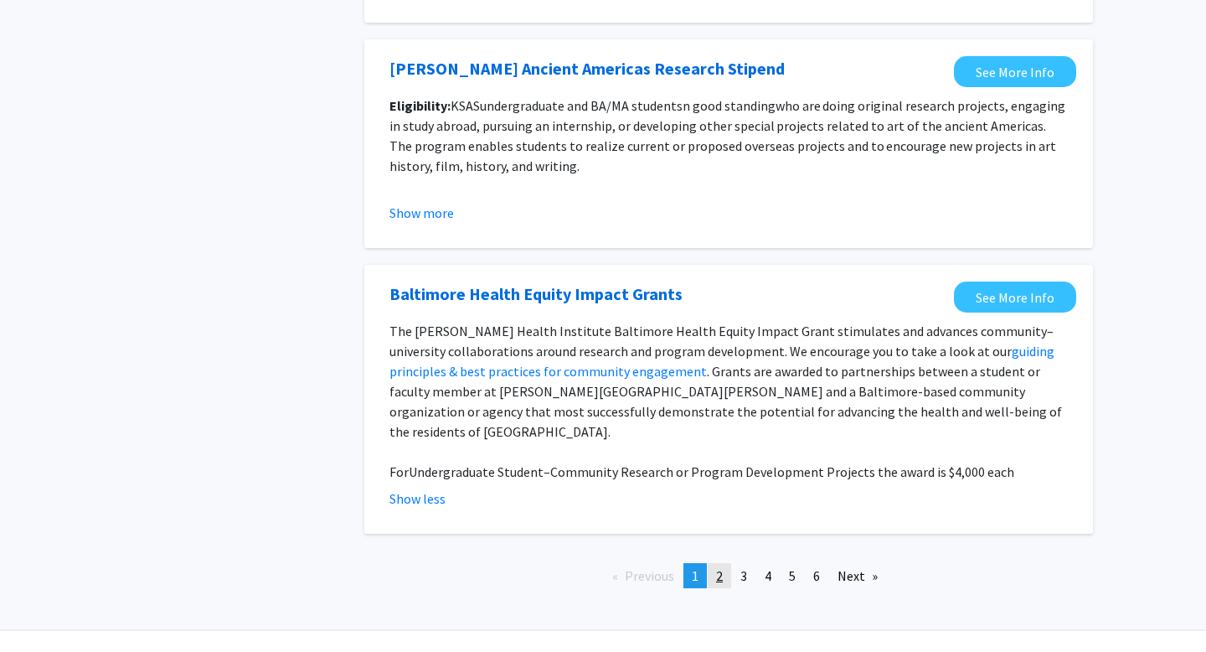
click at [717, 567] on span "2" at bounding box center [719, 575] width 7 height 17
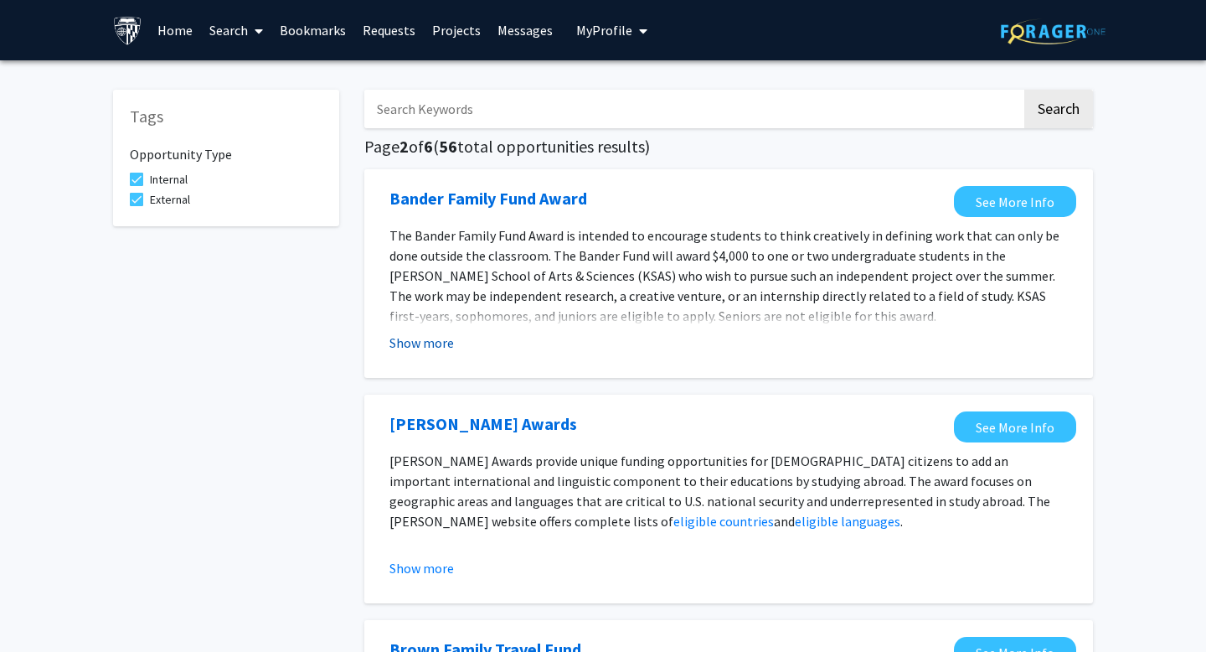
click at [439, 347] on button "Show more" at bounding box center [422, 343] width 65 height 20
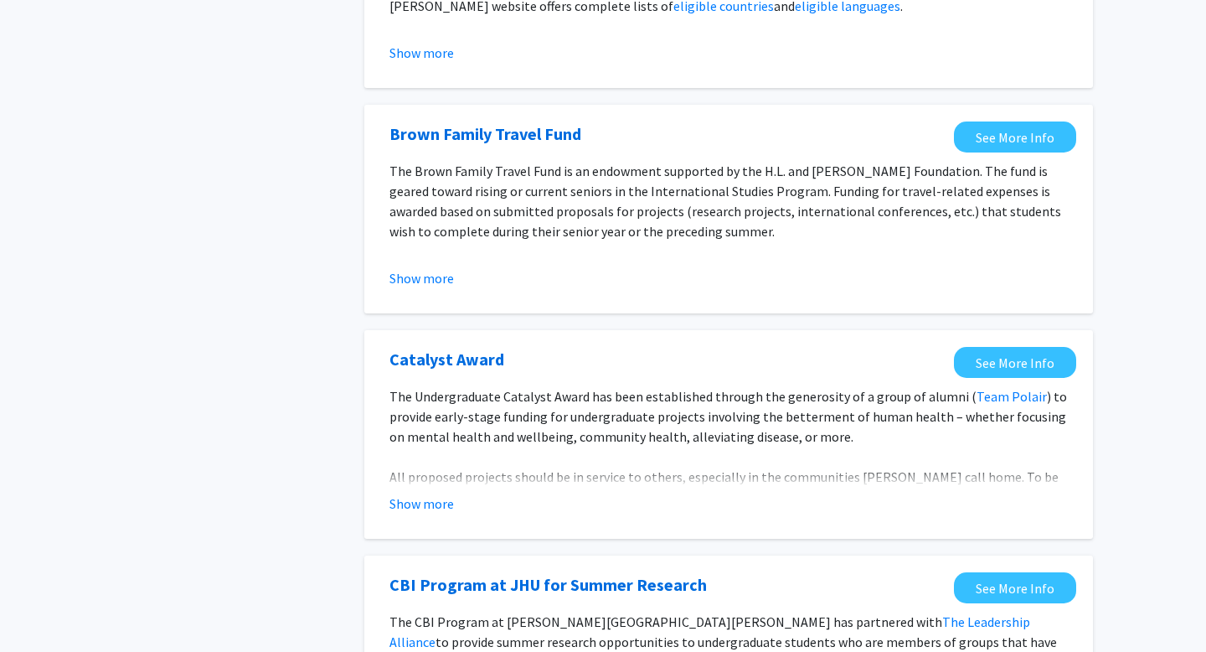
scroll to position [646, 0]
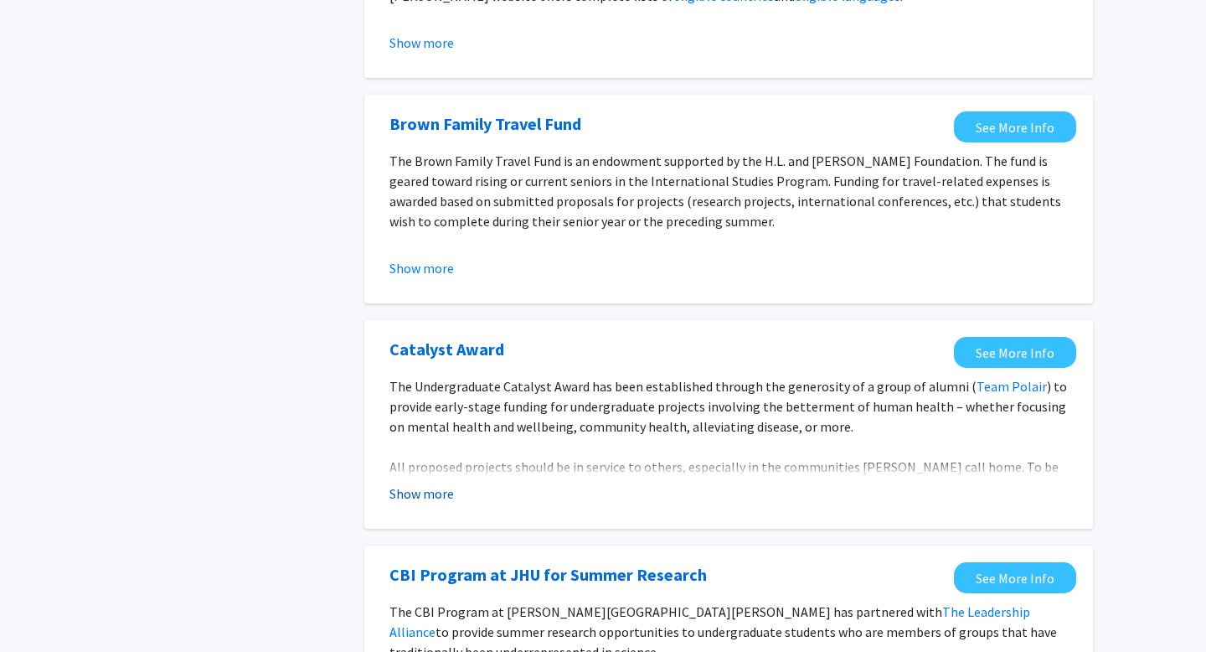
click at [449, 494] on button "Show more" at bounding box center [422, 493] width 65 height 20
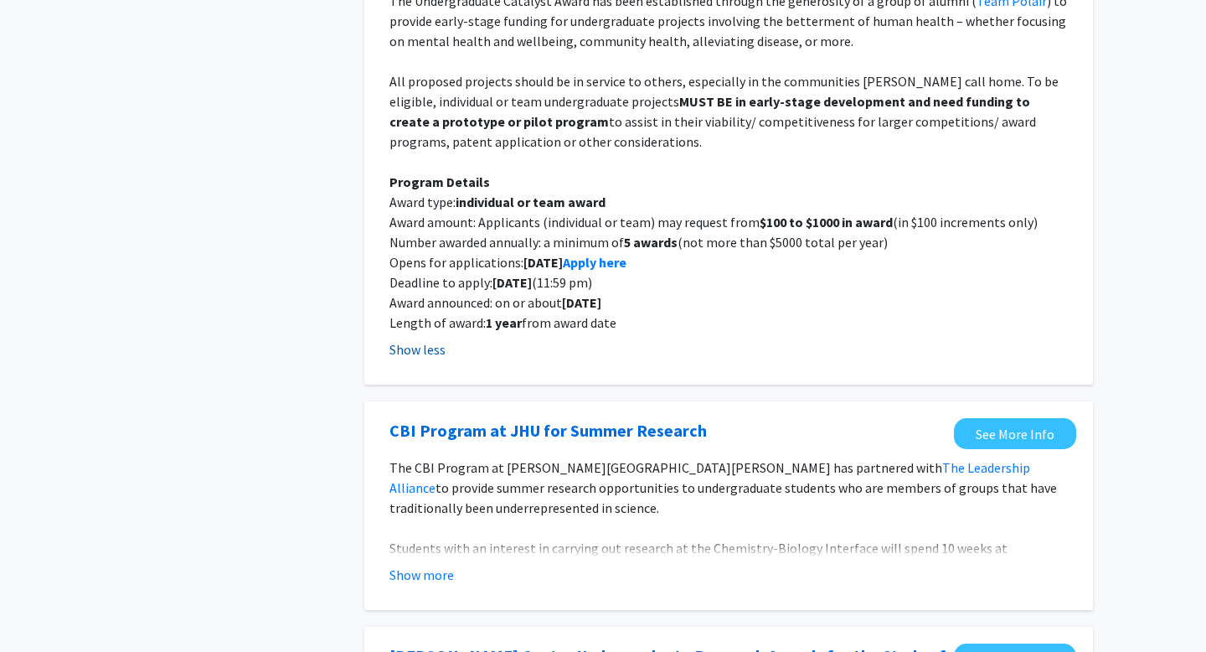
scroll to position [1035, 0]
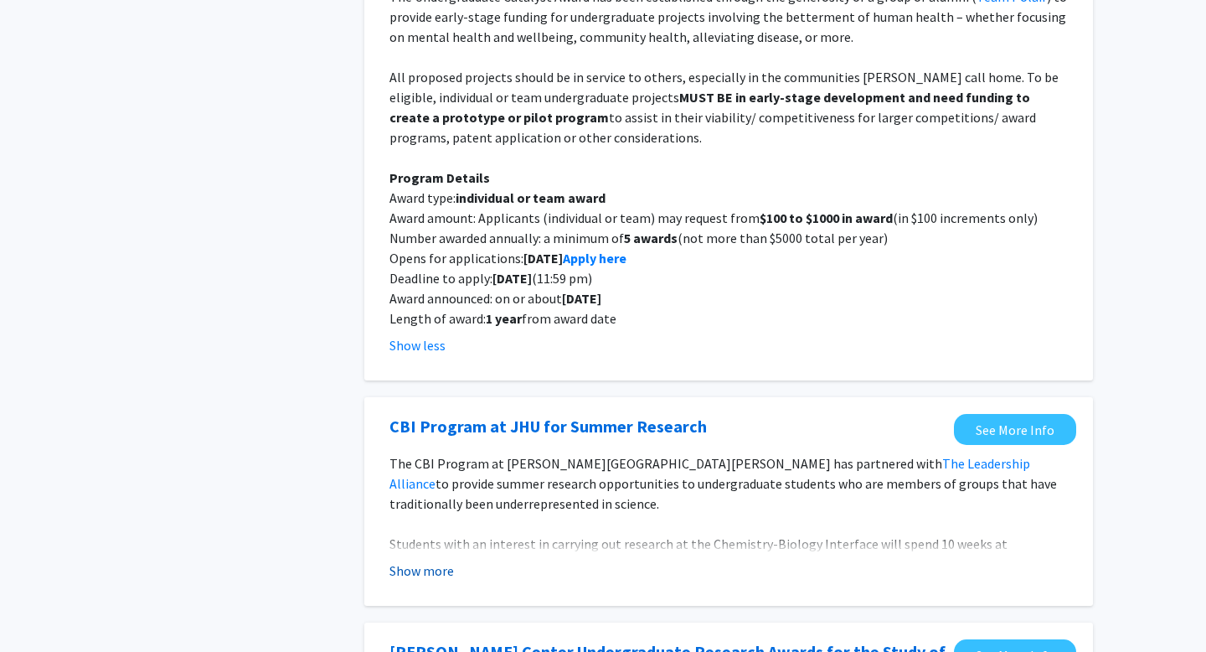
click at [416, 565] on button "Show more" at bounding box center [422, 570] width 65 height 20
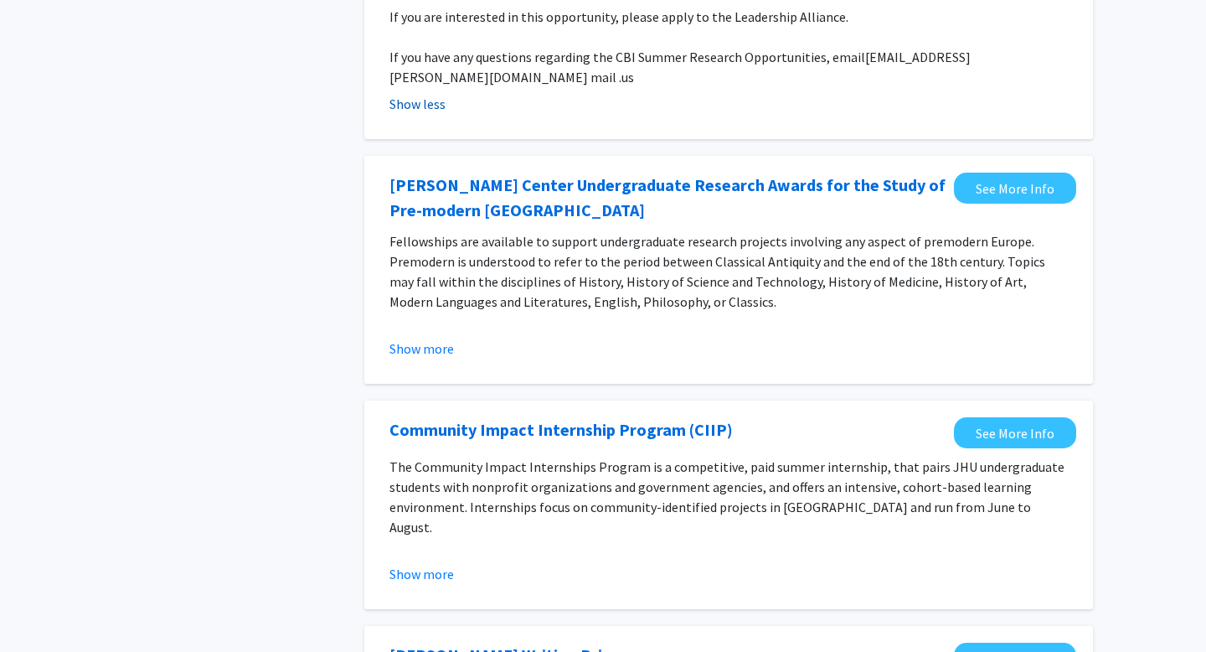
scroll to position [1647, 0]
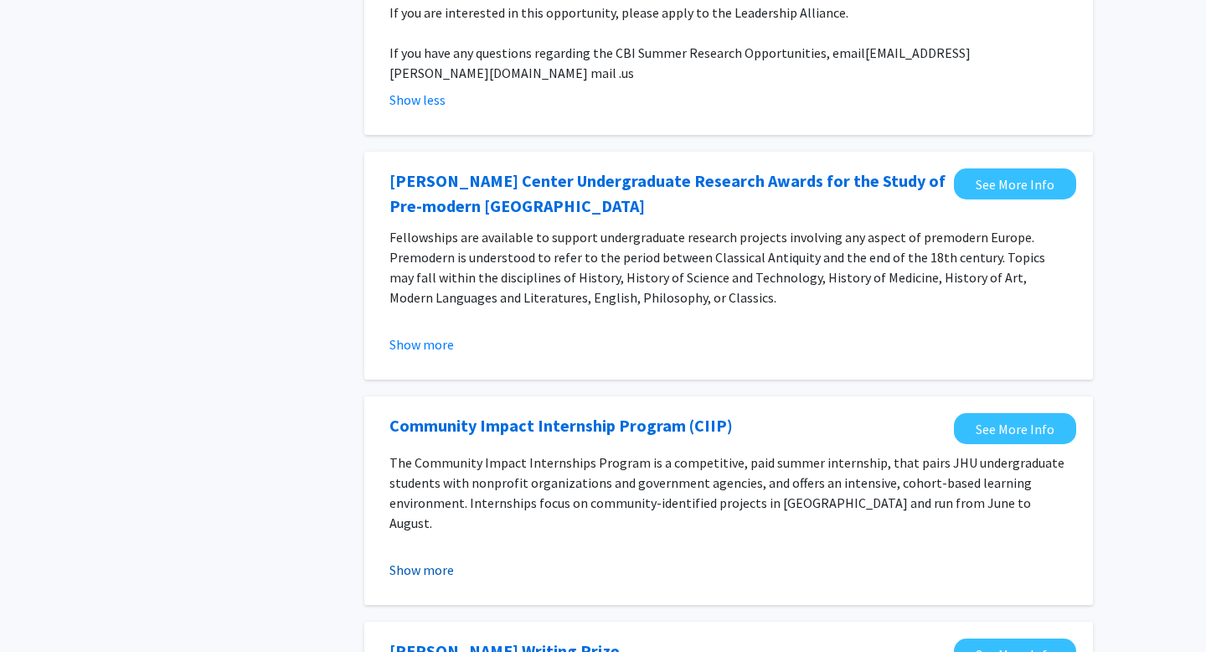
click at [416, 560] on button "Show more" at bounding box center [422, 570] width 65 height 20
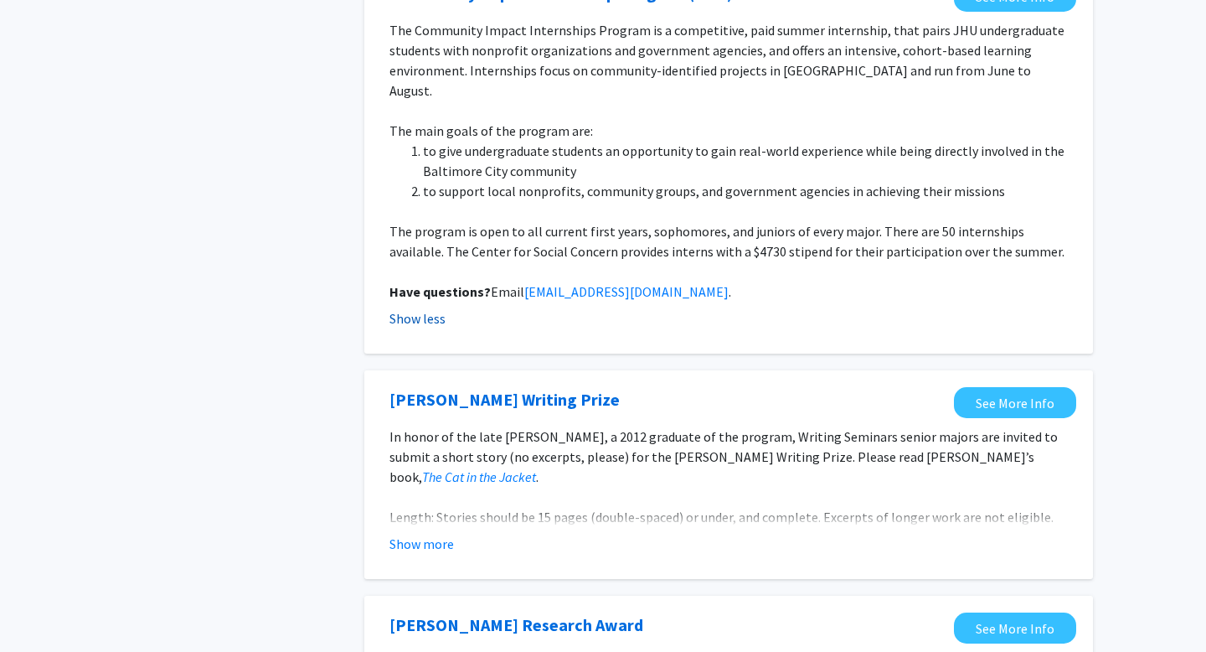
scroll to position [2131, 0]
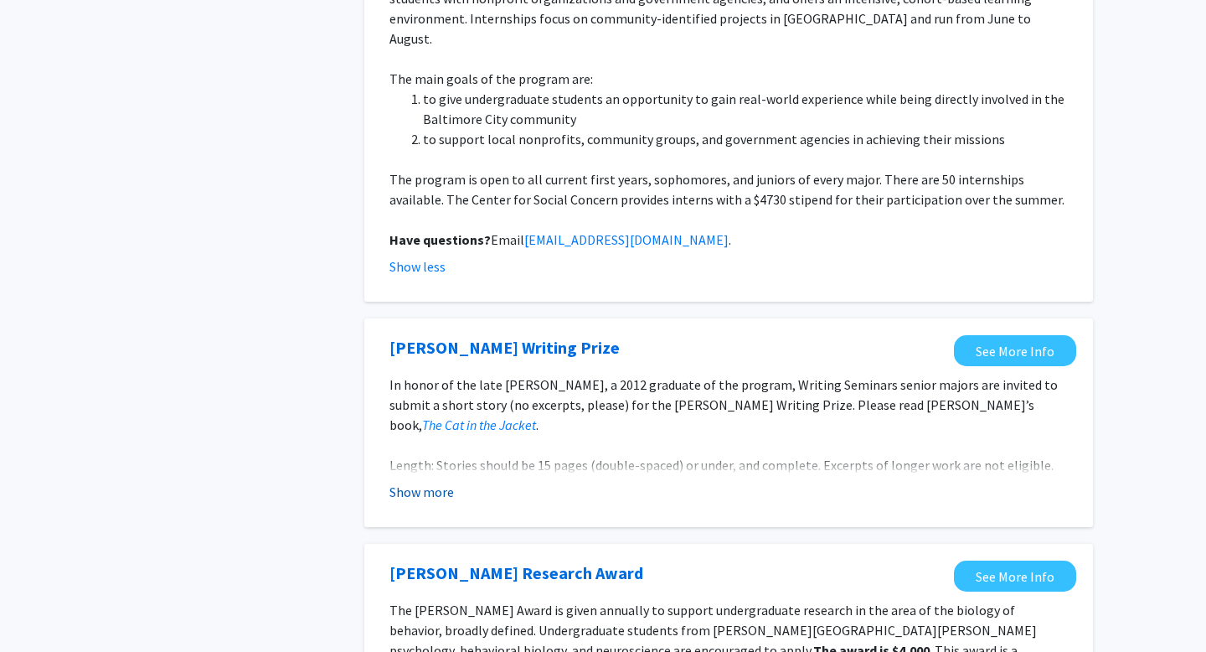
click at [418, 482] on button "Show more" at bounding box center [422, 492] width 65 height 20
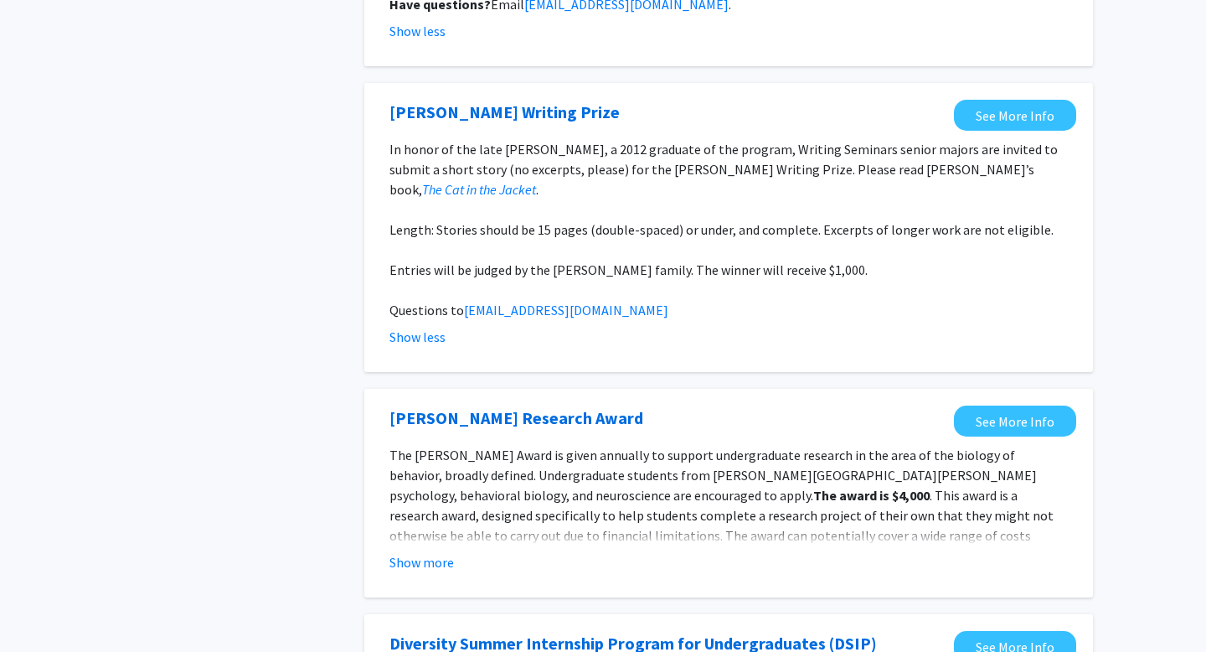
scroll to position [2372, 0]
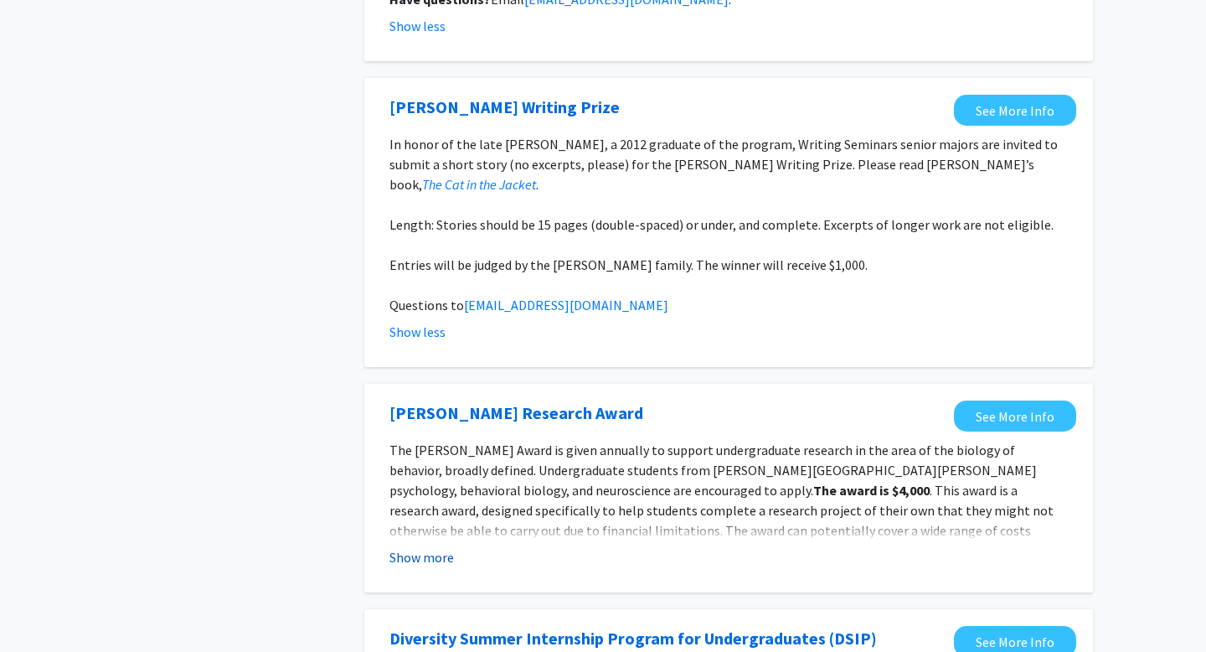
click at [426, 547] on button "Show more" at bounding box center [422, 557] width 65 height 20
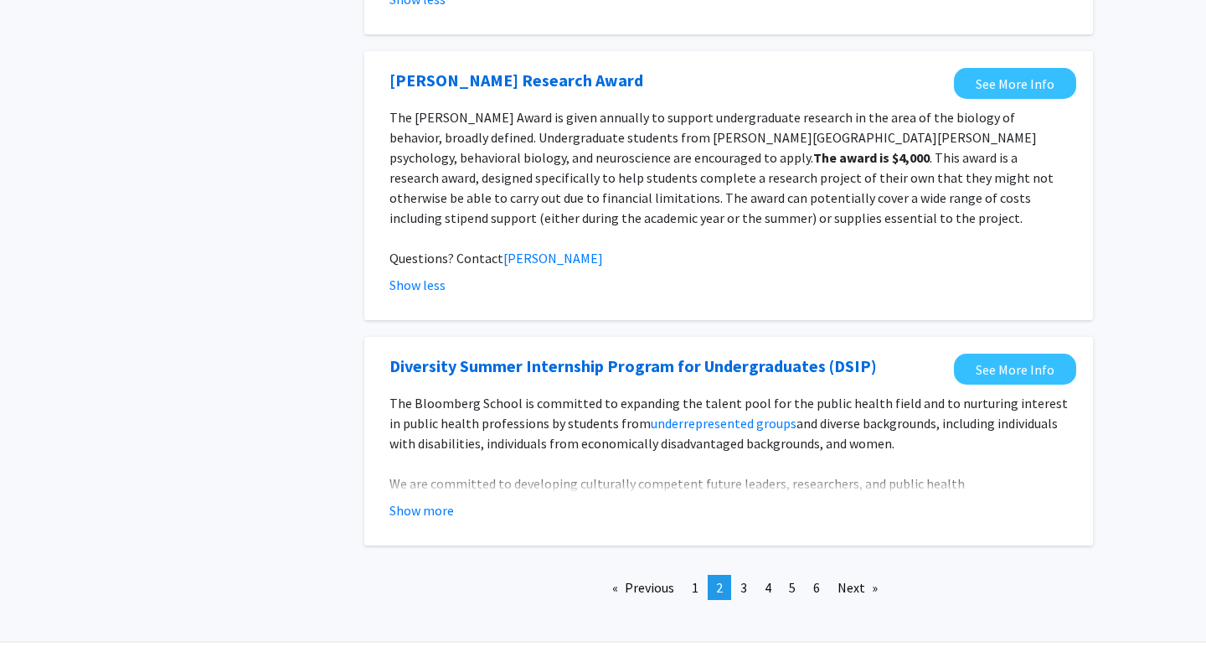
scroll to position [2713, 0]
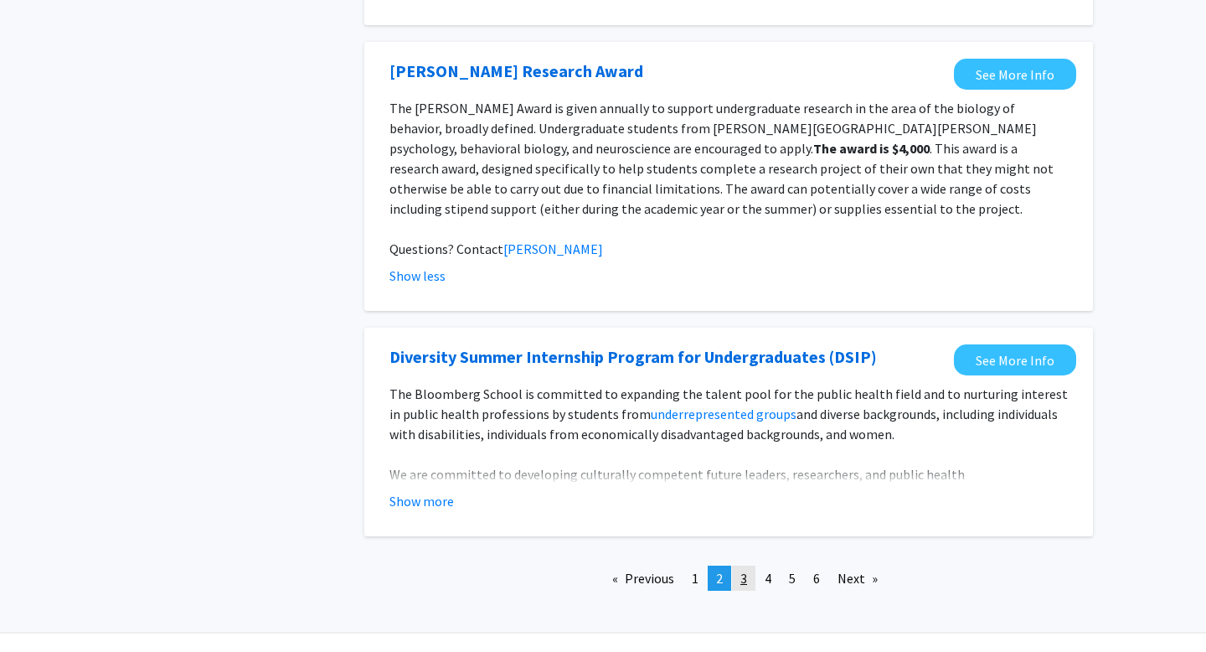
click at [741, 570] on span "3" at bounding box center [744, 578] width 7 height 17
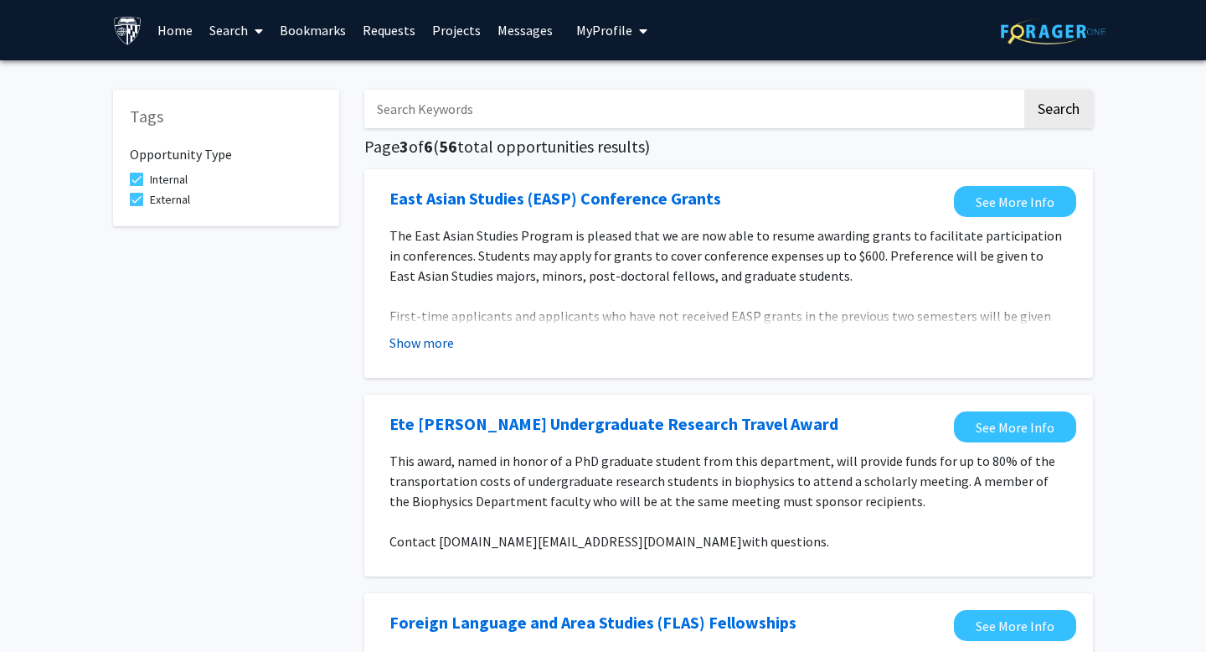
click at [436, 349] on button "Show more" at bounding box center [422, 343] width 65 height 20
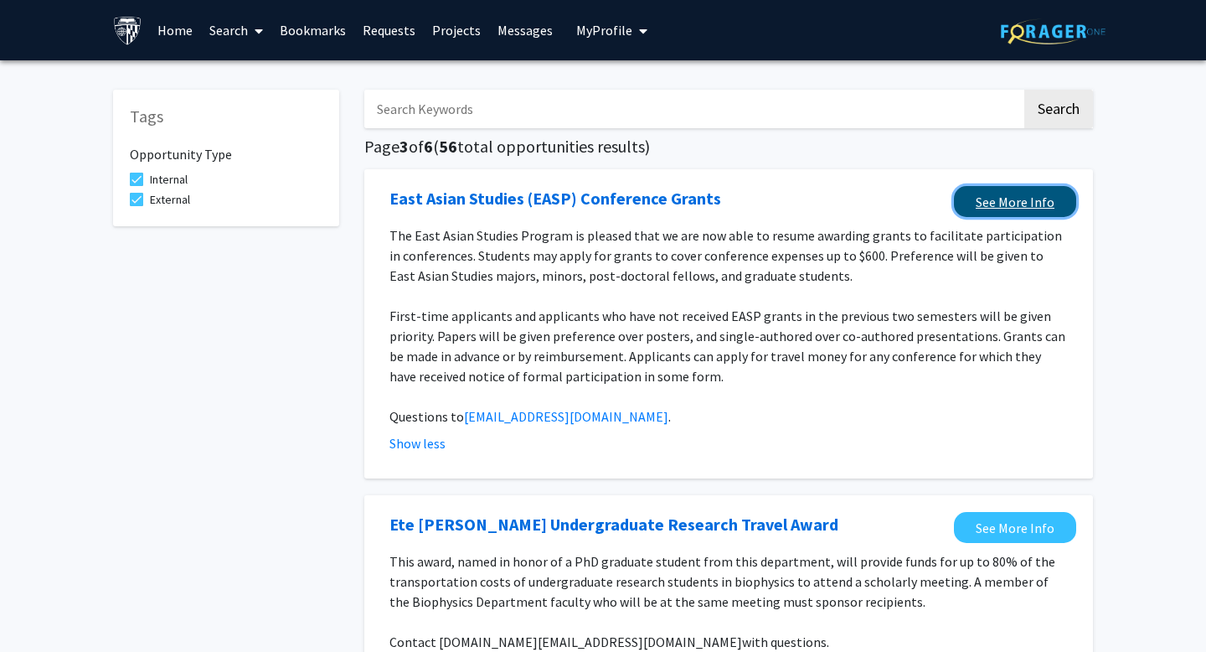
click at [998, 205] on link "See More Info" at bounding box center [1015, 201] width 122 height 31
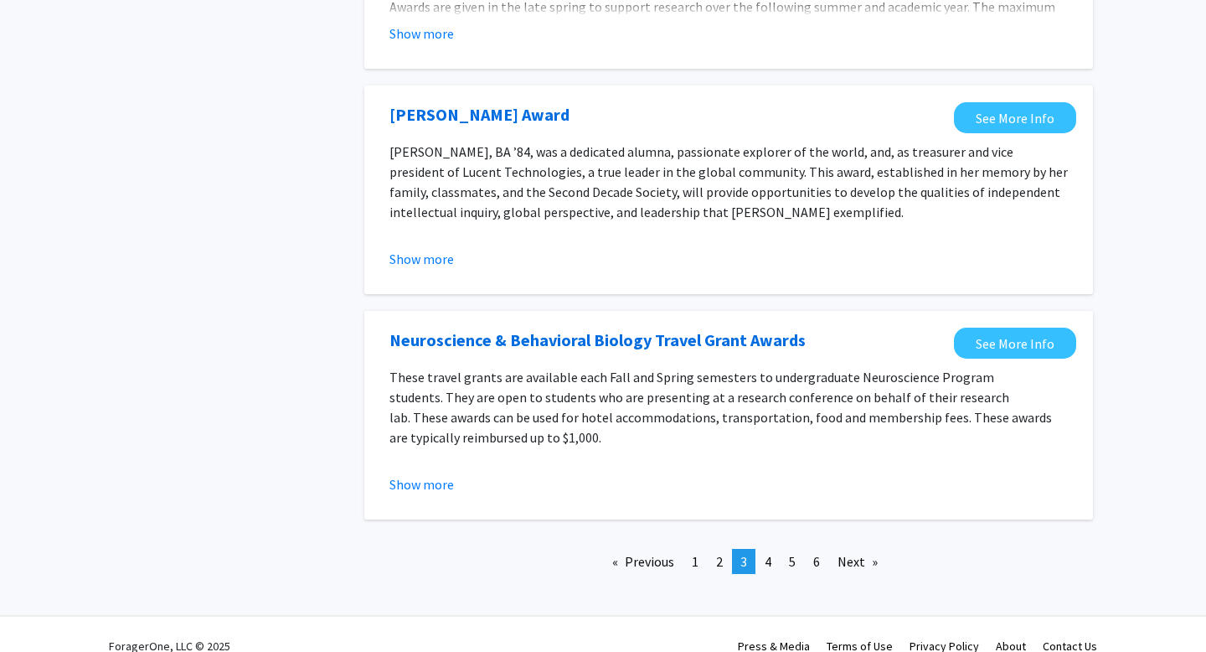
scroll to position [1984, 0]
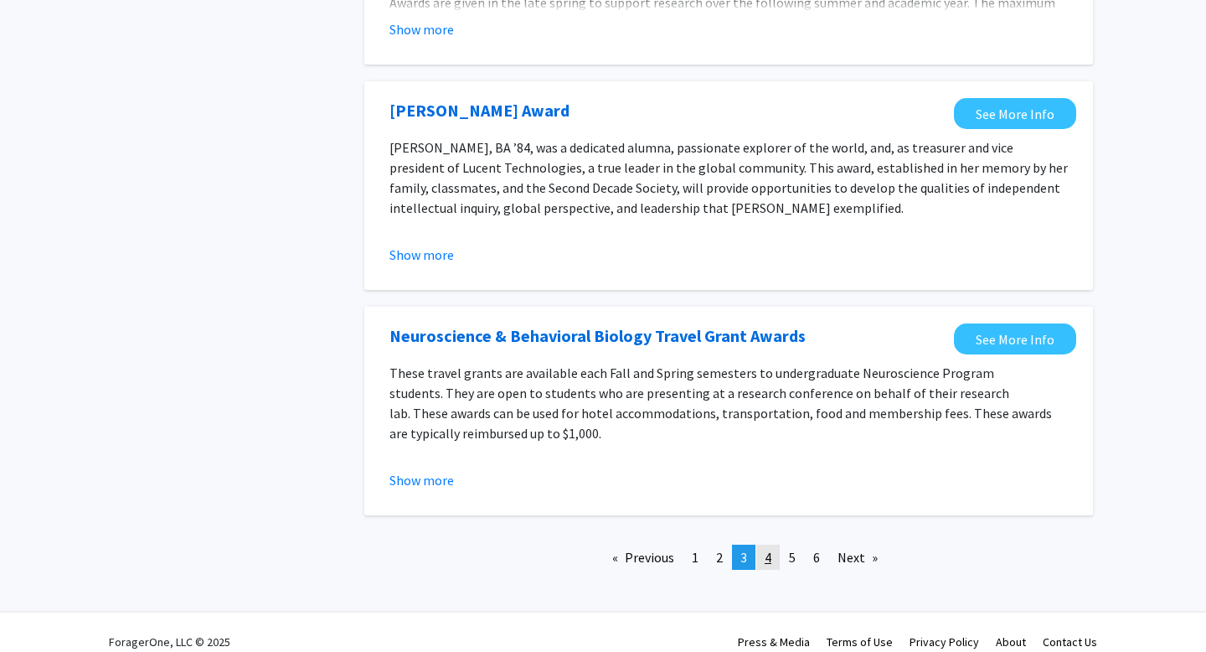
click at [772, 545] on link "page 4" at bounding box center [767, 557] width 23 height 25
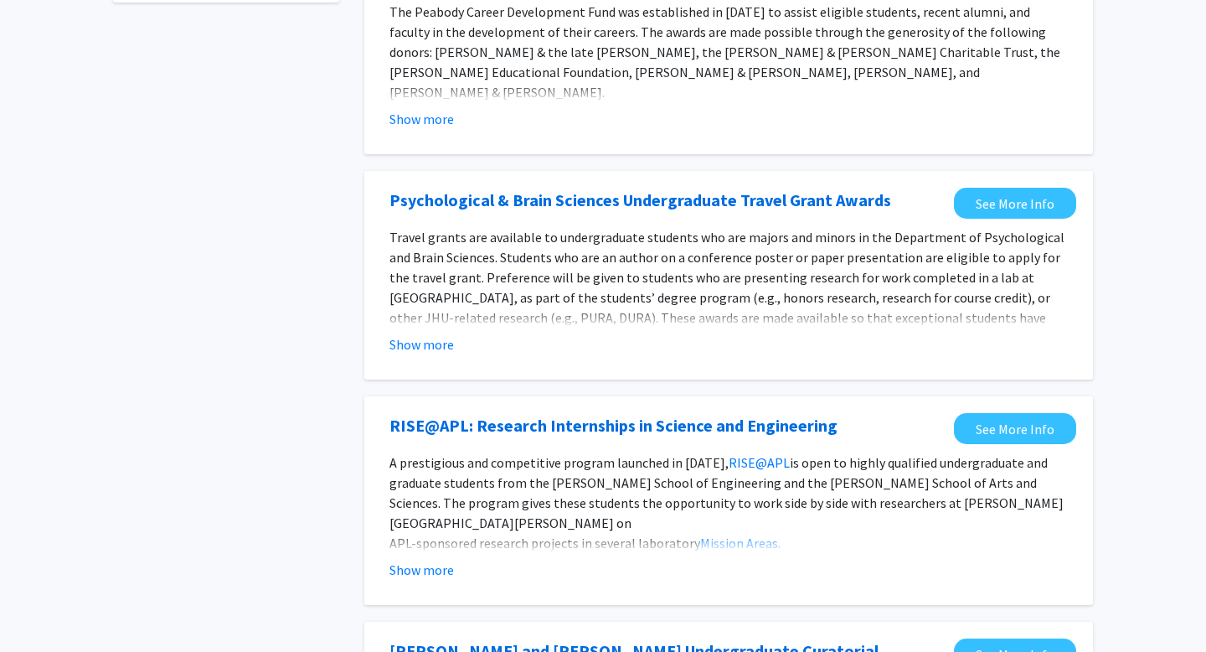
scroll to position [230, 0]
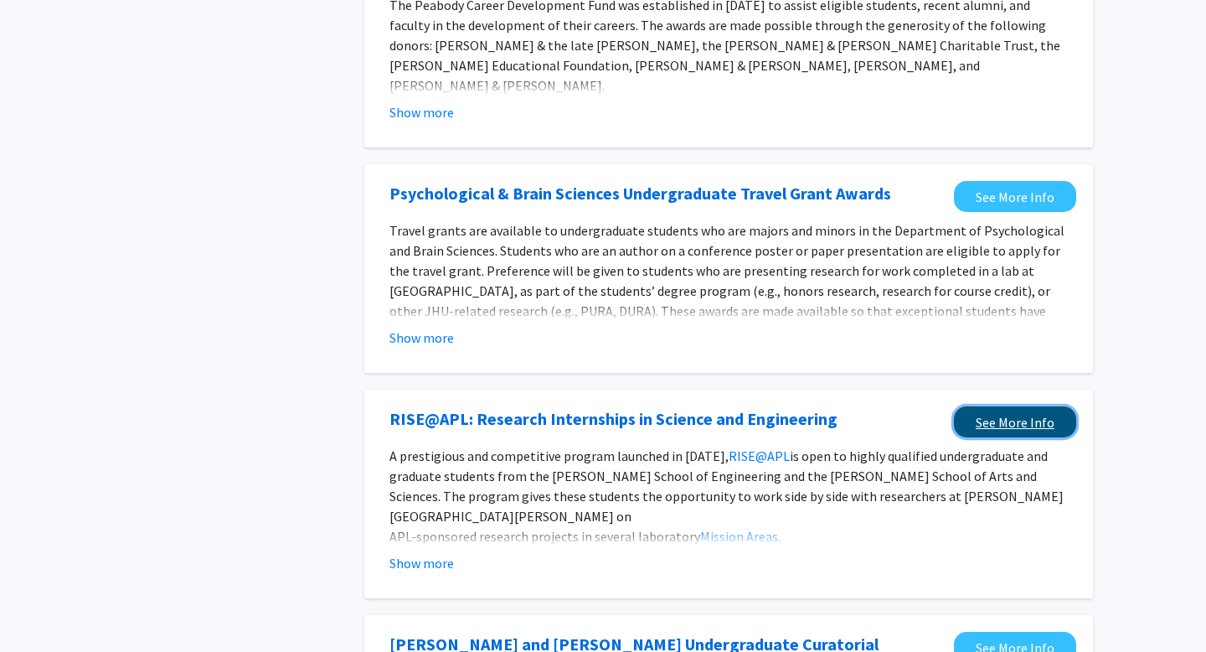
click at [994, 419] on link "See More Info" at bounding box center [1015, 421] width 122 height 31
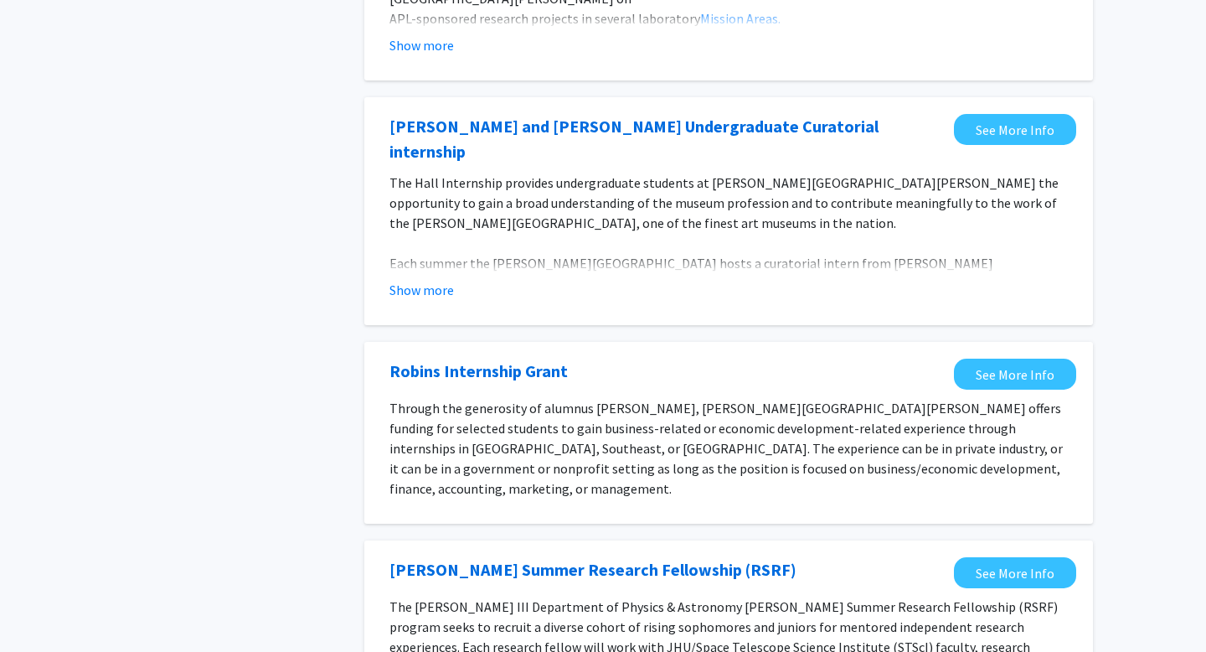
scroll to position [750, 0]
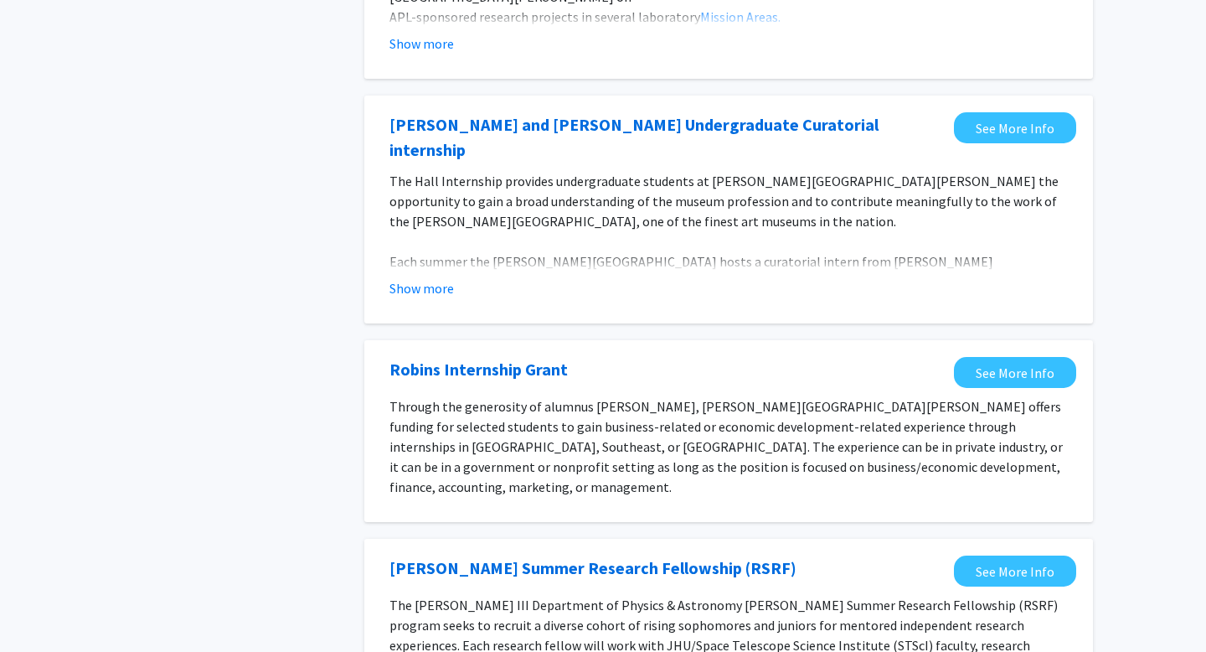
click at [712, 498] on link "“Robins” in the jobs section of the Handshake platform." at bounding box center [773, 506] width 323 height 17
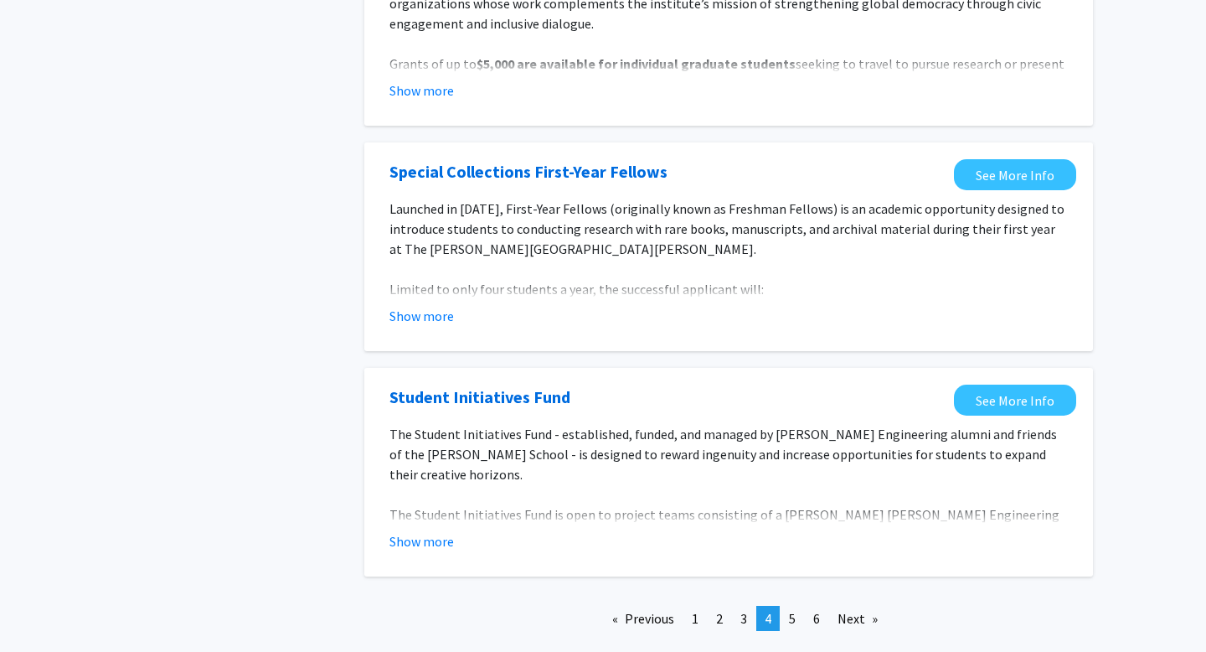
scroll to position [1844, 0]
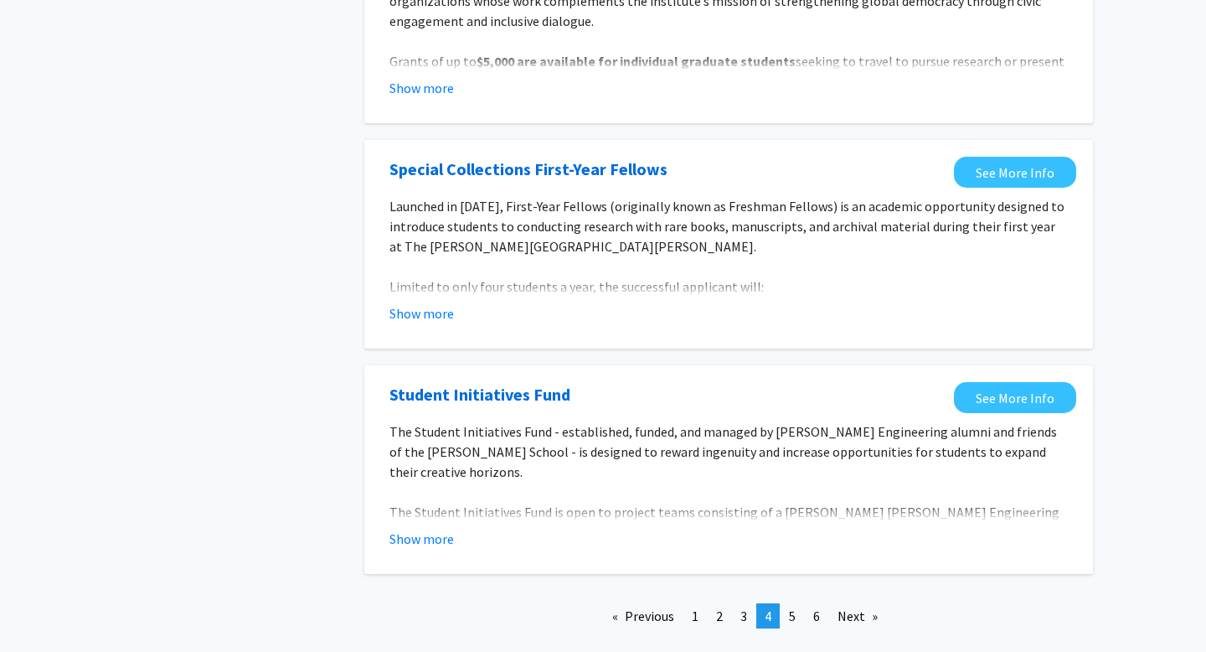
click at [457, 529] on div "Show more" at bounding box center [729, 539] width 679 height 20
click at [441, 529] on button "Show more" at bounding box center [422, 539] width 65 height 20
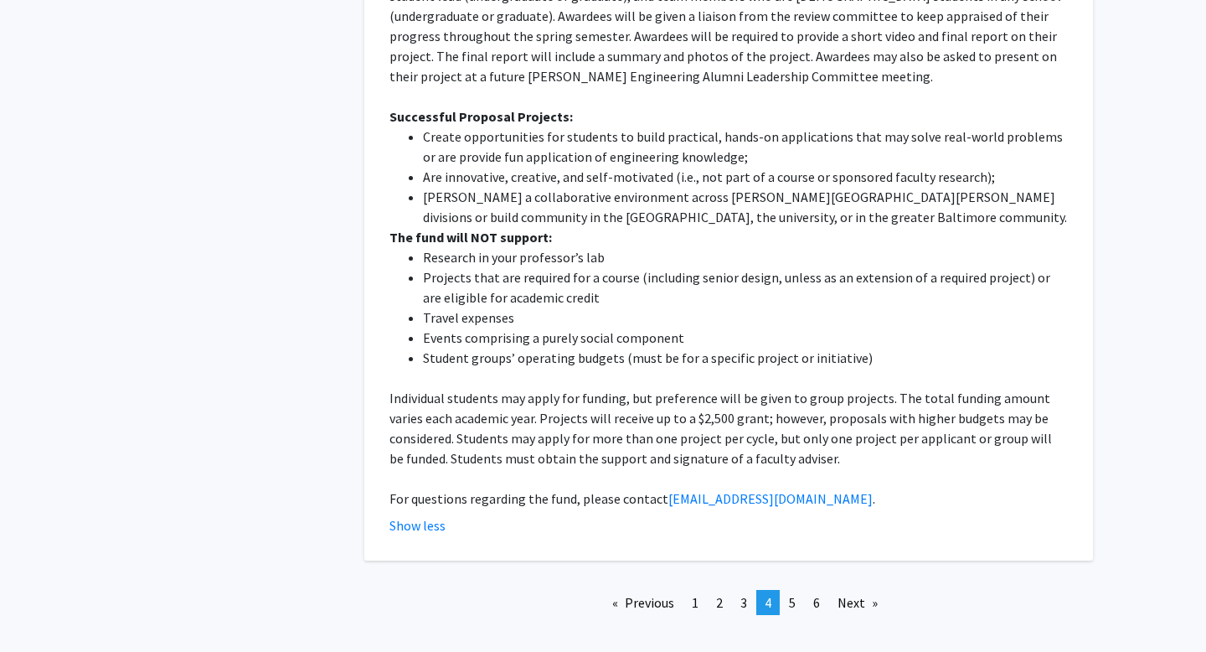
scroll to position [2406, 0]
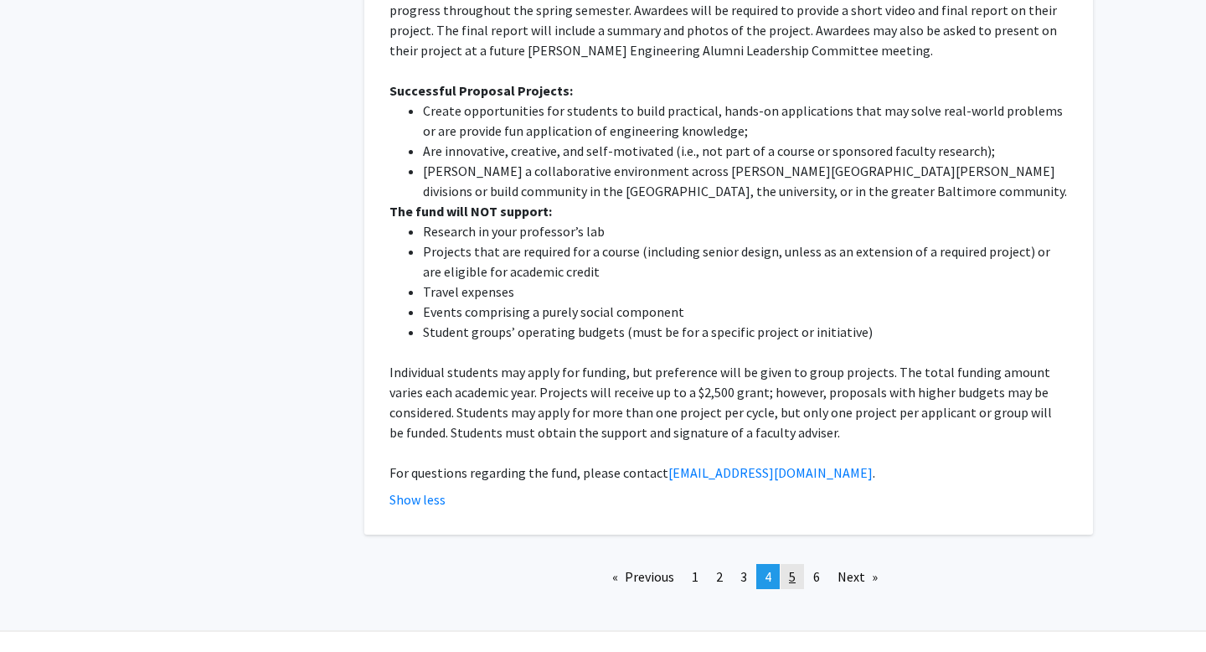
click at [796, 564] on link "page 5" at bounding box center [792, 576] width 23 height 25
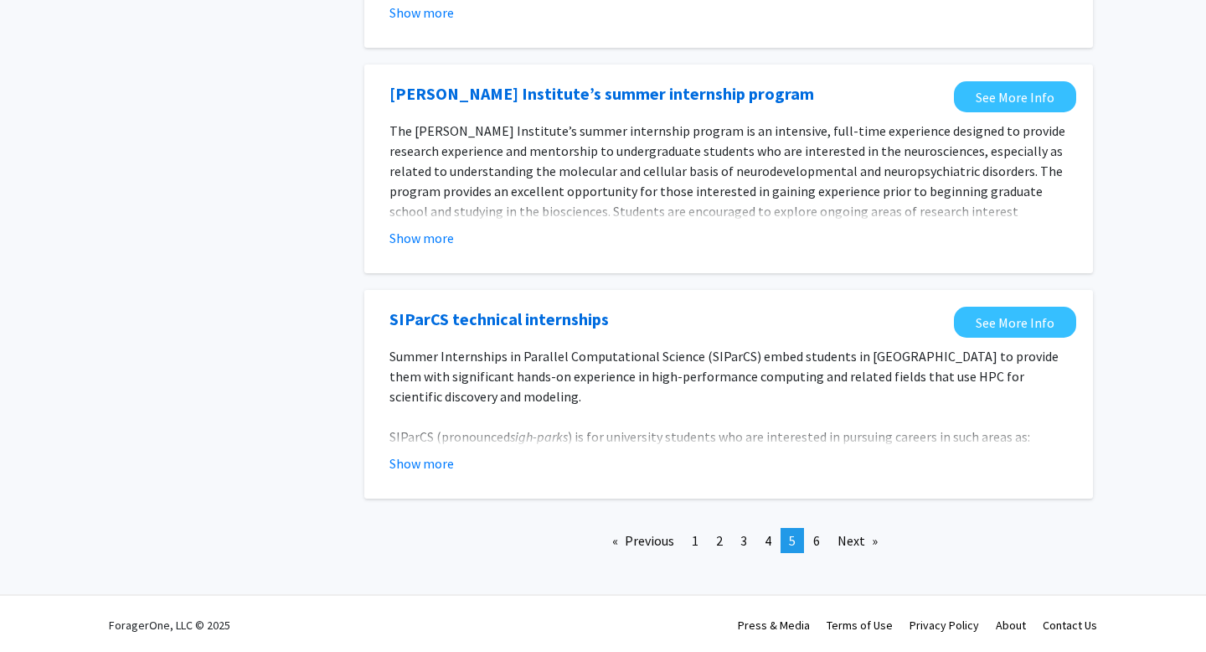
scroll to position [1862, 0]
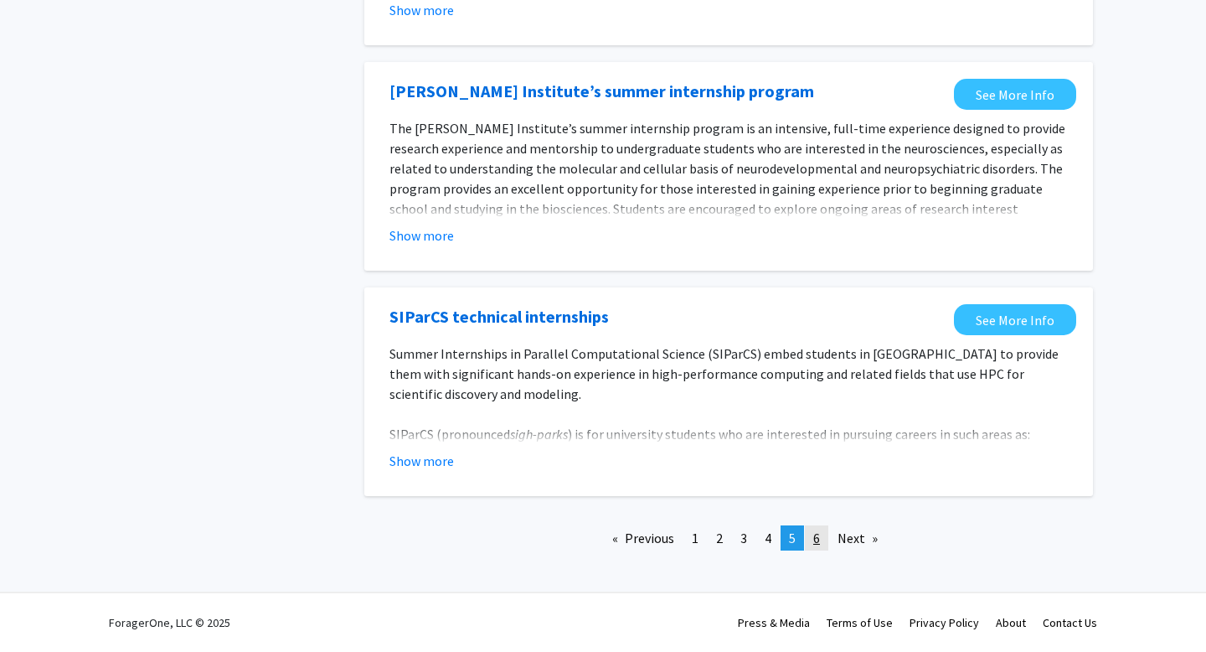
click at [815, 539] on span "6" at bounding box center [816, 537] width 7 height 17
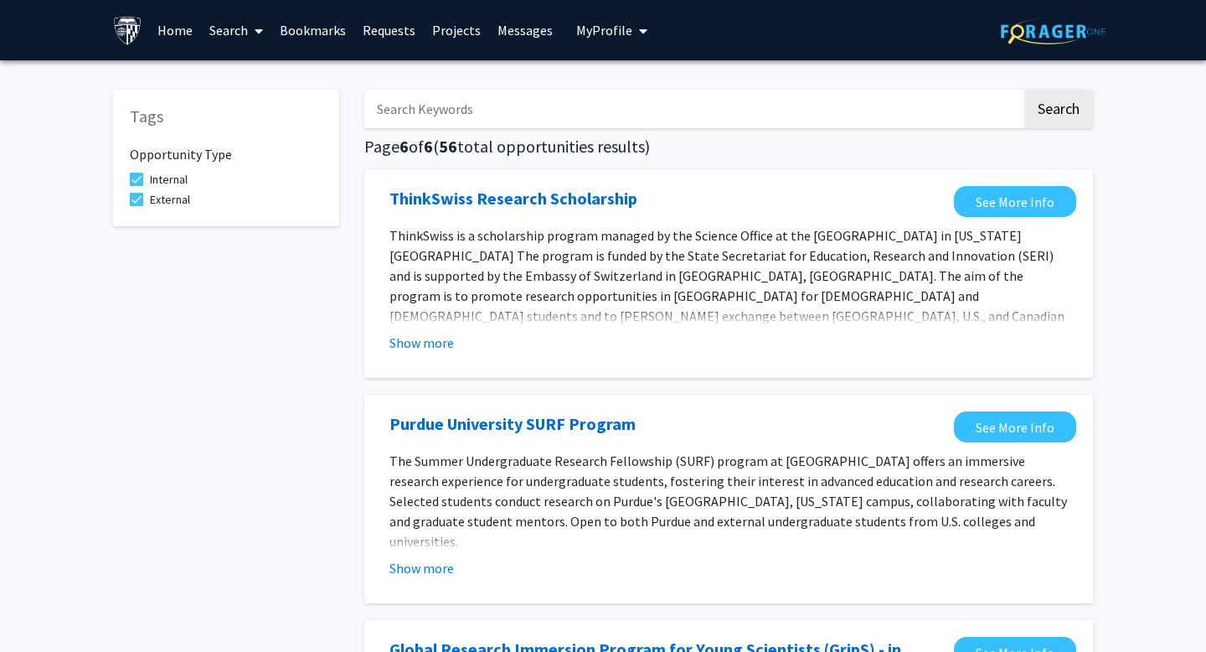
click at [639, 28] on icon "My profile dropdown to access profile and logout" at bounding box center [643, 30] width 8 height 13
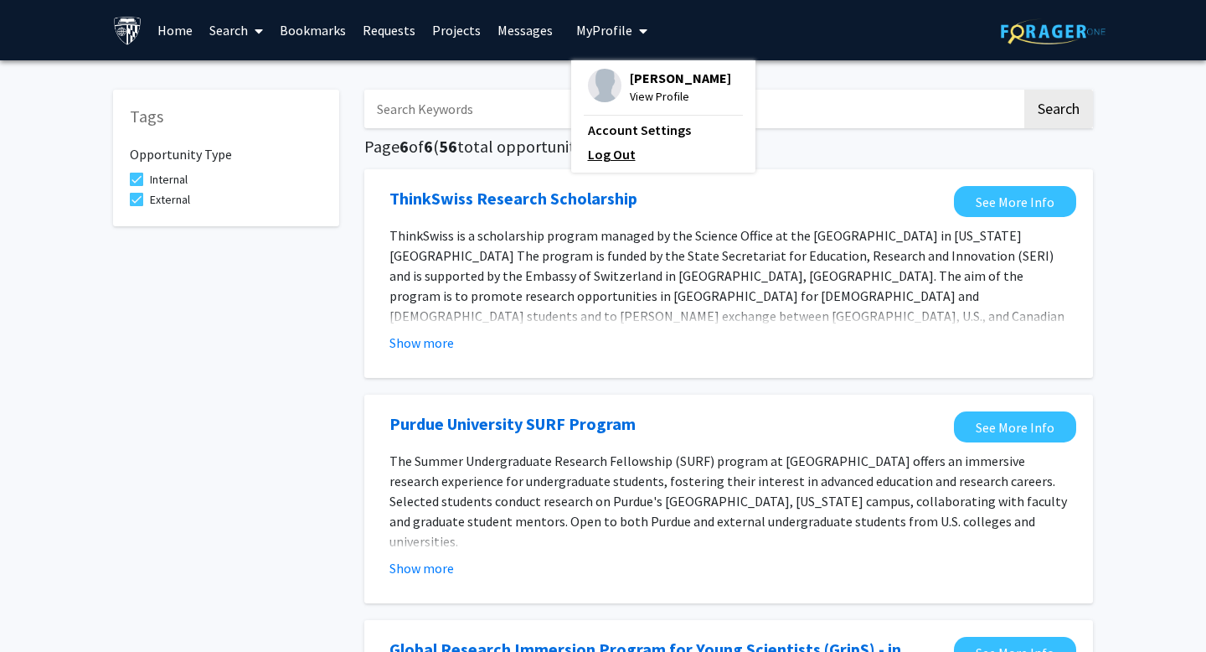
click at [598, 152] on link "Log Out" at bounding box center [663, 154] width 151 height 20
